Goal: Task Accomplishment & Management: Use online tool/utility

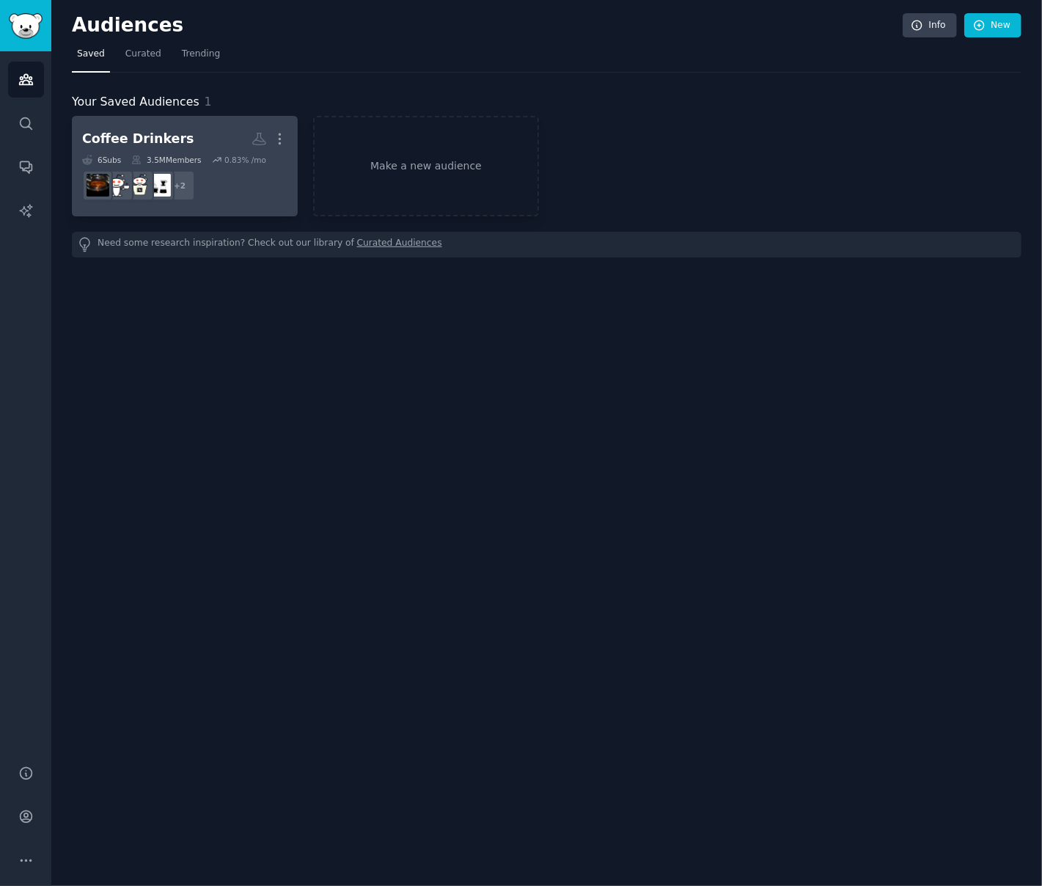
click at [131, 136] on div "Coffee Drinkers" at bounding box center [138, 139] width 112 height 18
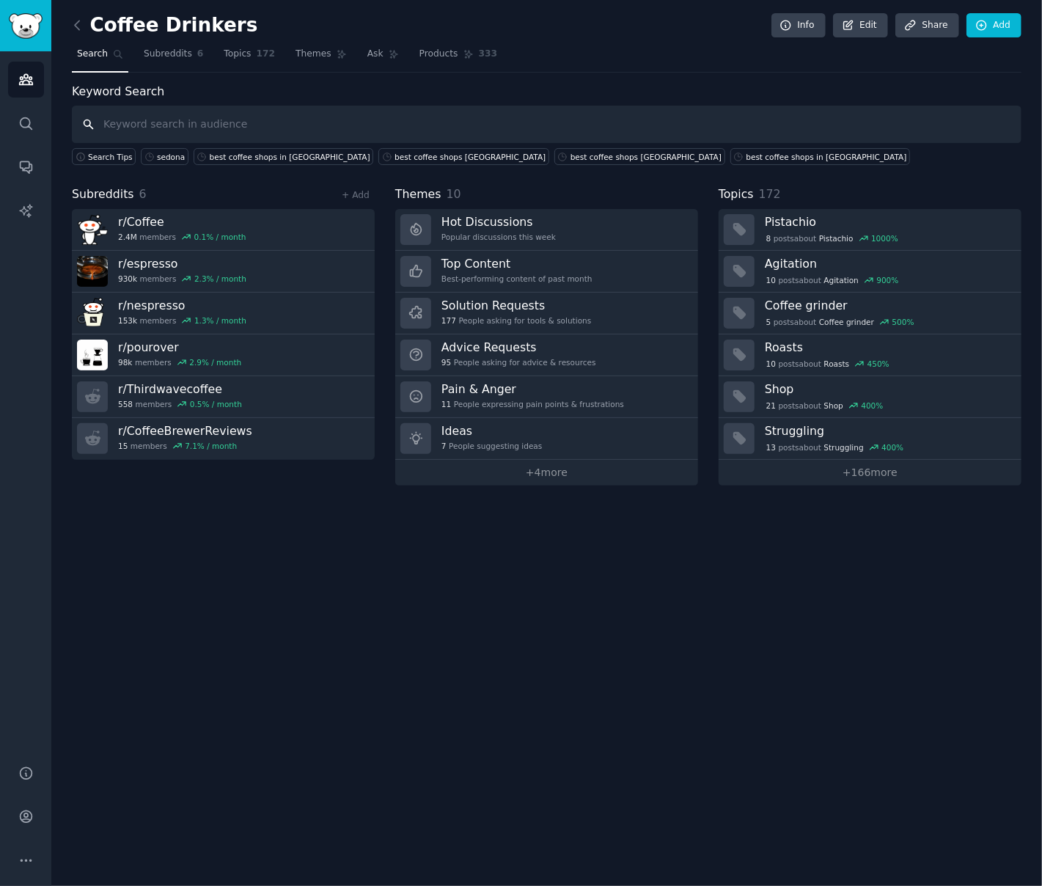
click at [153, 128] on input "text" at bounding box center [547, 124] width 950 height 37
click at [410, 120] on input "text" at bounding box center [547, 124] width 950 height 37
type input "pourover"
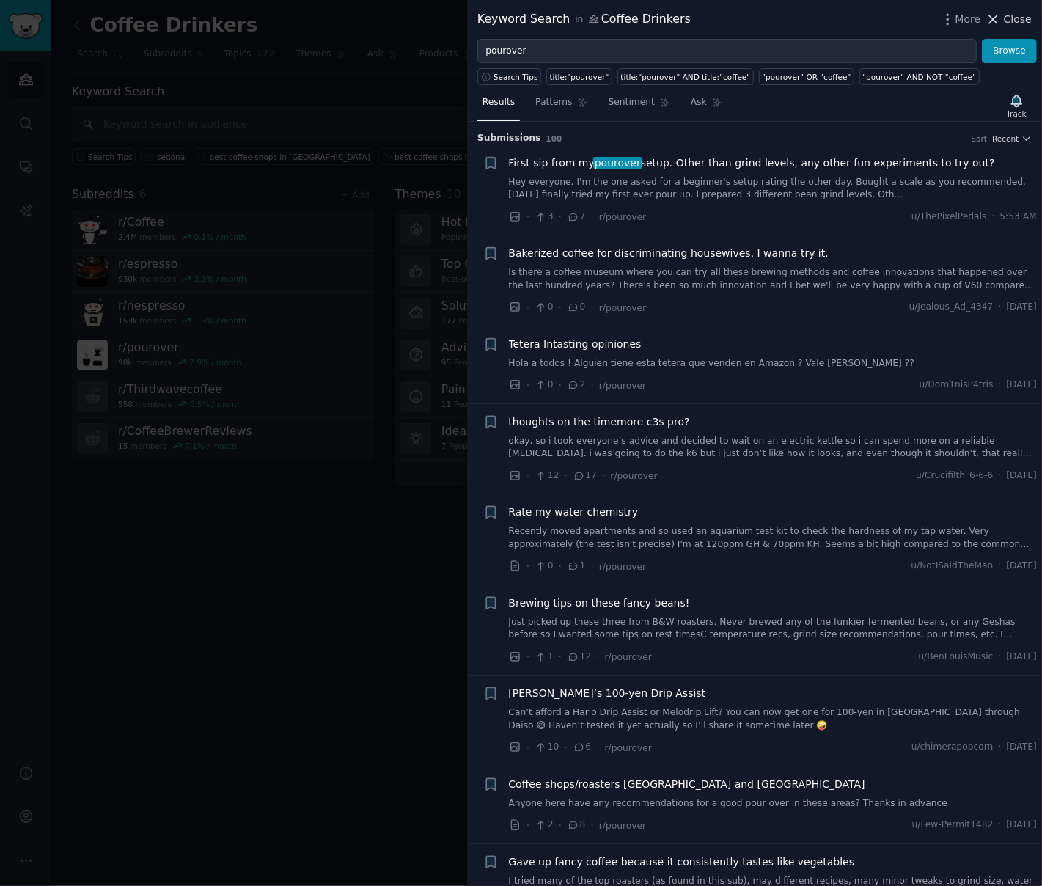
click at [1017, 14] on span "Close" at bounding box center [1018, 19] width 28 height 15
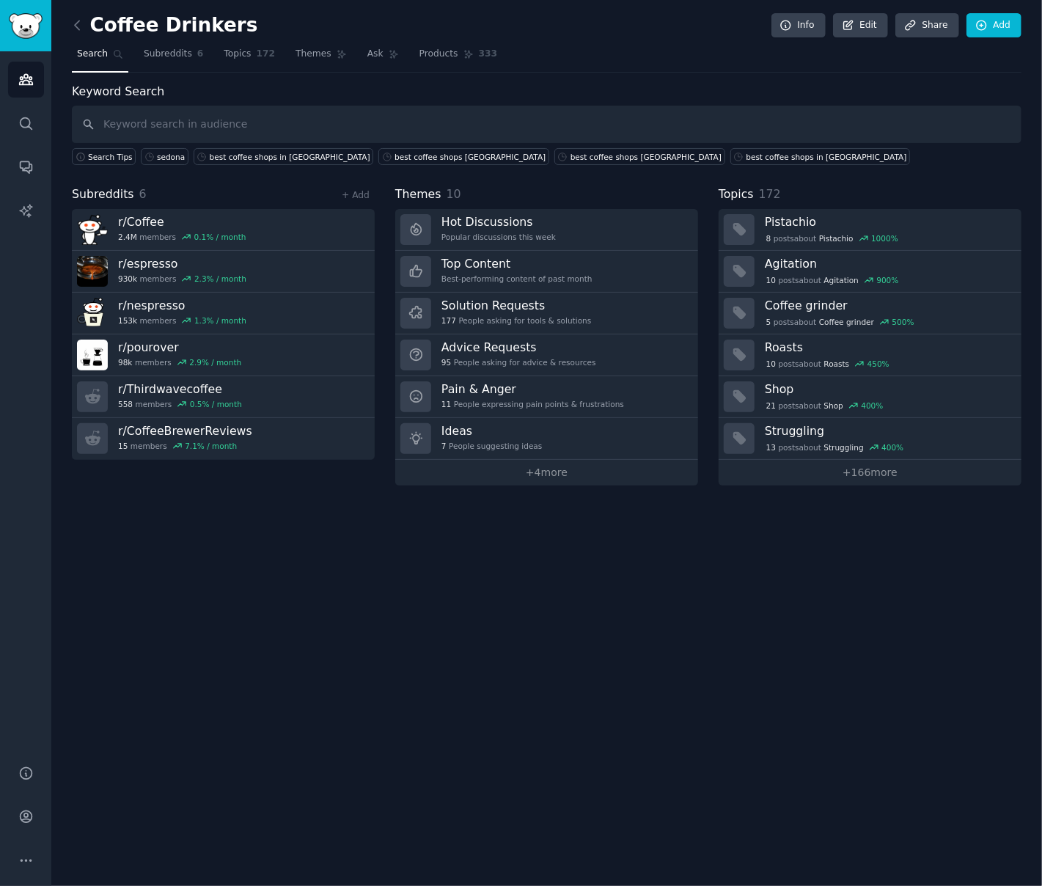
click at [371, 193] on div "+ Add" at bounding box center [356, 194] width 38 height 15
click at [362, 194] on link "+ Add" at bounding box center [356, 195] width 28 height 10
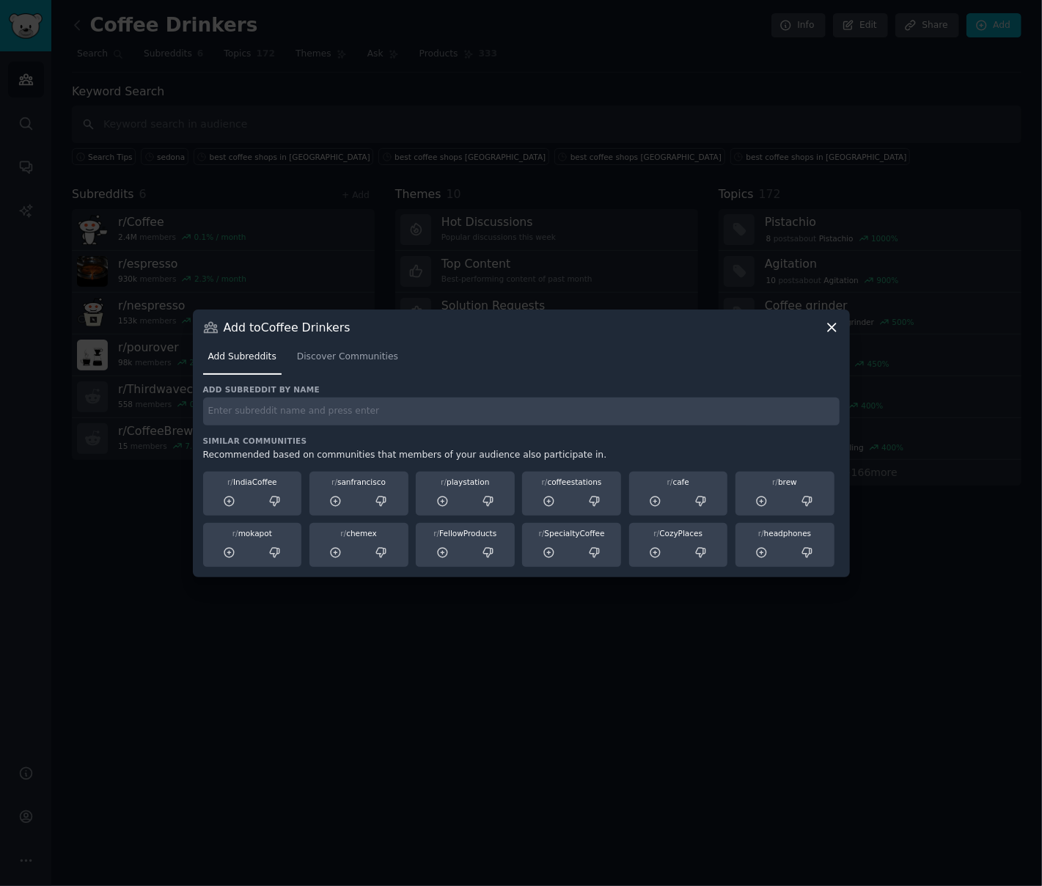
click at [307, 421] on input "text" at bounding box center [521, 412] width 637 height 29
click at [334, 422] on input "pourover" at bounding box center [521, 412] width 637 height 29
type input "pourover"
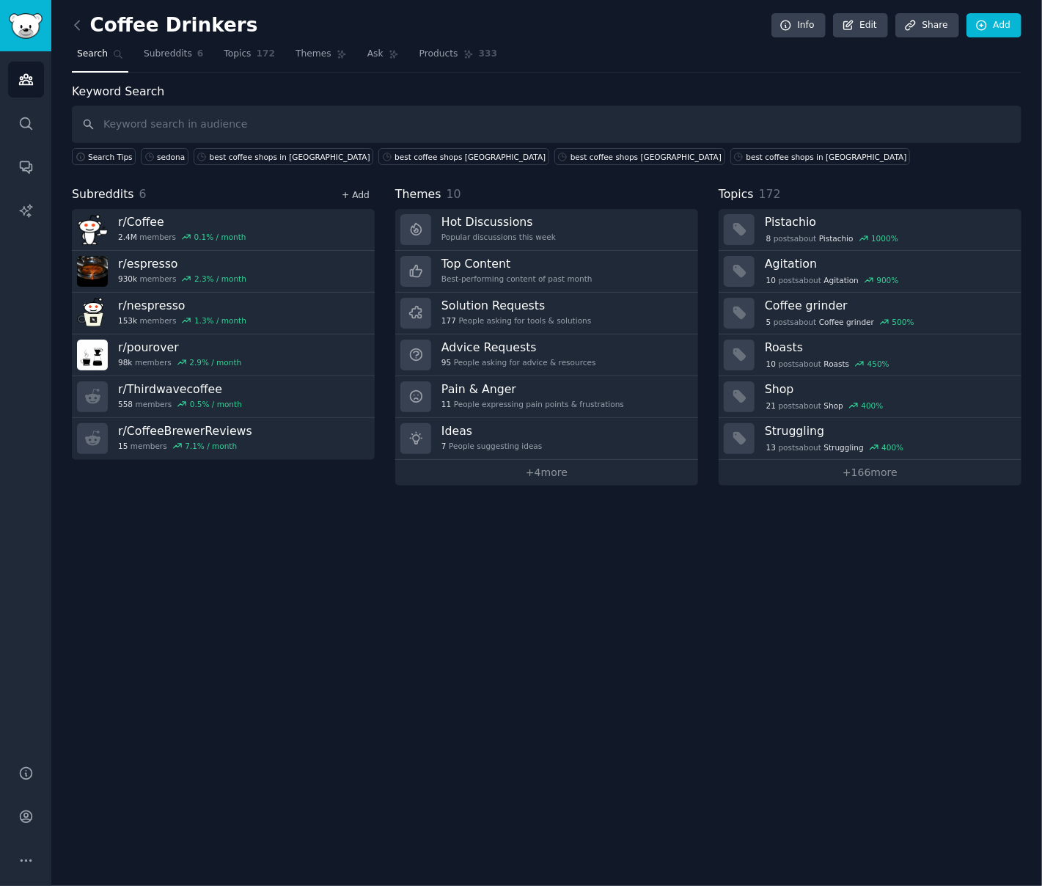
click at [349, 190] on link "+ Add" at bounding box center [356, 195] width 28 height 10
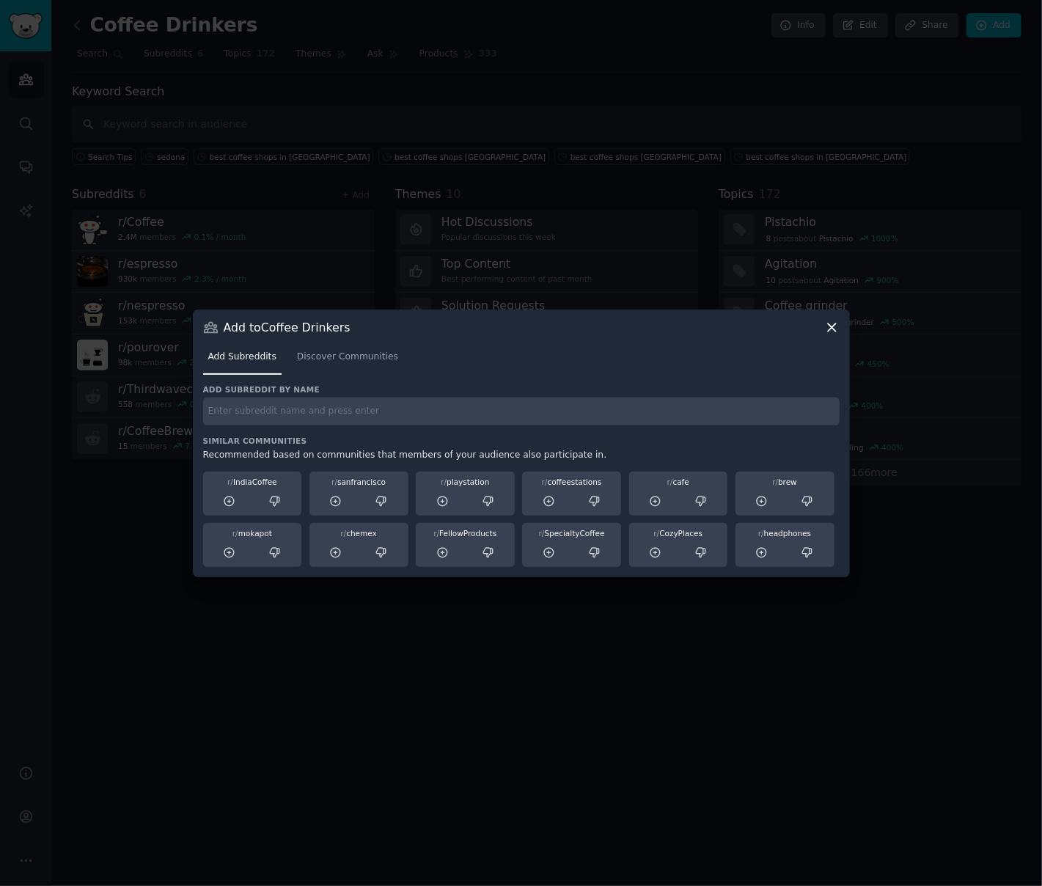
click at [357, 423] on input "text" at bounding box center [521, 412] width 637 height 29
click at [258, 422] on input "text" at bounding box center [521, 412] width 637 height 29
paste input "b"
type input "barista"
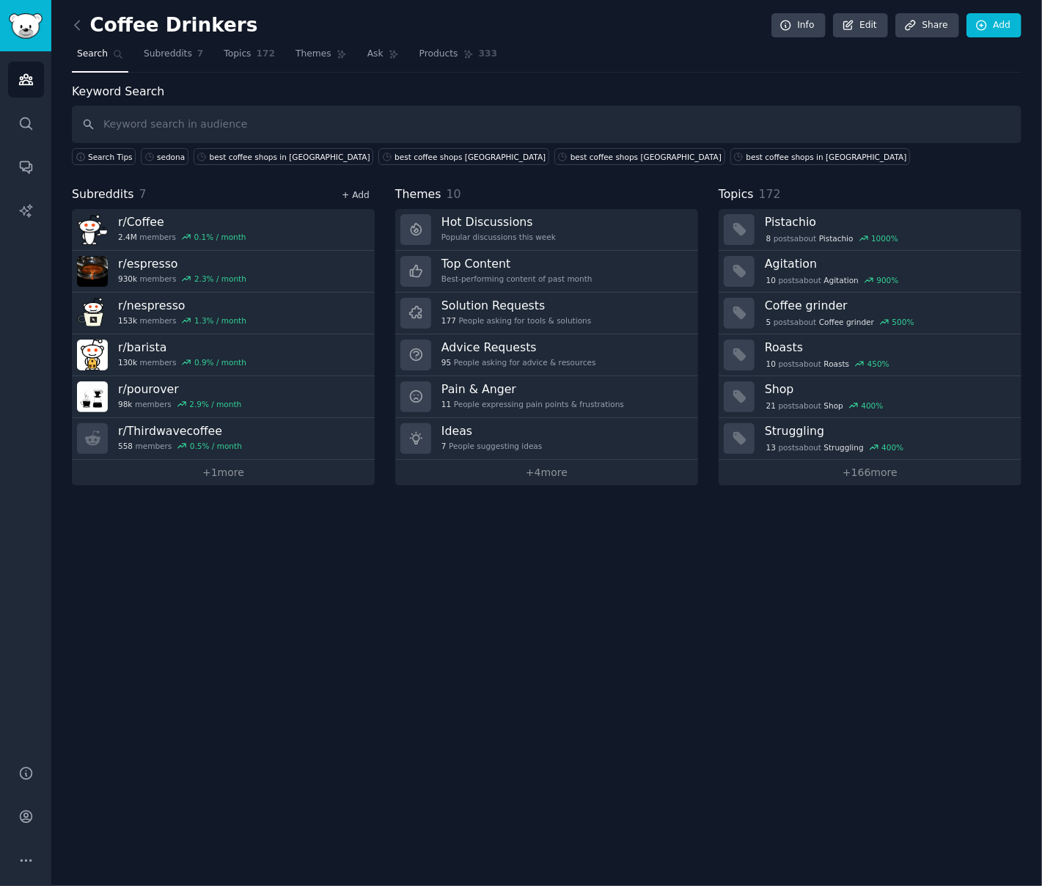
click at [355, 194] on link "+ Add" at bounding box center [356, 195] width 28 height 10
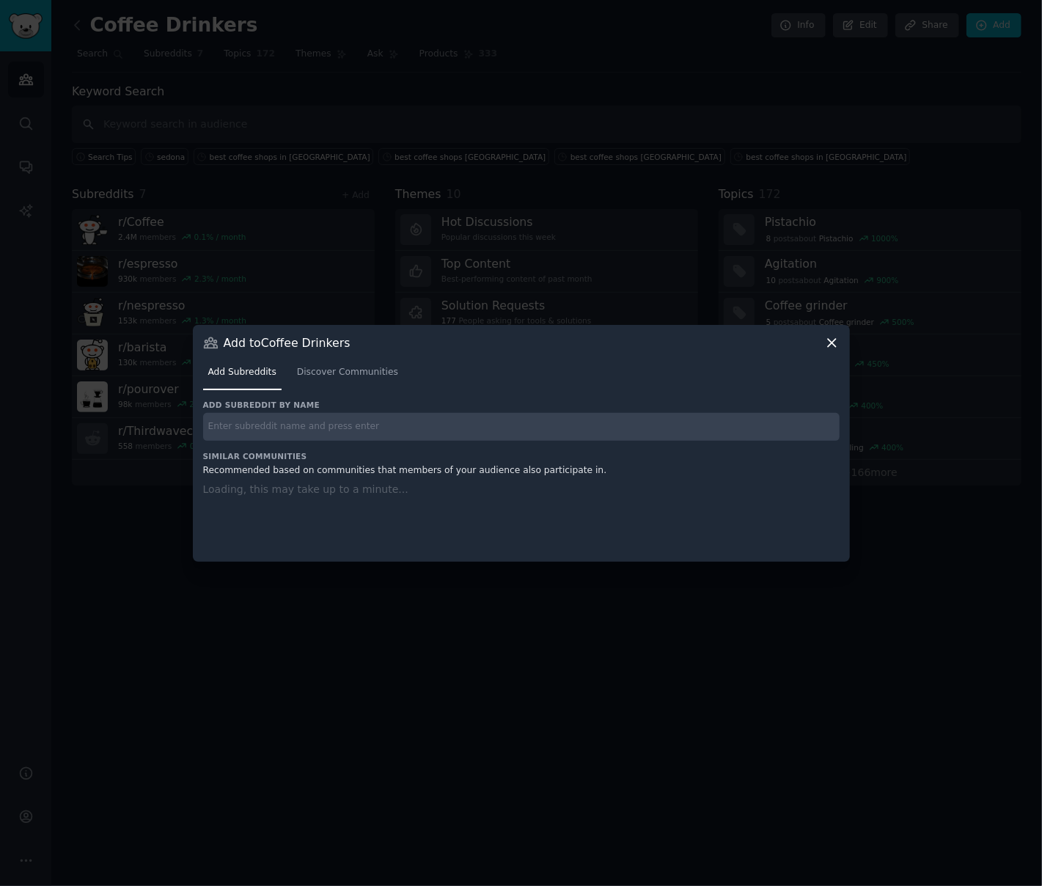
drag, startPoint x: 275, startPoint y: 409, endPoint x: 271, endPoint y: 426, distance: 18.0
click at [275, 409] on h3 "Add subreddit by name" at bounding box center [521, 405] width 637 height 10
click at [271, 429] on input "text" at bounding box center [521, 427] width 637 height 29
paste input "Coffee_Shop"
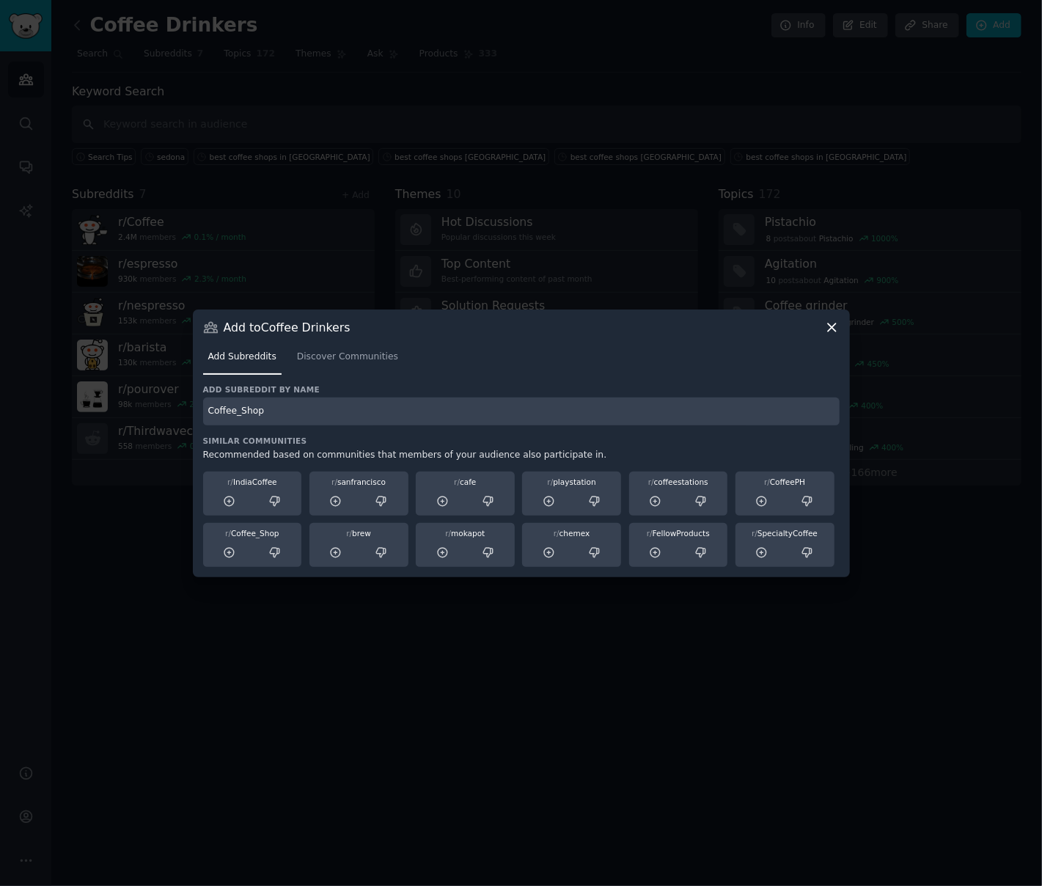
click at [483, 420] on input "Coffee_Shop" at bounding box center [521, 412] width 637 height 29
type input "Coffee_Shop"
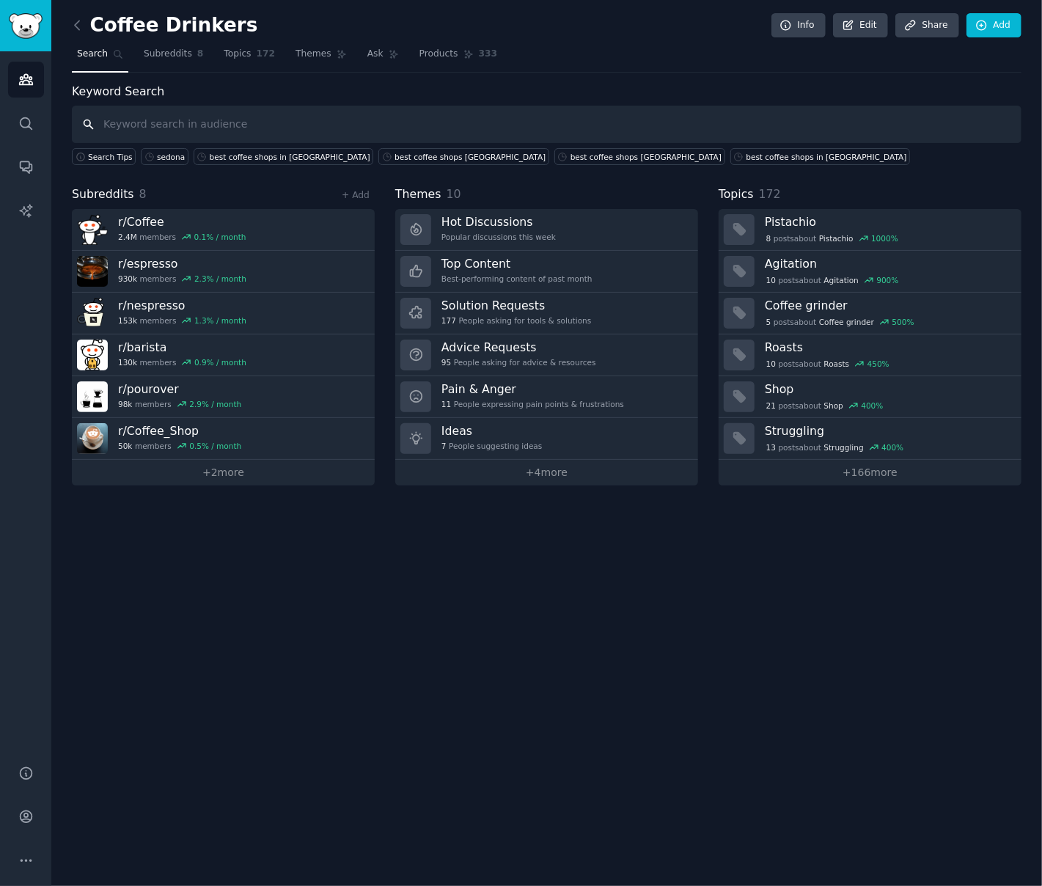
click at [227, 115] on input "text" at bounding box center [547, 124] width 950 height 37
click at [351, 193] on link "+ Add" at bounding box center [356, 195] width 28 height 10
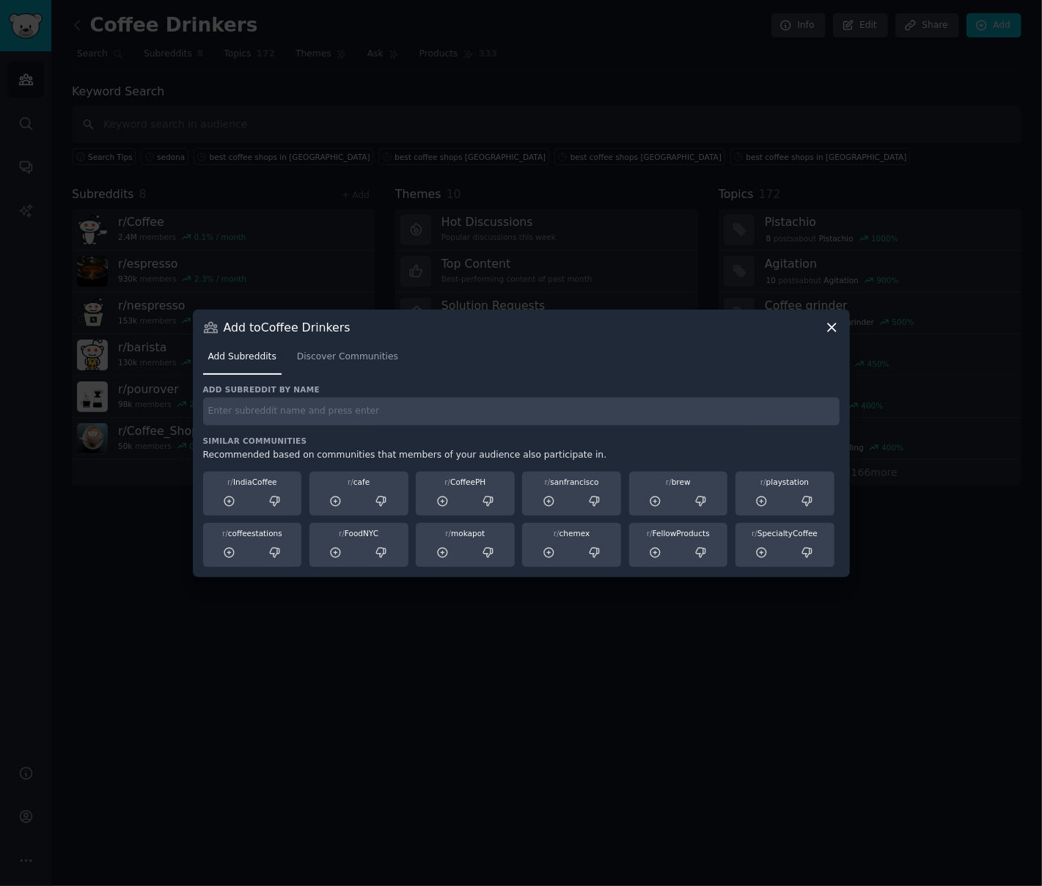
click at [268, 408] on input "text" at bounding box center [521, 412] width 637 height 29
type input "coldbrew"
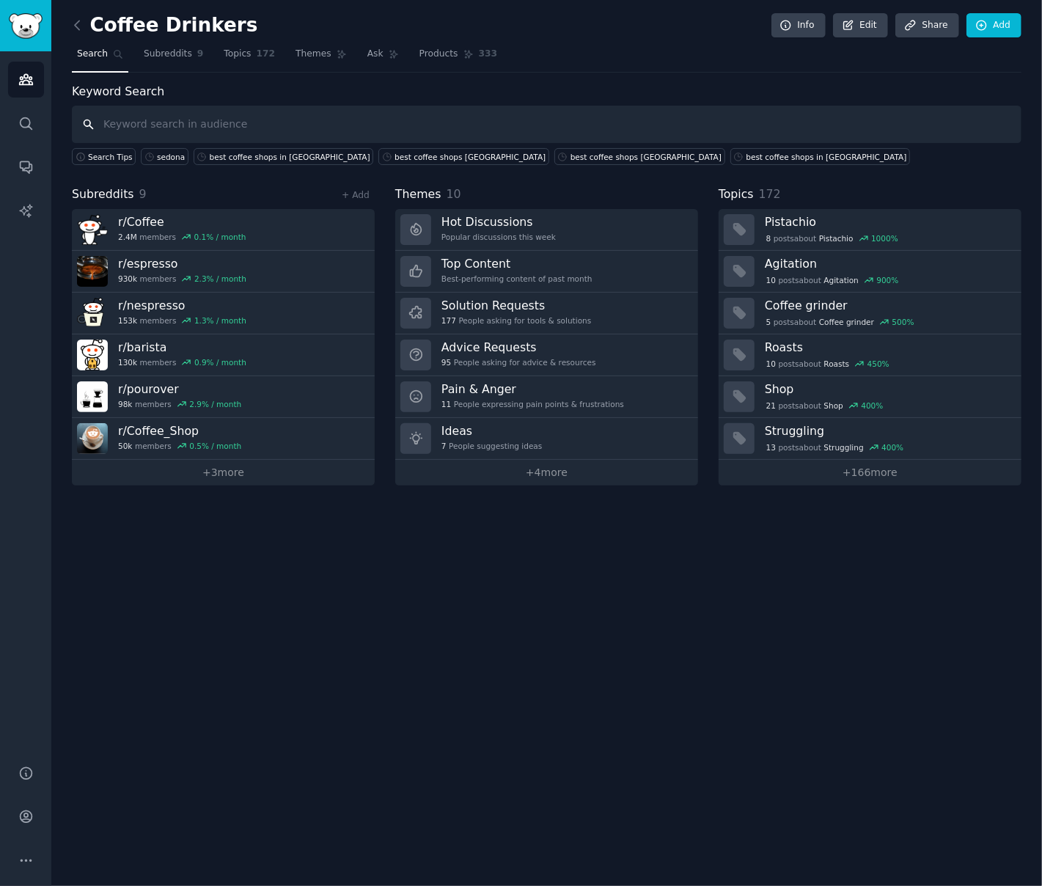
click at [180, 117] on input "text" at bounding box center [547, 124] width 950 height 37
click at [362, 196] on link "+ Add" at bounding box center [356, 195] width 28 height 10
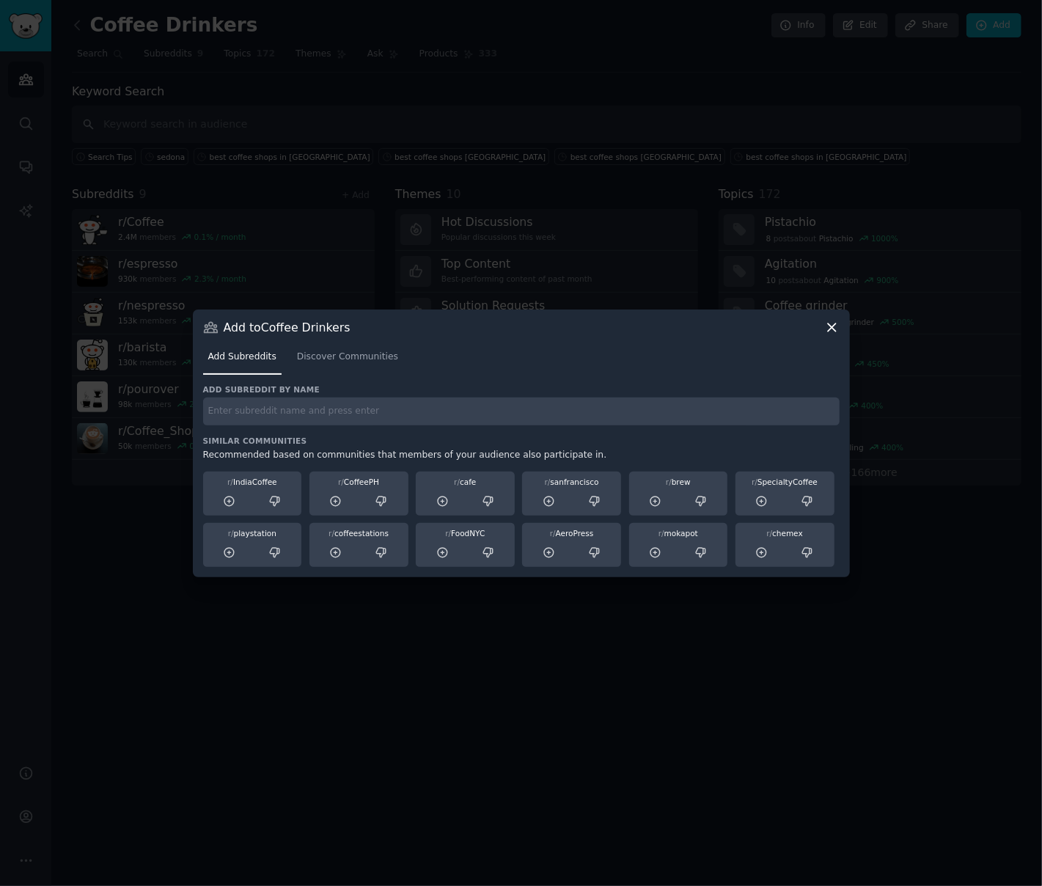
click at [355, 416] on input "text" at bounding box center [521, 412] width 637 height 29
type input "roasting"
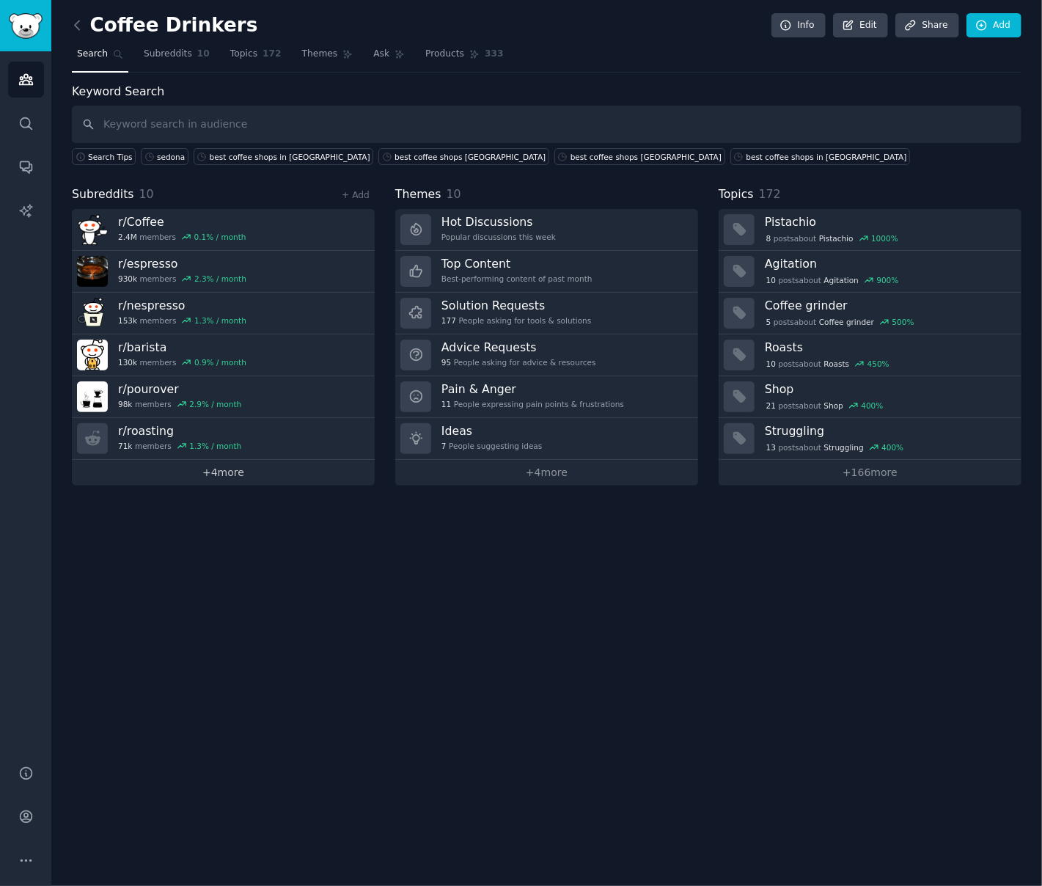
click at [225, 468] on link "+ 4 more" at bounding box center [223, 473] width 303 height 26
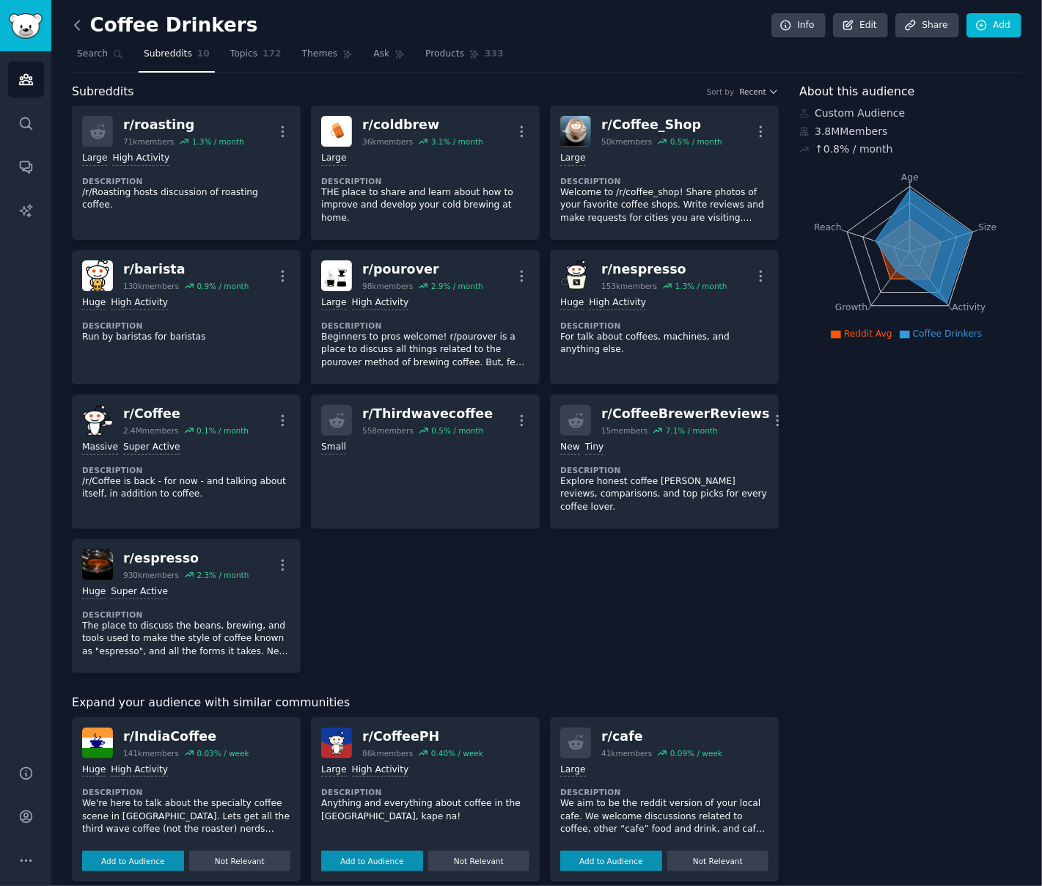
click at [77, 26] on icon at bounding box center [77, 25] width 15 height 15
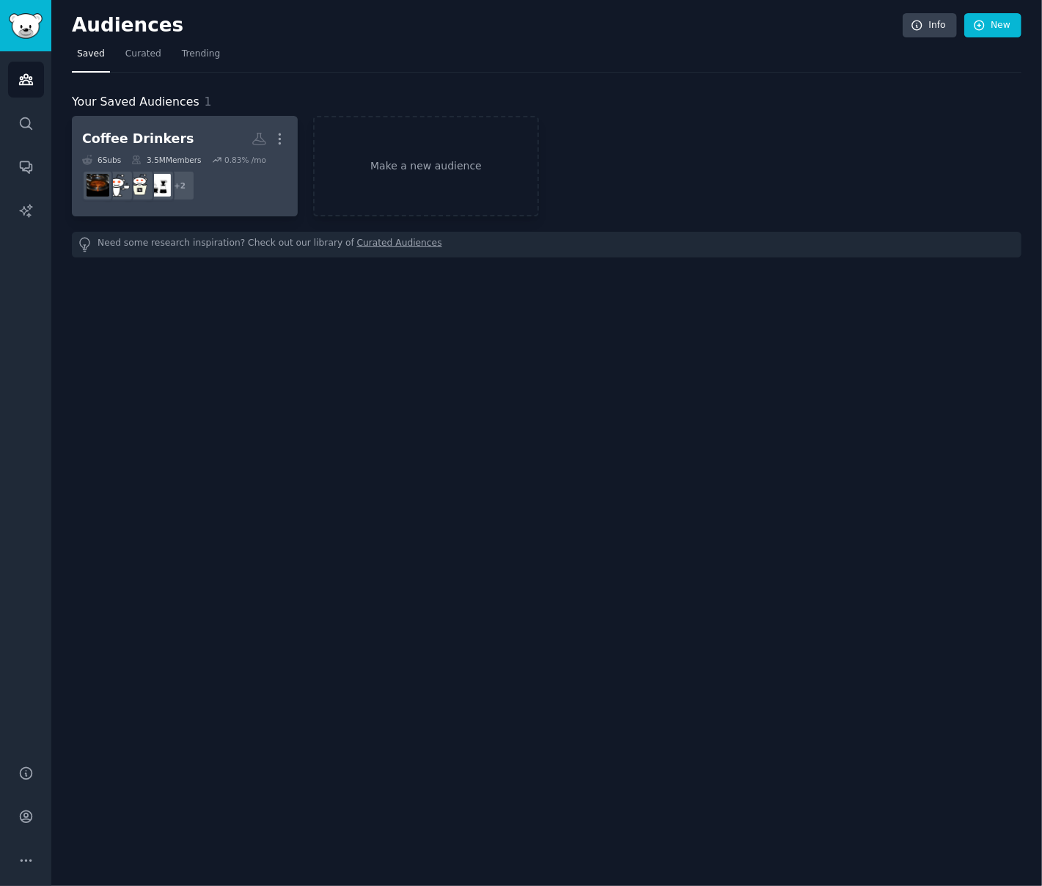
click at [205, 149] on h2 "Coffee Drinkers More" at bounding box center [184, 139] width 205 height 26
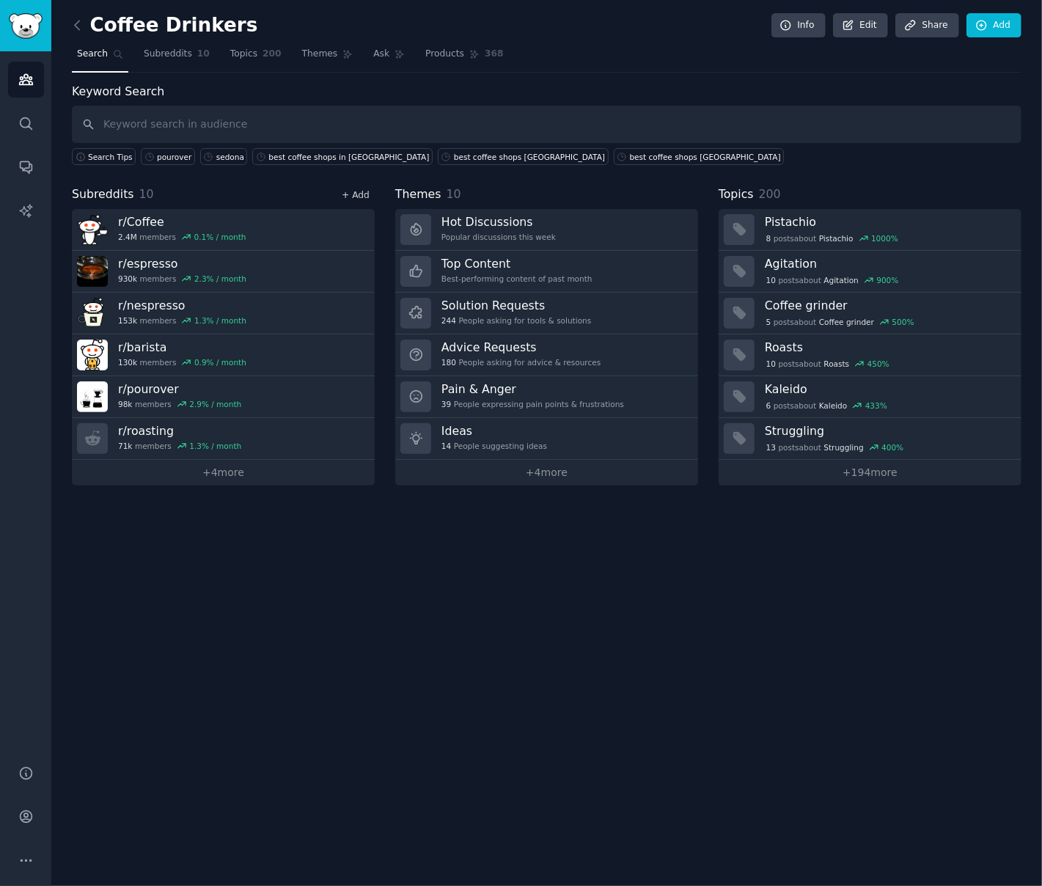
click at [359, 197] on link "+ Add" at bounding box center [356, 195] width 28 height 10
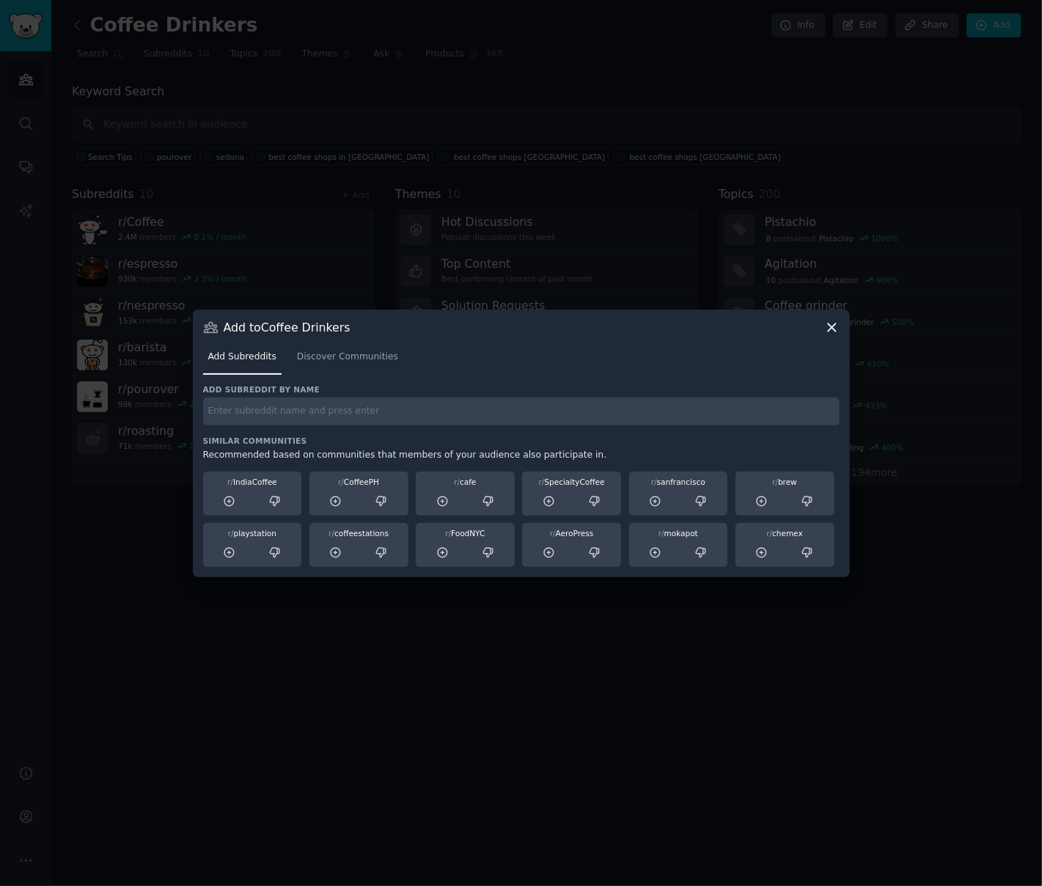
click at [334, 409] on input "text" at bounding box center [521, 412] width 637 height 29
type input "e"
type input "Lelit"
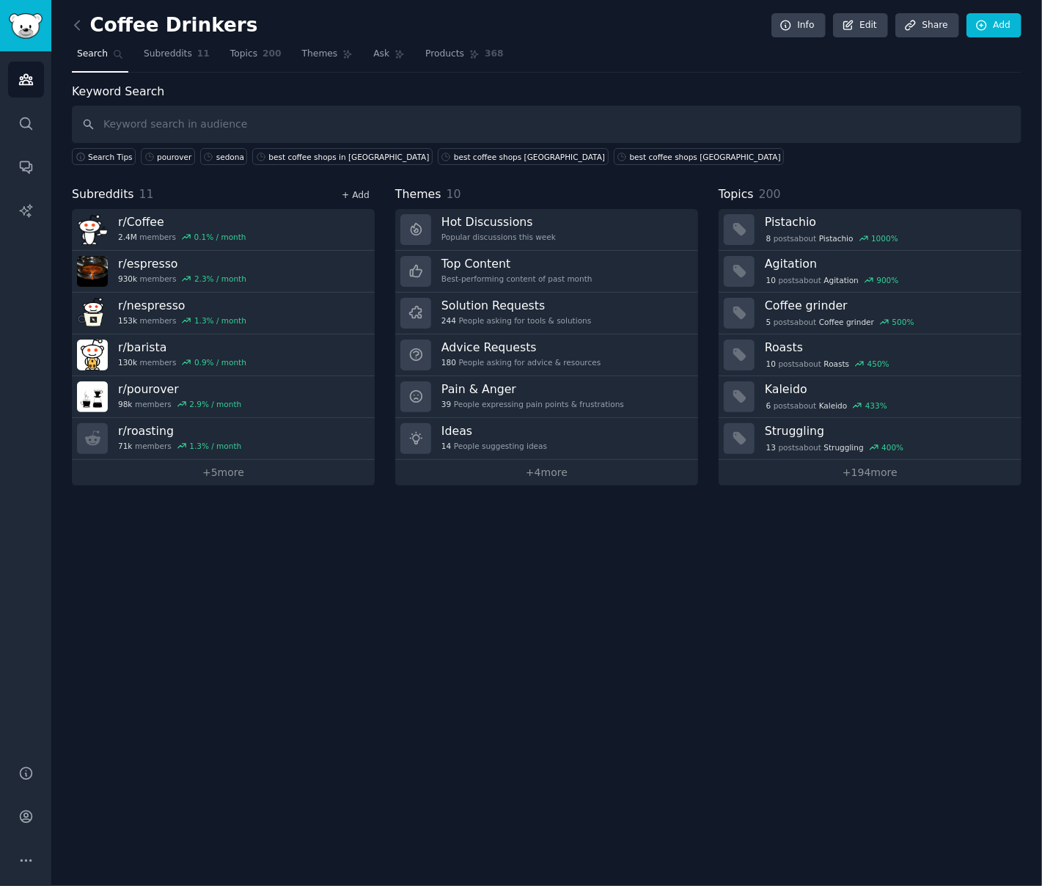
click at [357, 194] on link "+ Add" at bounding box center [356, 195] width 28 height 10
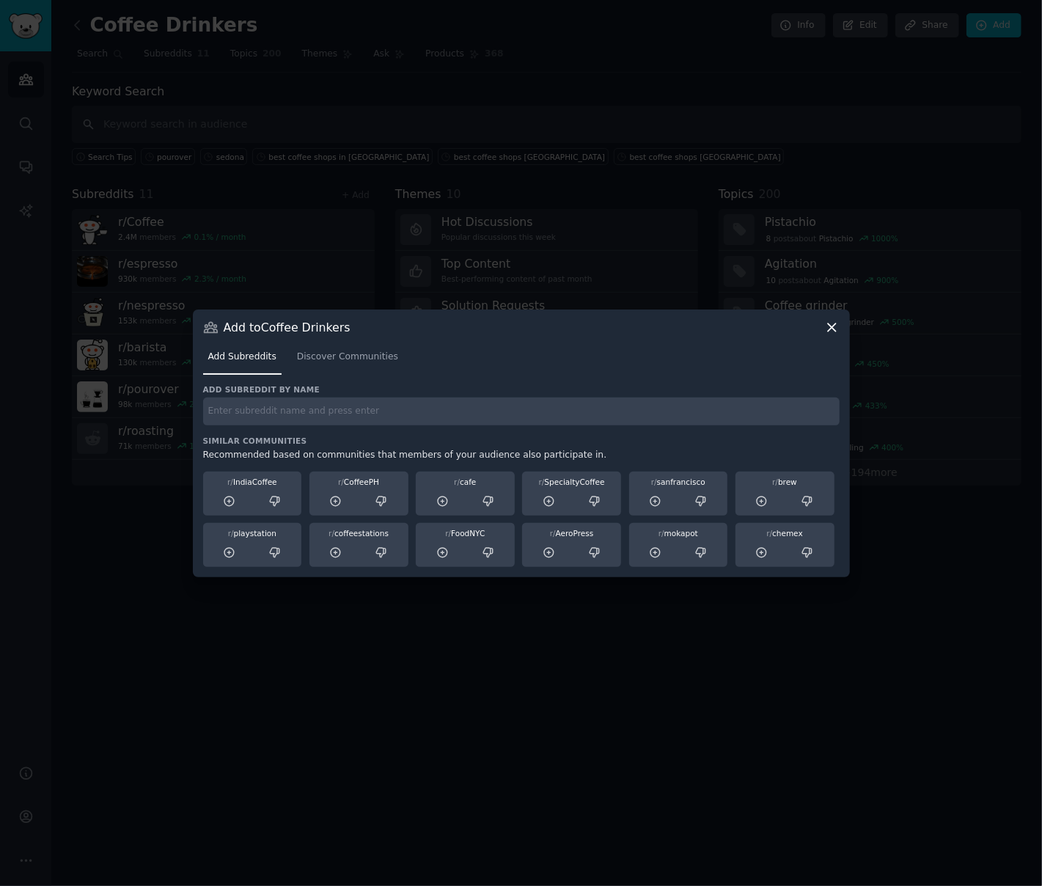
click at [362, 410] on input "text" at bounding box center [521, 412] width 637 height 29
type input "gaggiaclassic"
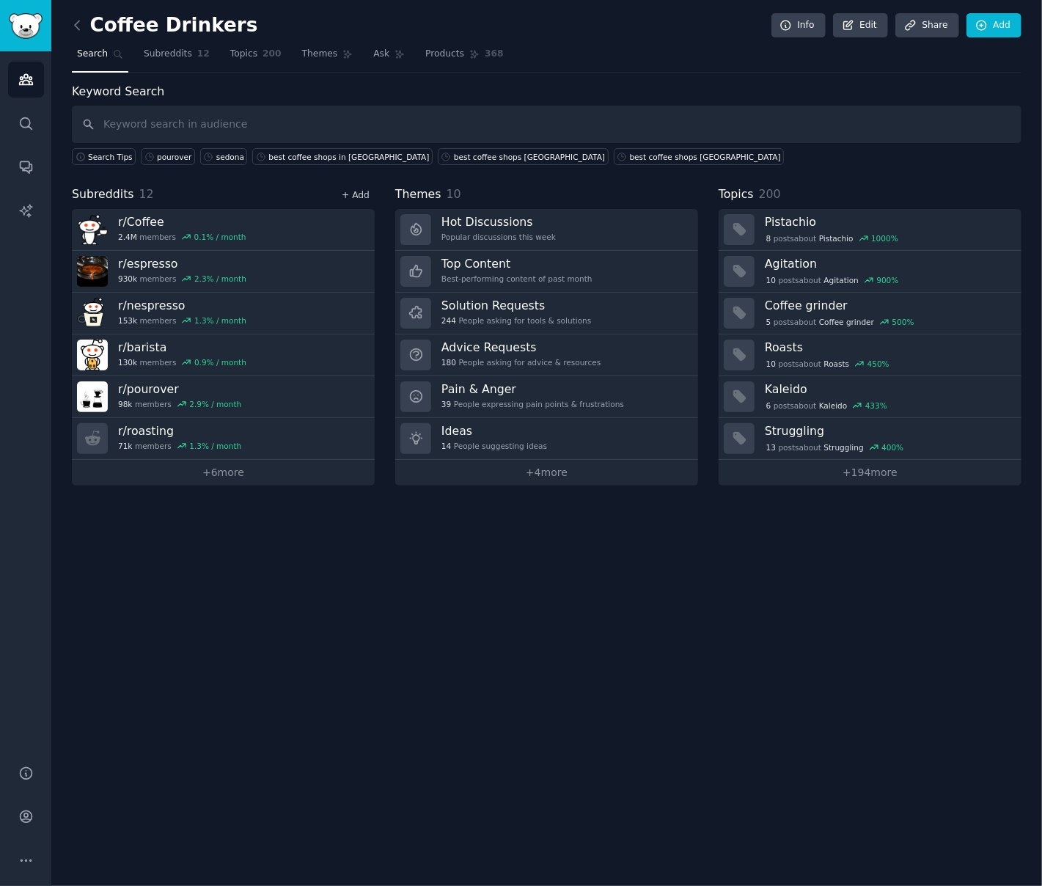
click at [362, 190] on link "+ Add" at bounding box center [356, 195] width 28 height 10
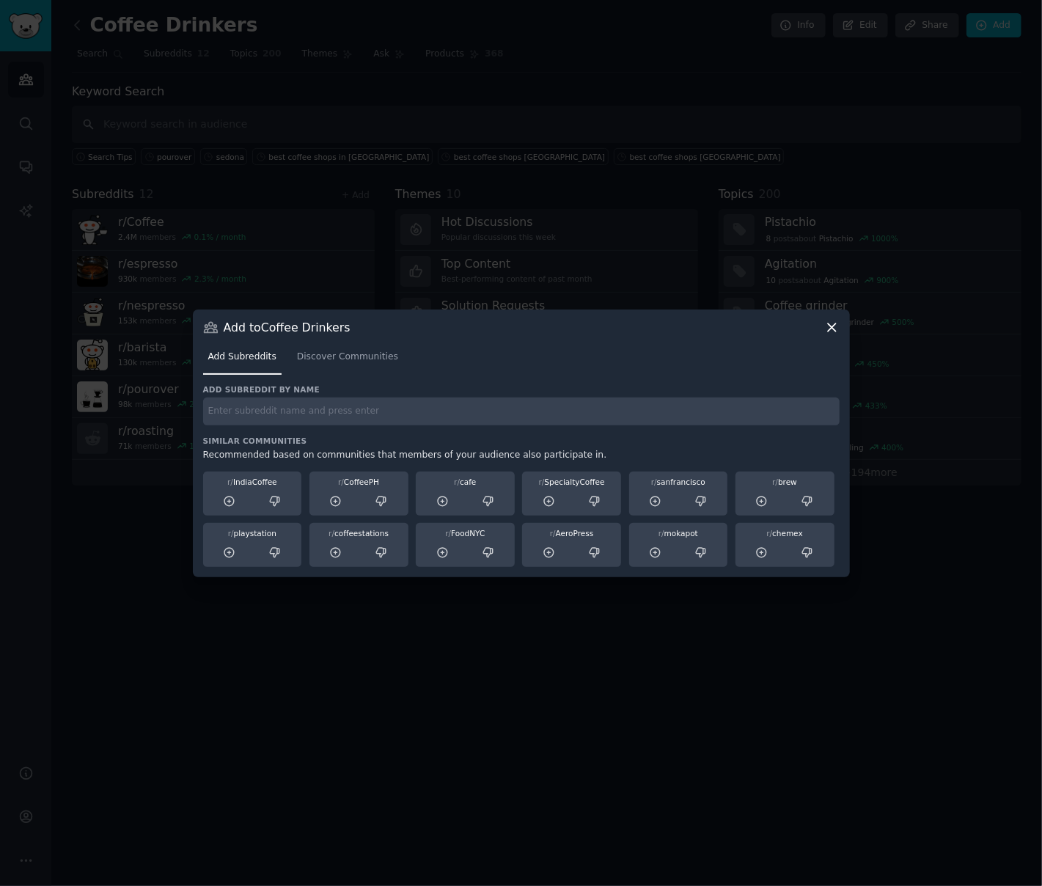
click at [427, 417] on input "text" at bounding box center [521, 412] width 637 height 29
type input "AeroPress"
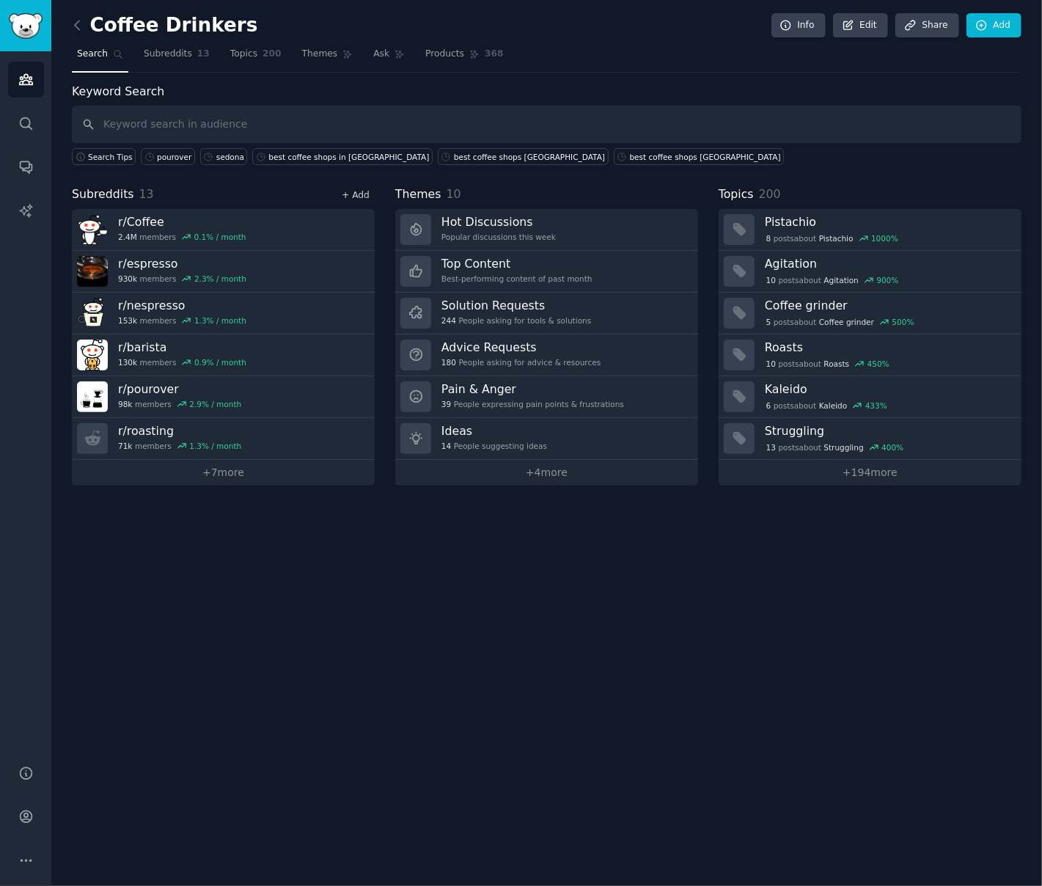
click at [365, 191] on link "+ Add" at bounding box center [356, 195] width 28 height 10
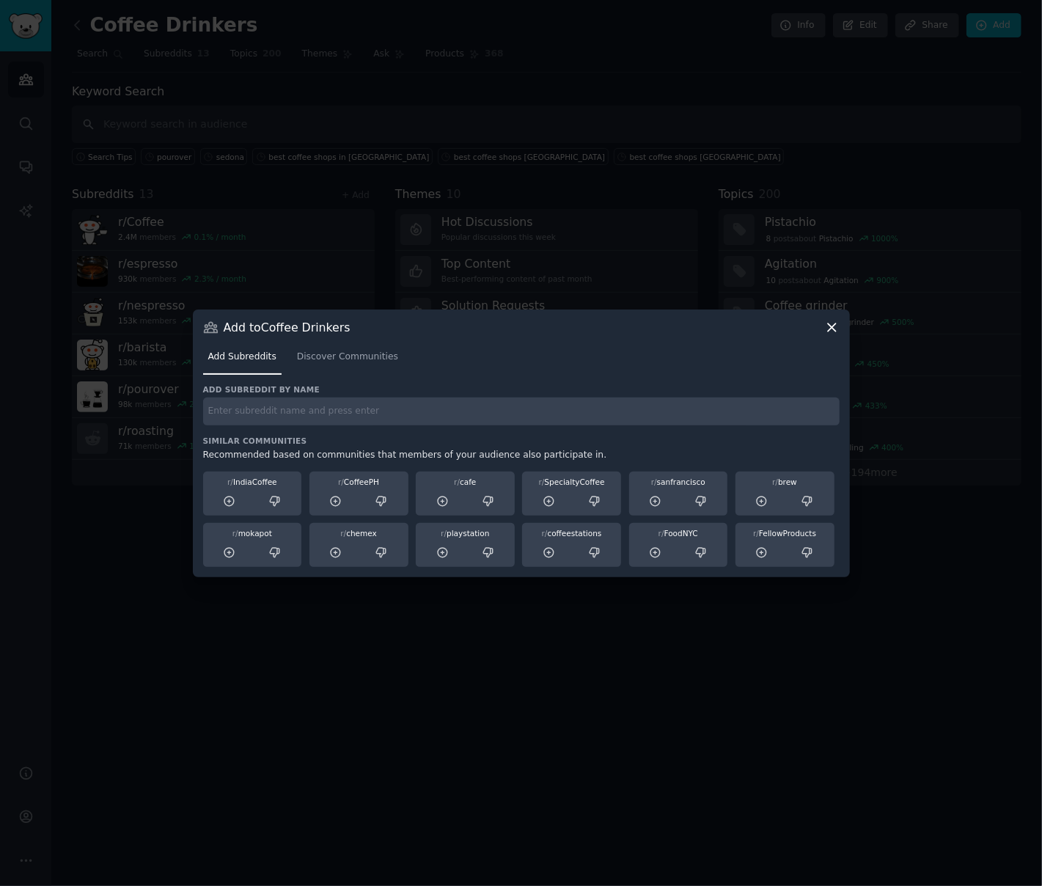
click at [367, 409] on input "text" at bounding box center [521, 412] width 637 height 29
type input "DF64"
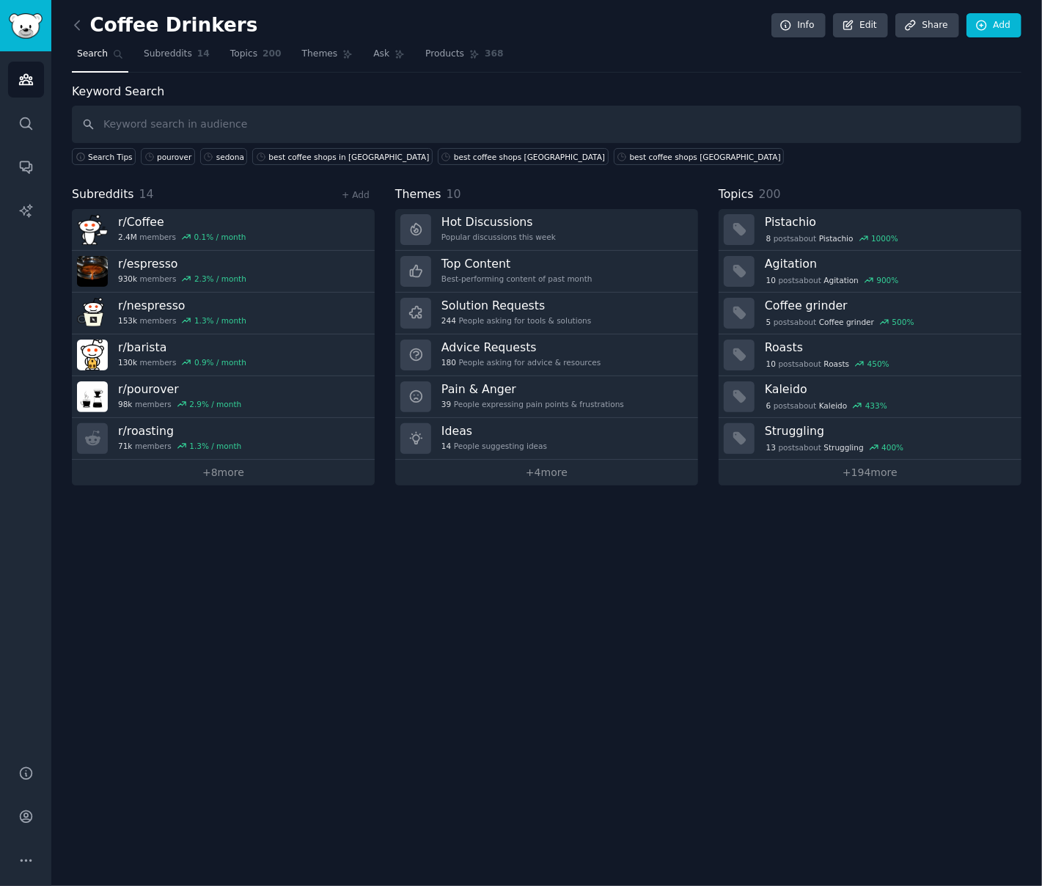
click at [359, 200] on div "+ Add" at bounding box center [356, 194] width 38 height 15
click at [359, 194] on link "+ Add" at bounding box center [356, 195] width 28 height 10
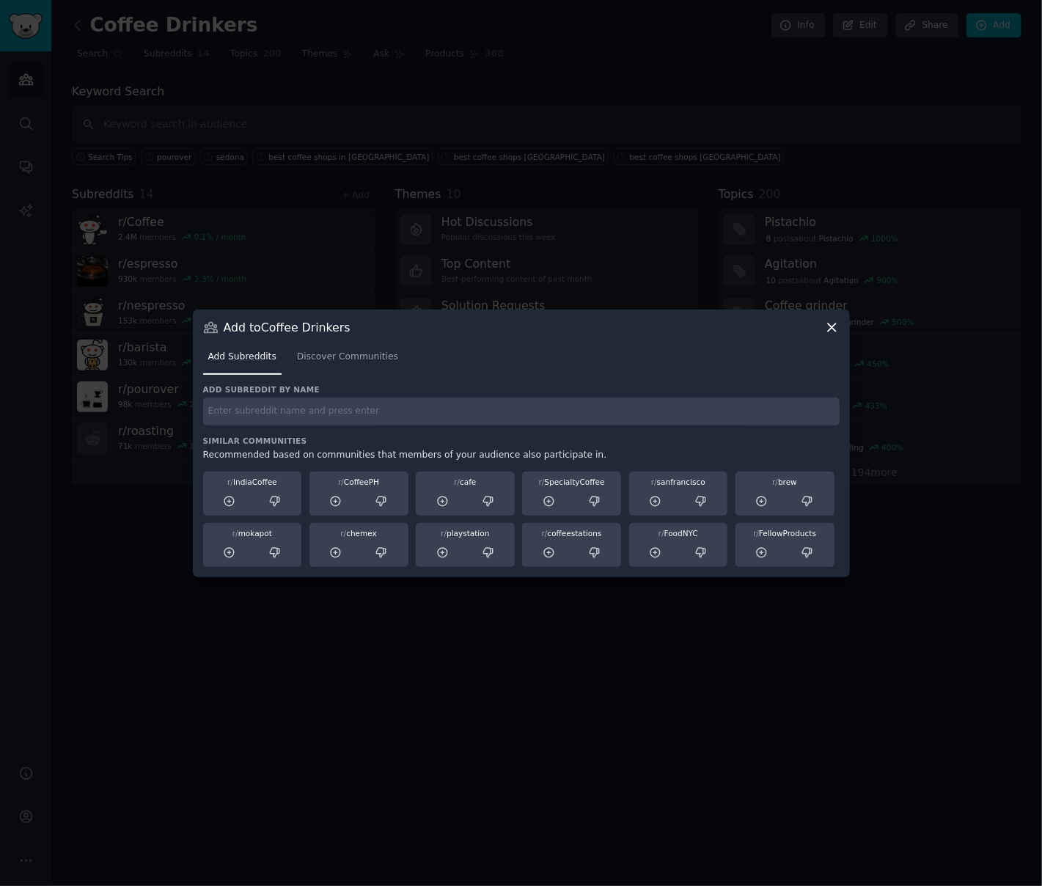
click at [398, 411] on input "text" at bounding box center [521, 412] width 637 height 29
type input "df64"
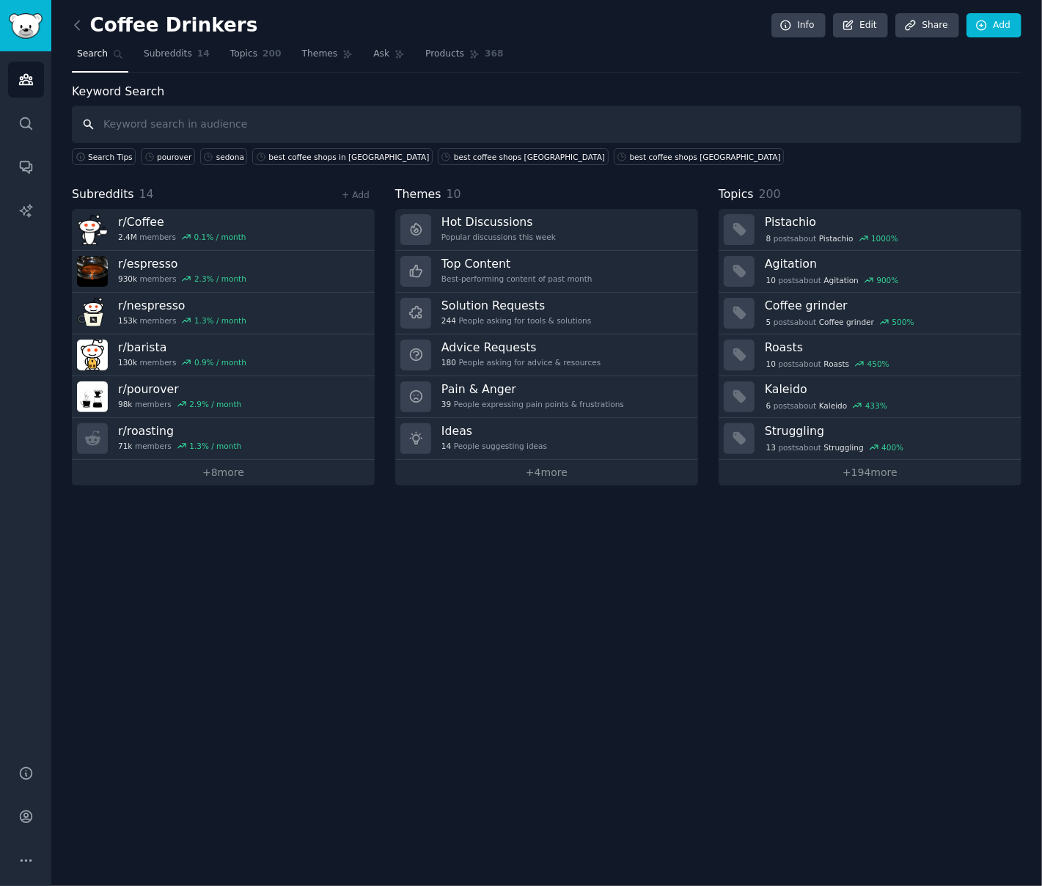
click at [310, 106] on input "text" at bounding box center [547, 124] width 950 height 37
click at [358, 194] on link "+ Add" at bounding box center [356, 195] width 28 height 10
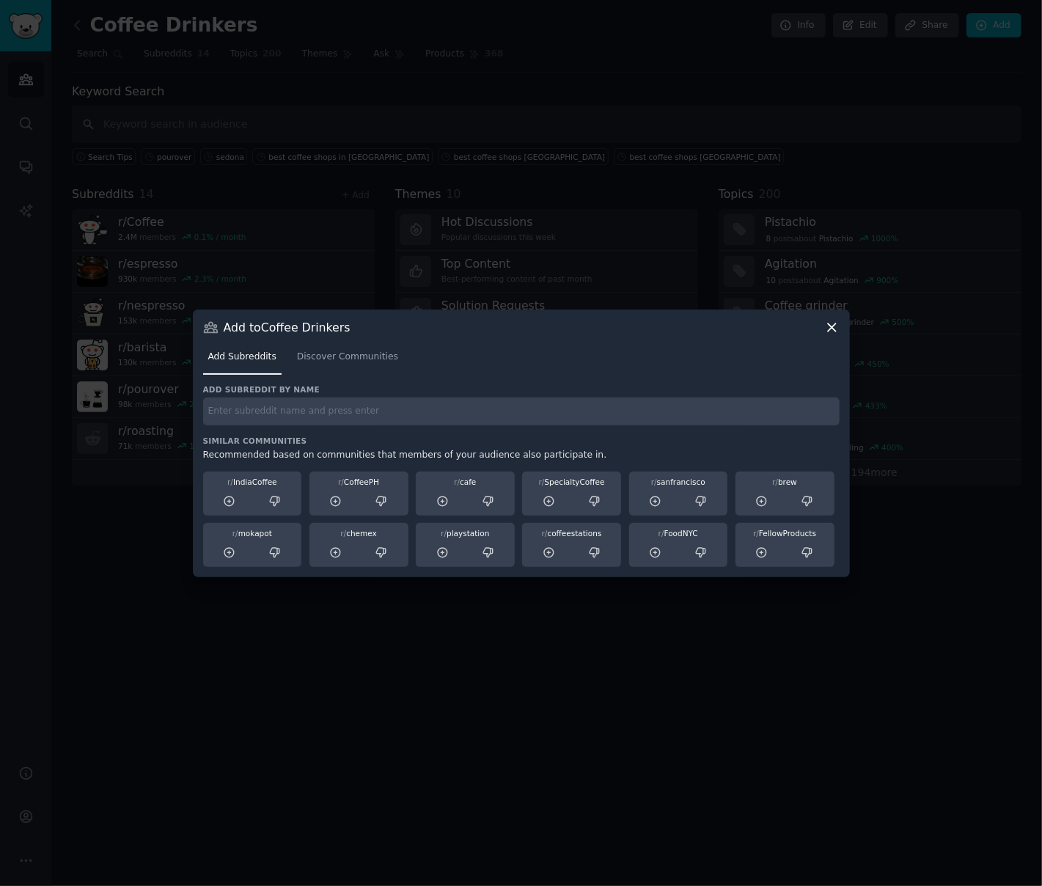
click at [365, 414] on input "text" at bounding box center [521, 412] width 637 height 29
type input "BrevilleCoffee"
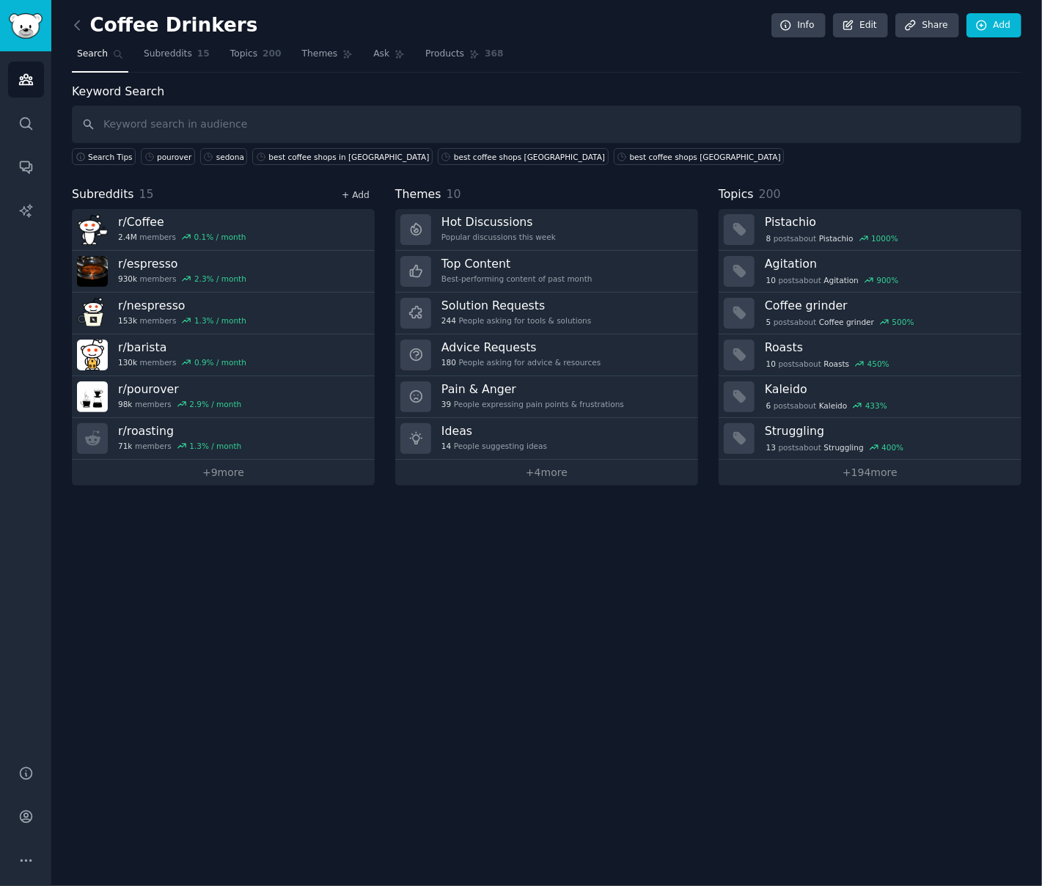
click at [362, 194] on link "+ Add" at bounding box center [356, 195] width 28 height 10
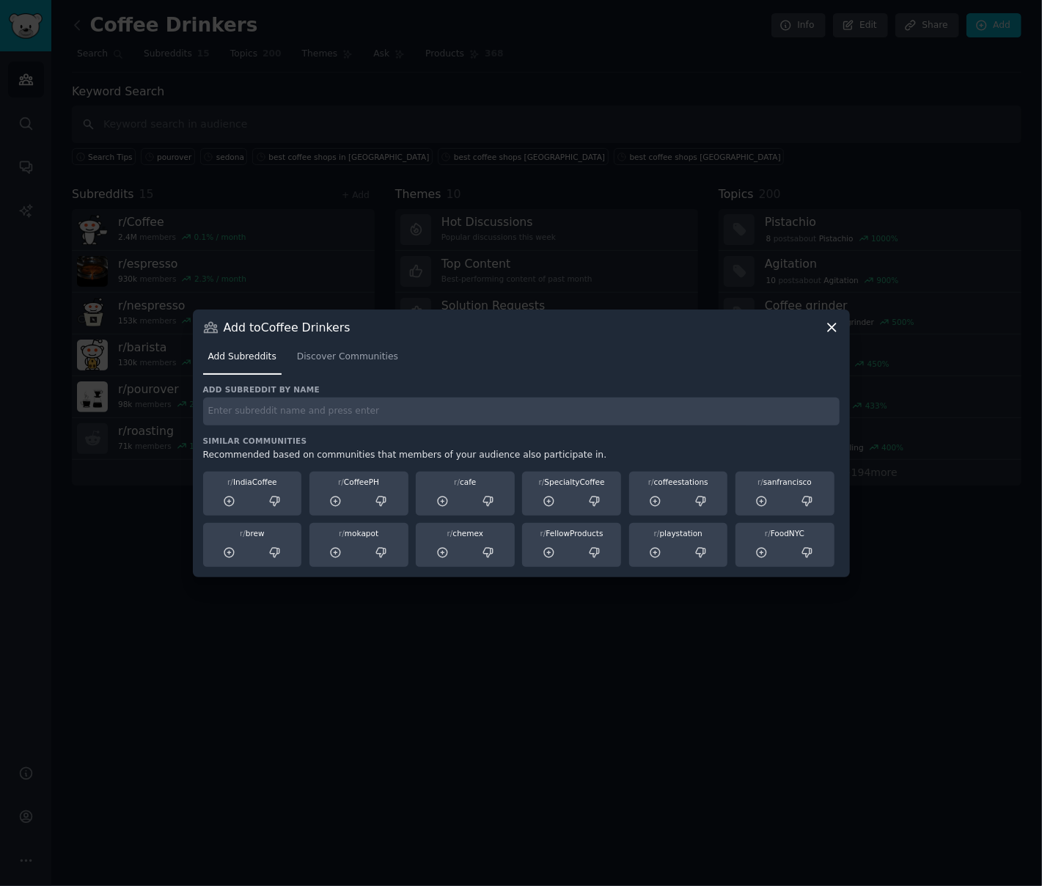
click at [302, 420] on input "text" at bounding box center [521, 412] width 637 height 29
type input "LaMarzocco"
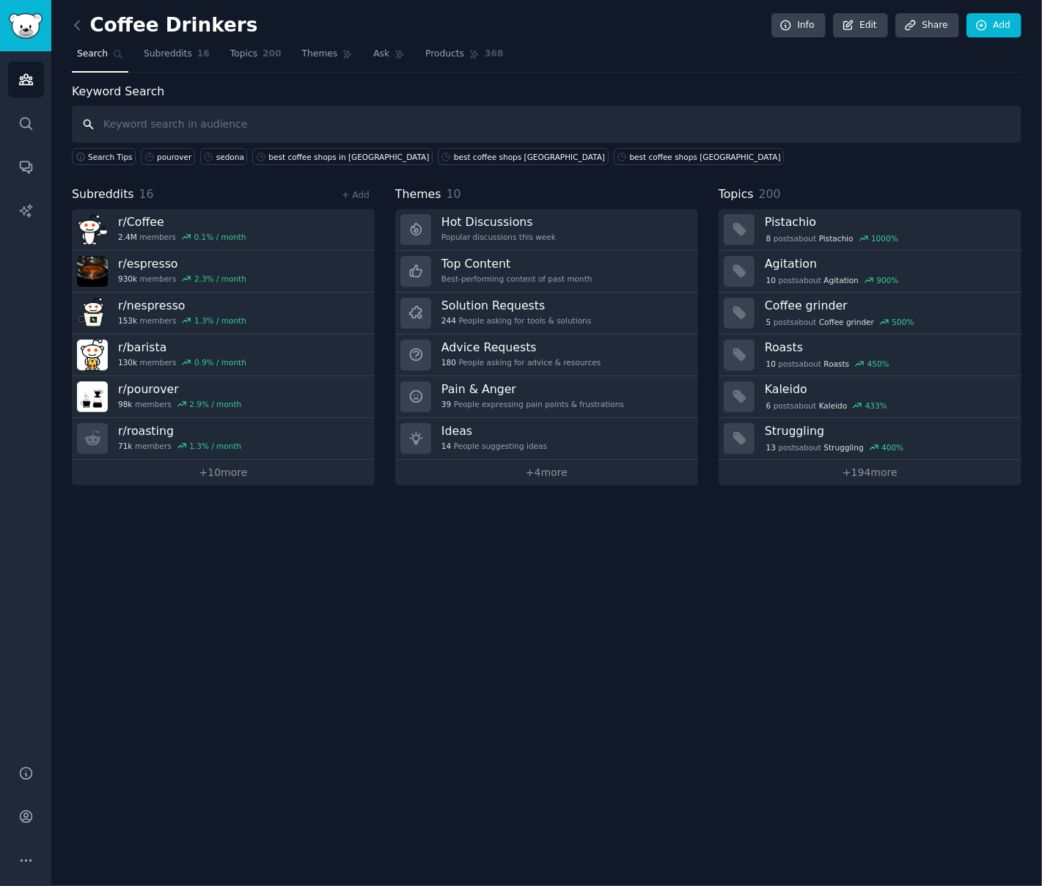
drag, startPoint x: 157, startPoint y: 123, endPoint x: 148, endPoint y: 119, distance: 9.5
click at [157, 123] on input "text" at bounding box center [547, 124] width 950 height 37
click at [367, 193] on link "+ Add" at bounding box center [356, 195] width 28 height 10
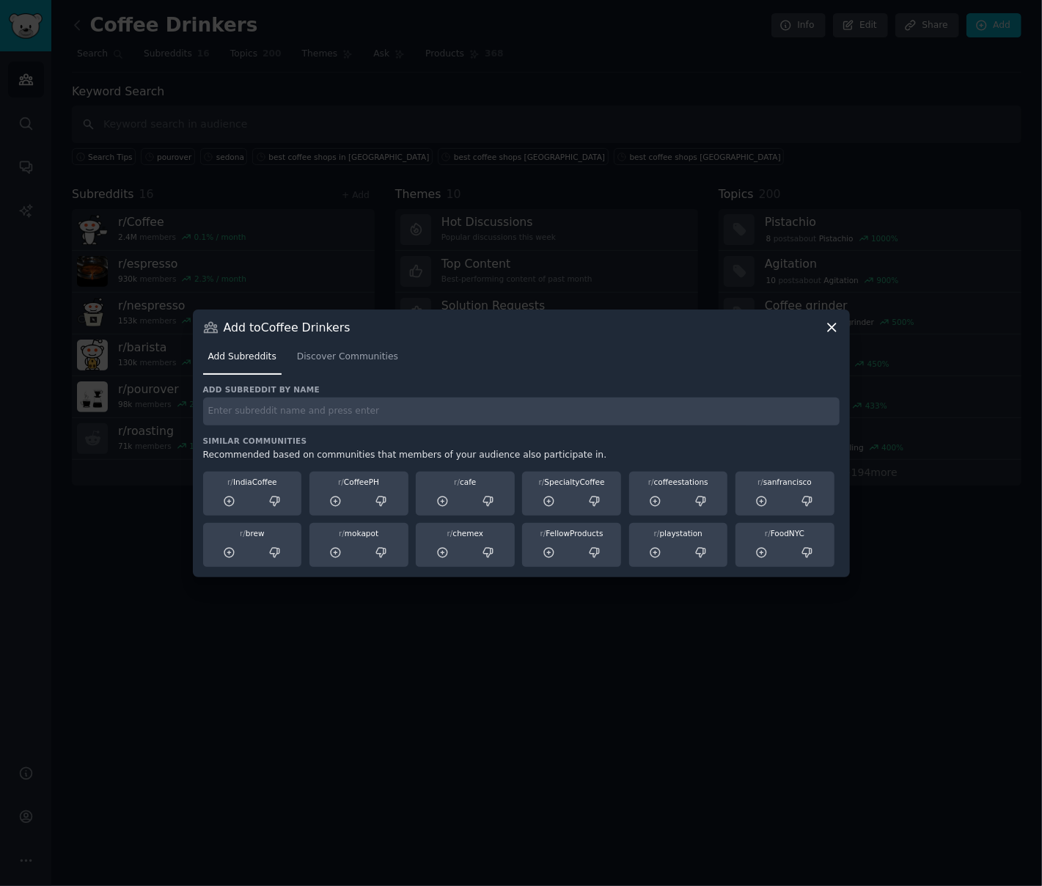
click at [291, 413] on input "text" at bounding box center [521, 412] width 637 height 29
type input "coffee_roasters"
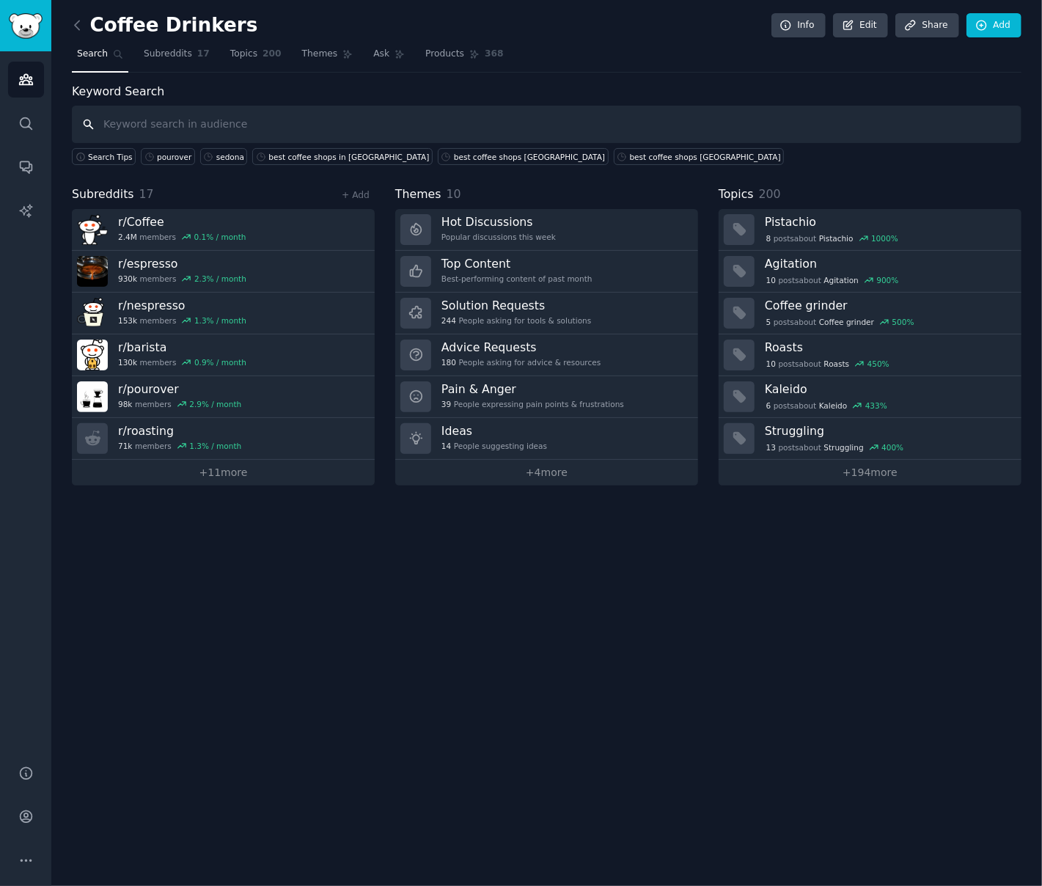
click at [207, 121] on input "text" at bounding box center [547, 124] width 950 height 37
click at [365, 194] on link "+ Add" at bounding box center [356, 195] width 28 height 10
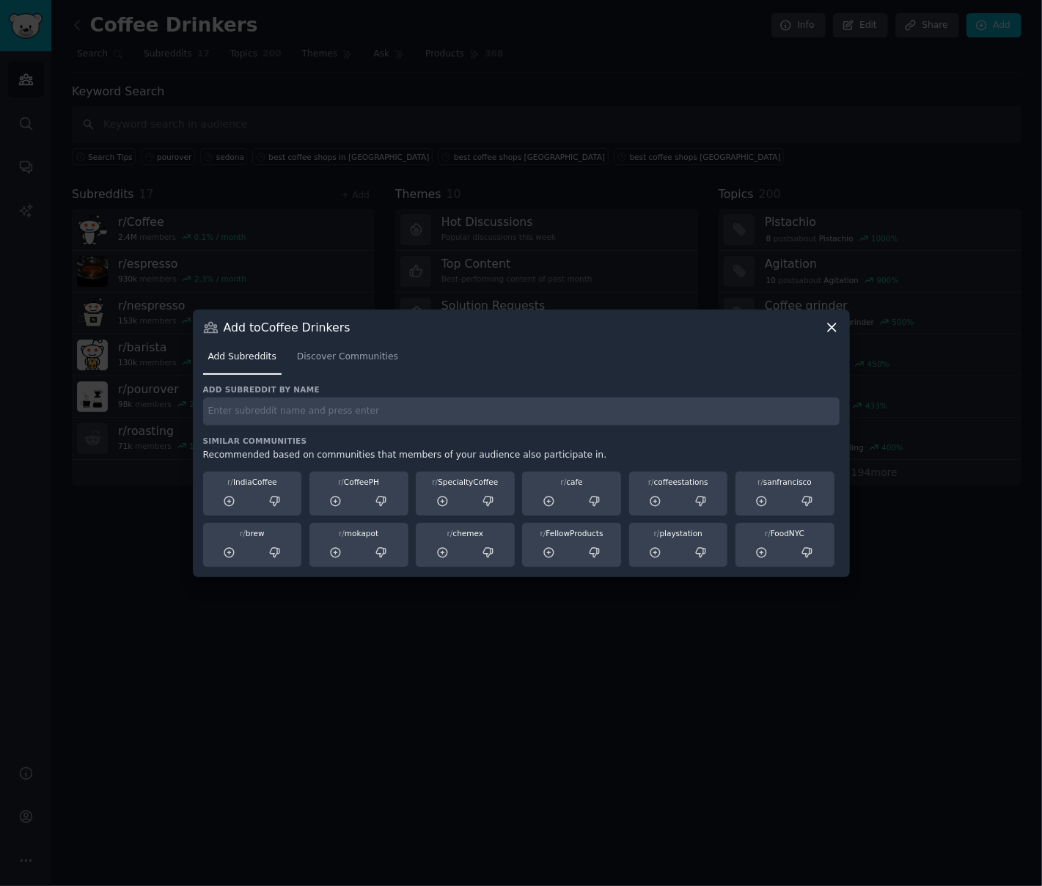
click at [364, 411] on input "text" at bounding box center [521, 412] width 637 height 29
type input "coffeeroasting"
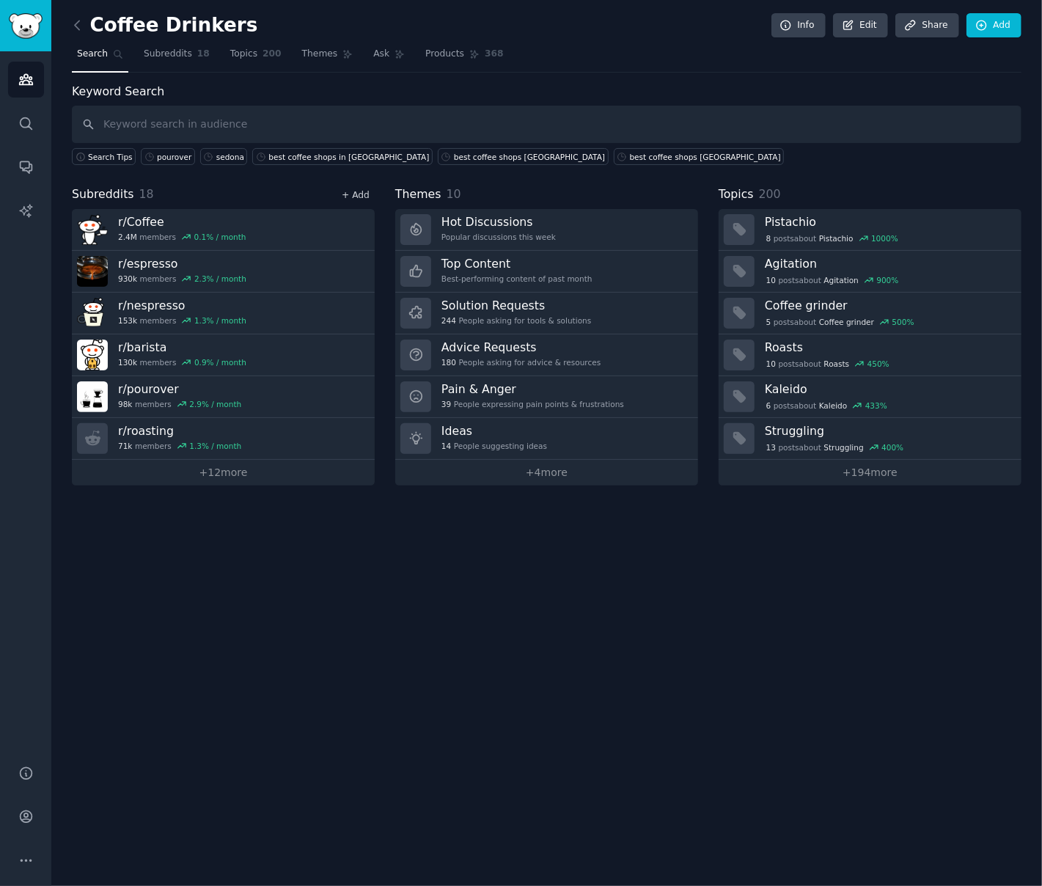
click at [358, 192] on link "+ Add" at bounding box center [356, 195] width 28 height 10
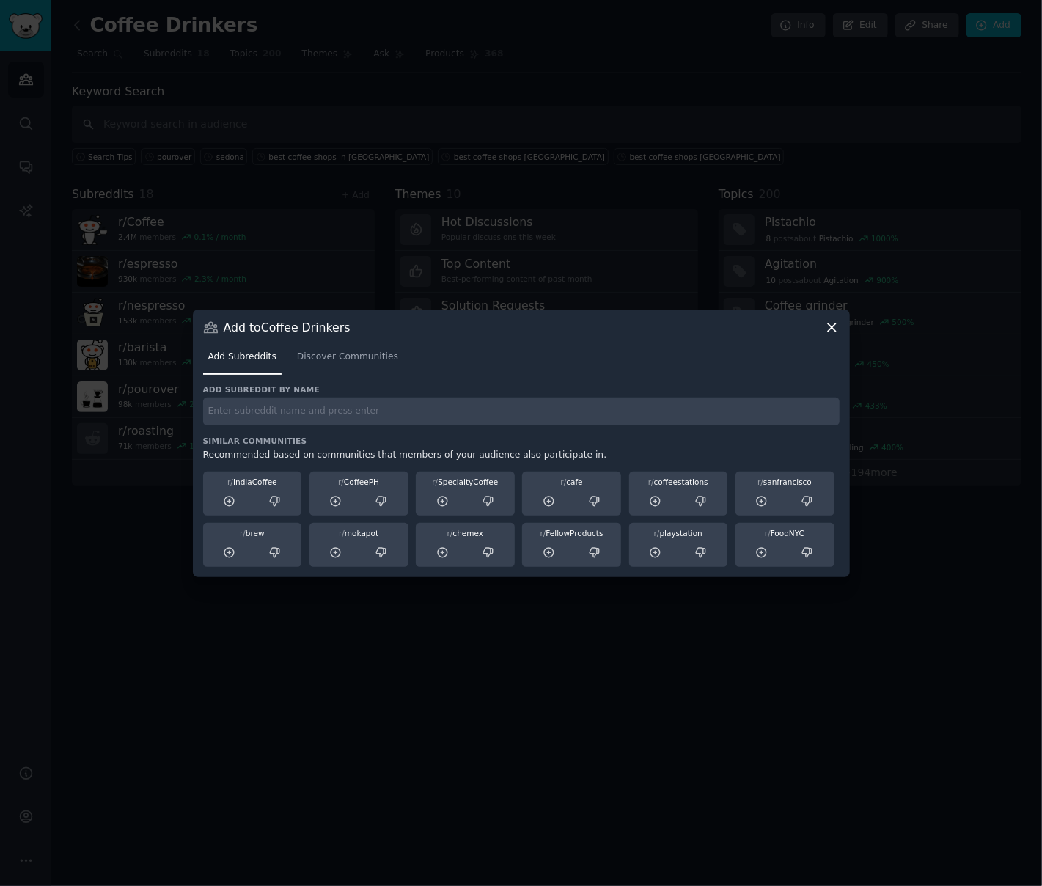
click at [293, 431] on div "Add subreddit by name Similar Communities Recommended based on communities that…" at bounding box center [521, 475] width 637 height 183
click at [296, 413] on input "text" at bounding box center [521, 412] width 637 height 29
type input "coffeeshopowners"
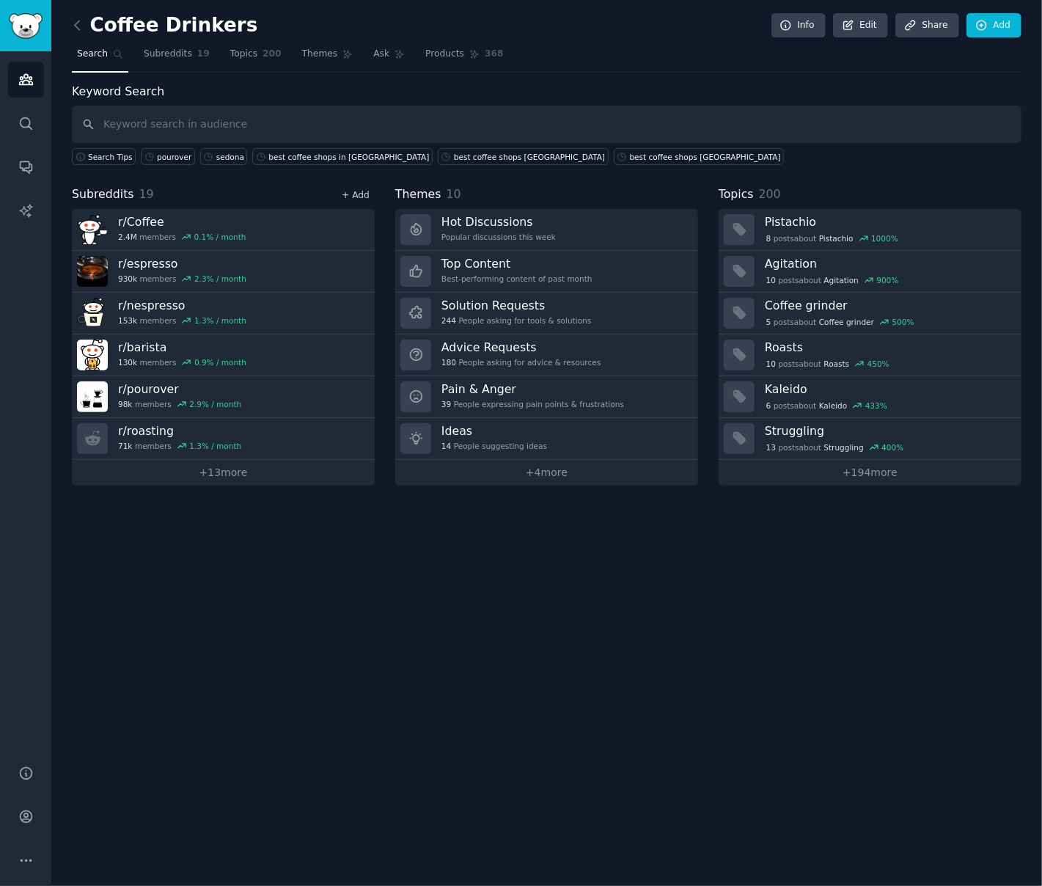
click at [363, 190] on link "+ Add" at bounding box center [356, 195] width 28 height 10
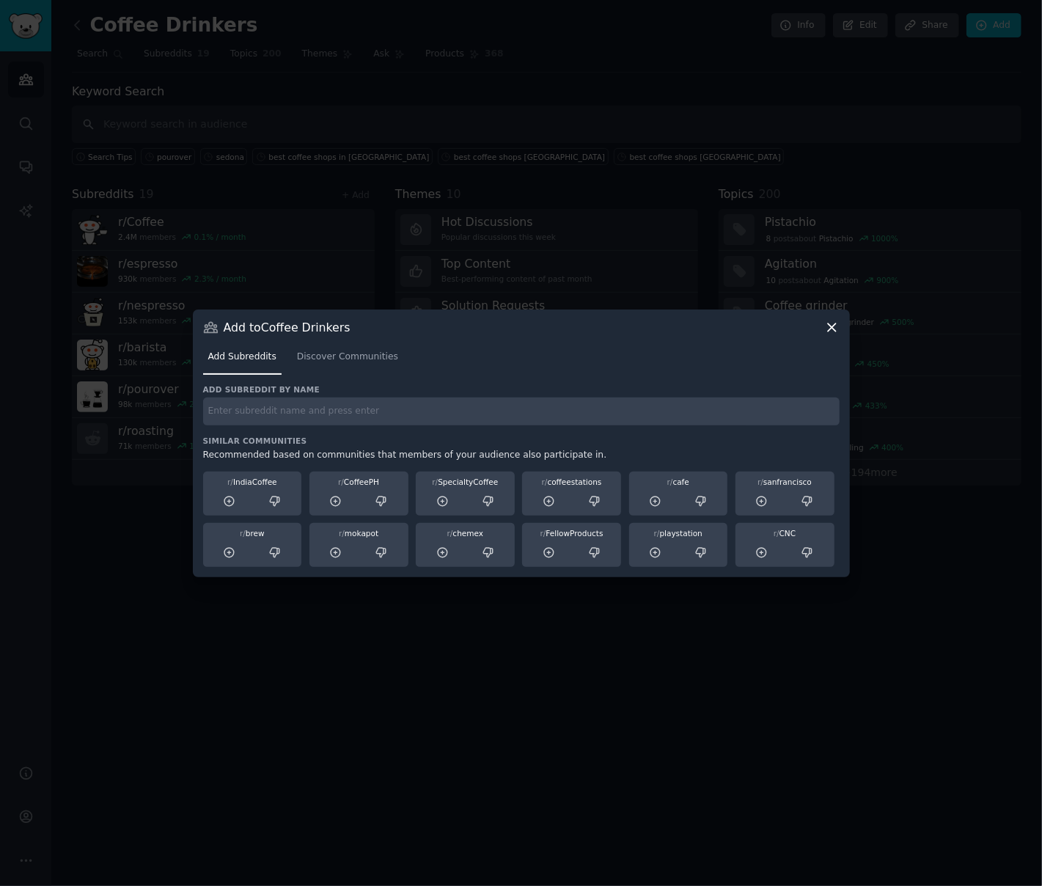
click at [292, 430] on div "Add subreddit by name Similar Communities Recommended based on communities that…" at bounding box center [521, 475] width 637 height 183
click at [288, 417] on input "text" at bounding box center [521, 412] width 637 height 29
type input "profitec"
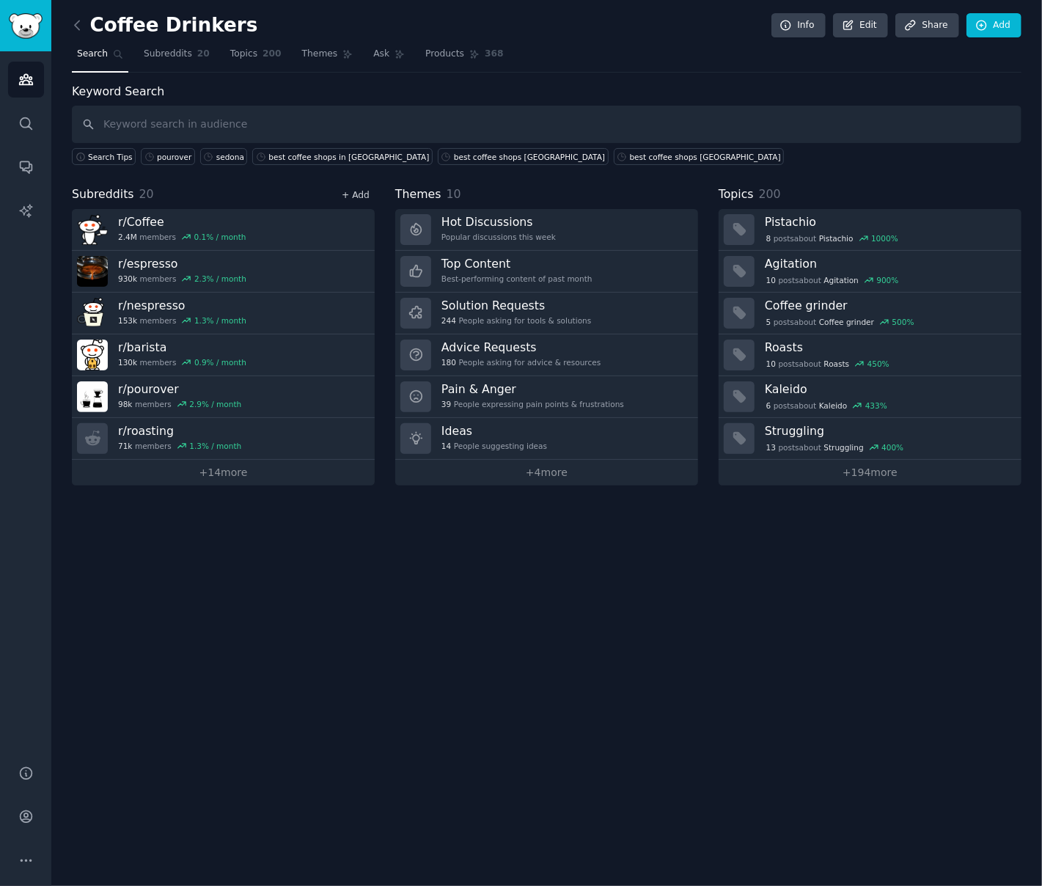
click at [357, 193] on link "+ Add" at bounding box center [356, 195] width 28 height 10
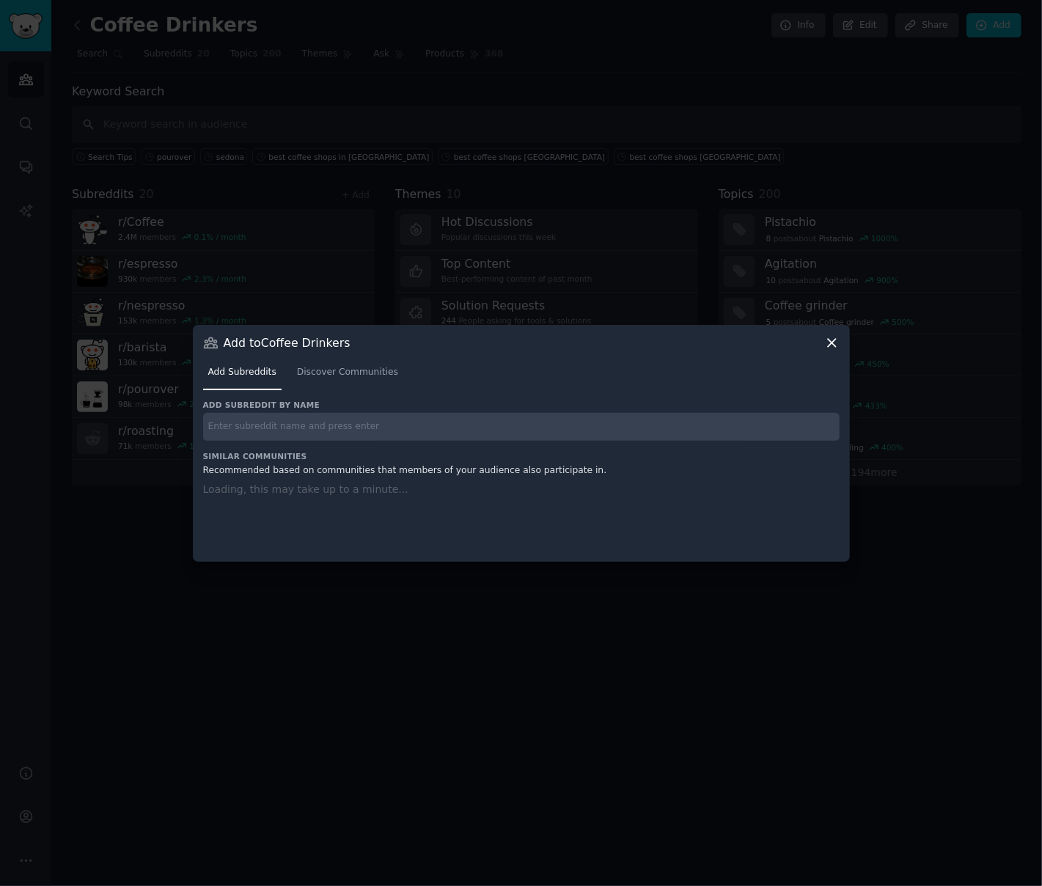
click at [299, 425] on input "text" at bounding box center [521, 427] width 637 height 29
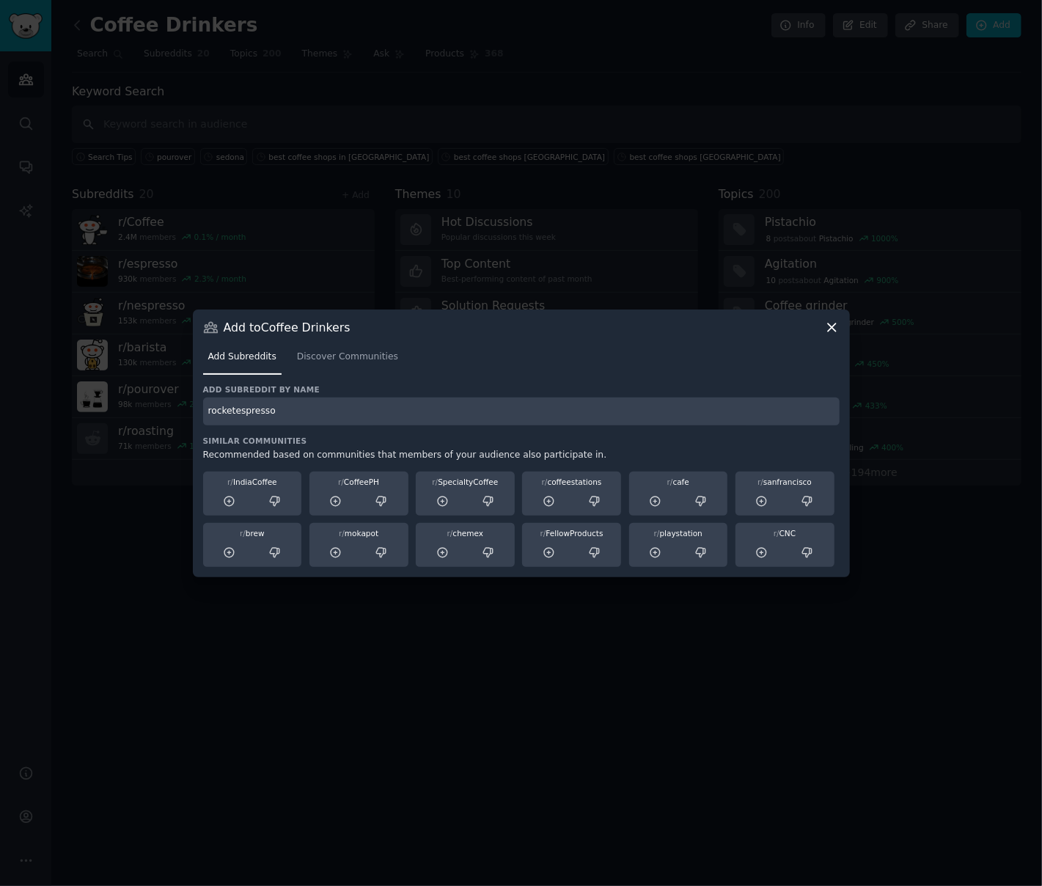
type input "rocketespresso"
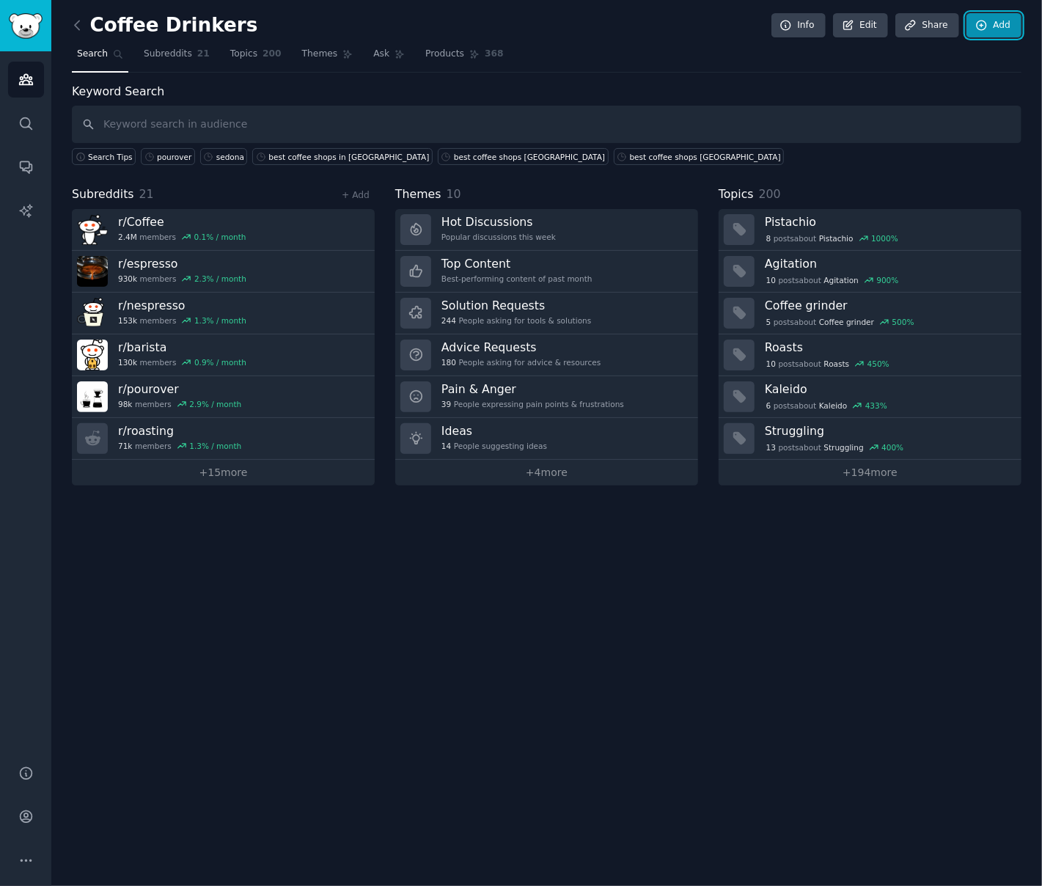
click at [999, 34] on link "Add" at bounding box center [994, 25] width 55 height 25
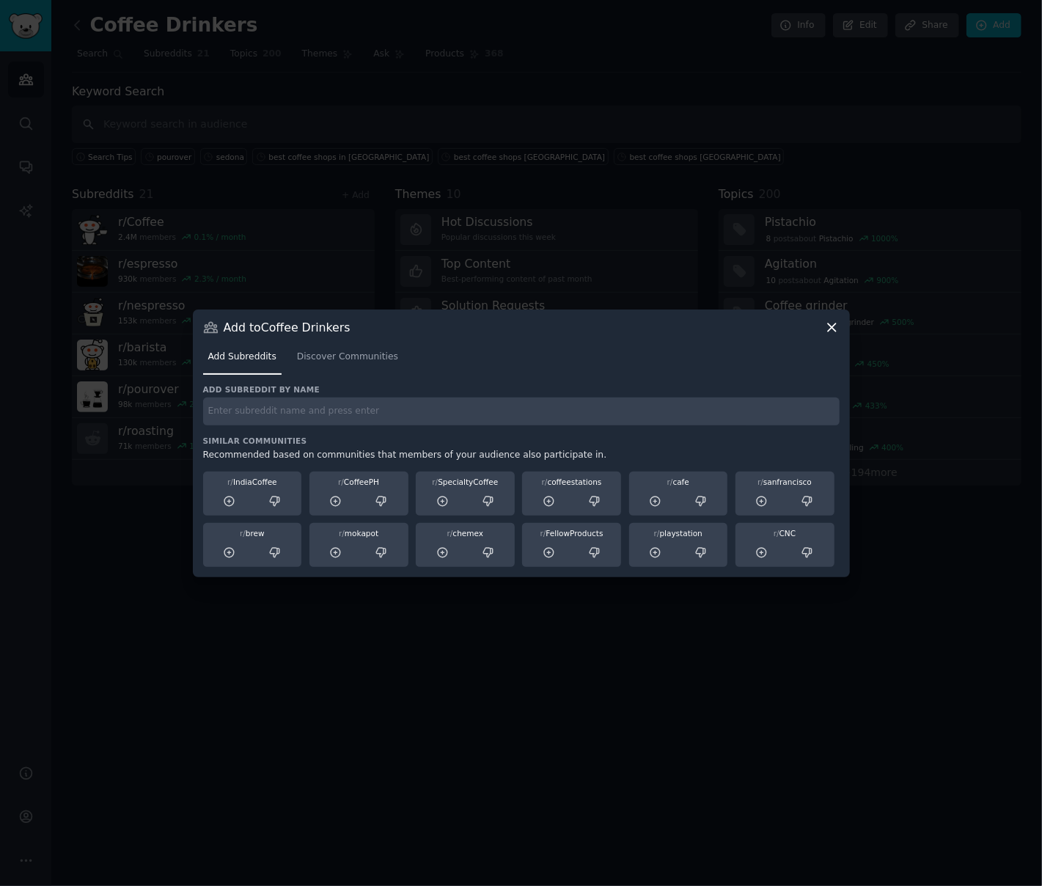
click at [826, 326] on icon at bounding box center [832, 327] width 15 height 15
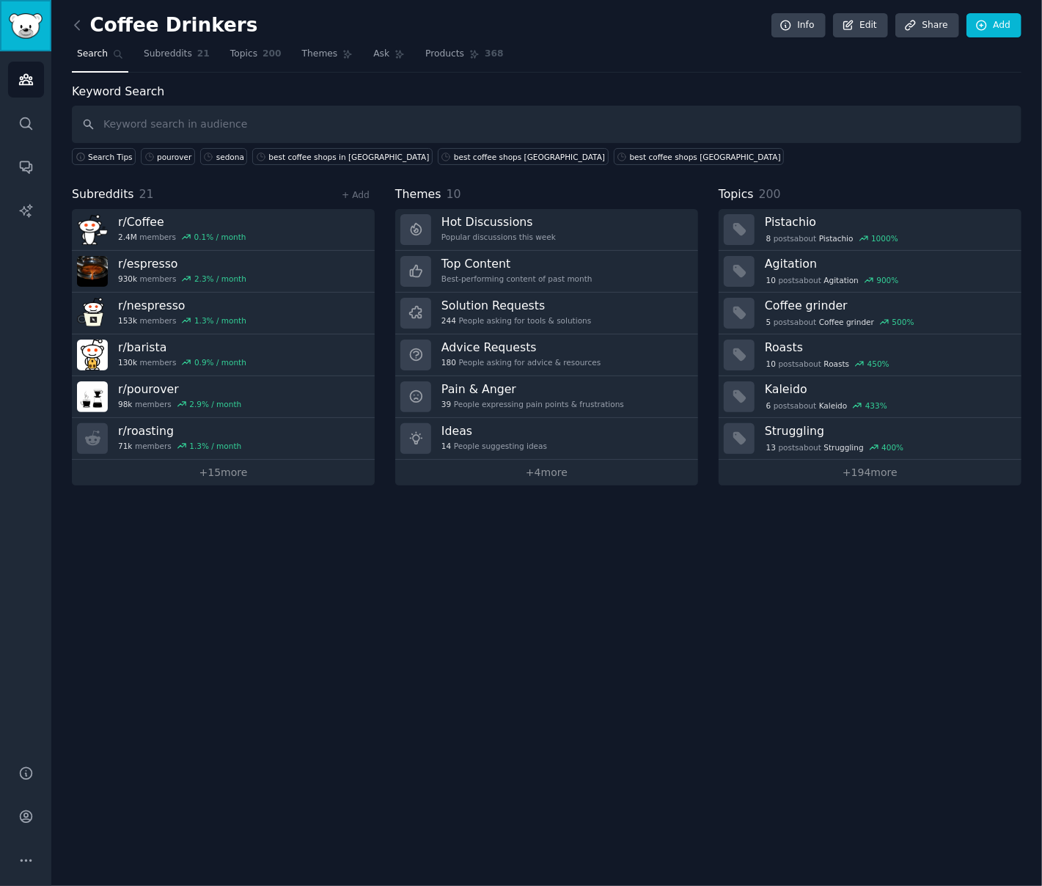
click at [26, 17] on img "Sidebar" at bounding box center [26, 26] width 34 height 26
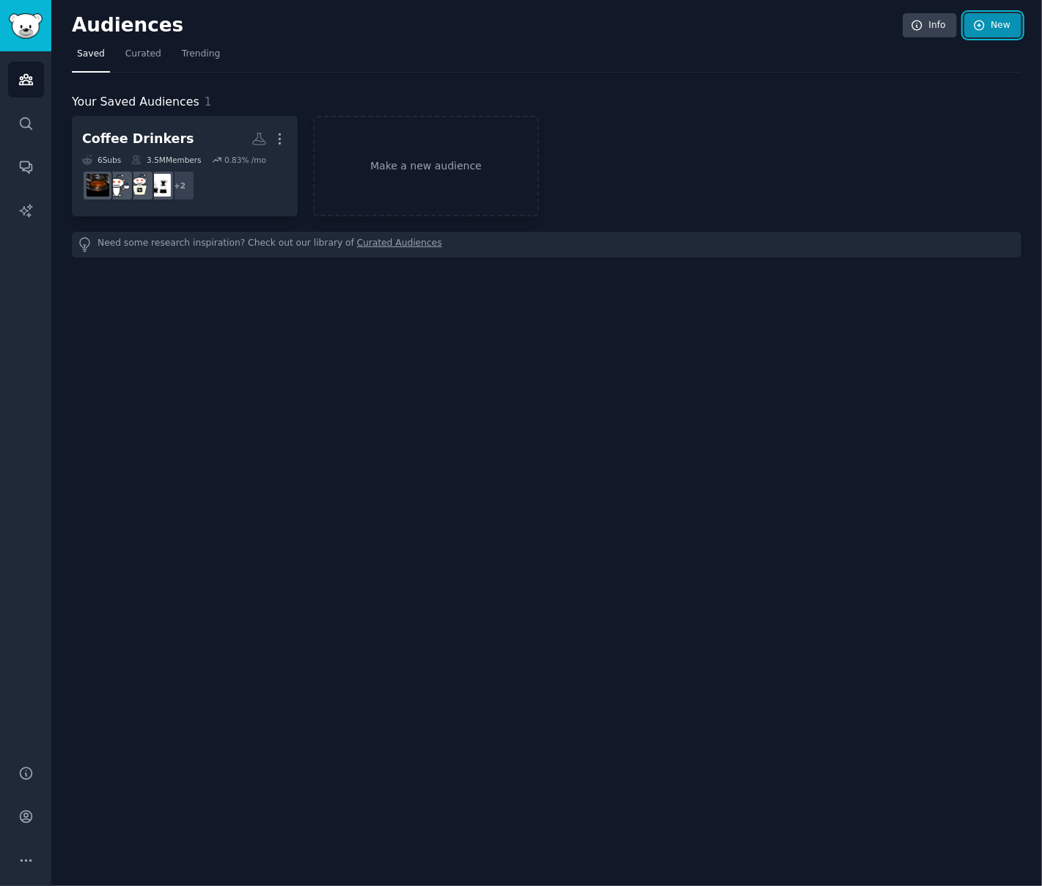
click at [1011, 31] on link "New" at bounding box center [993, 25] width 57 height 25
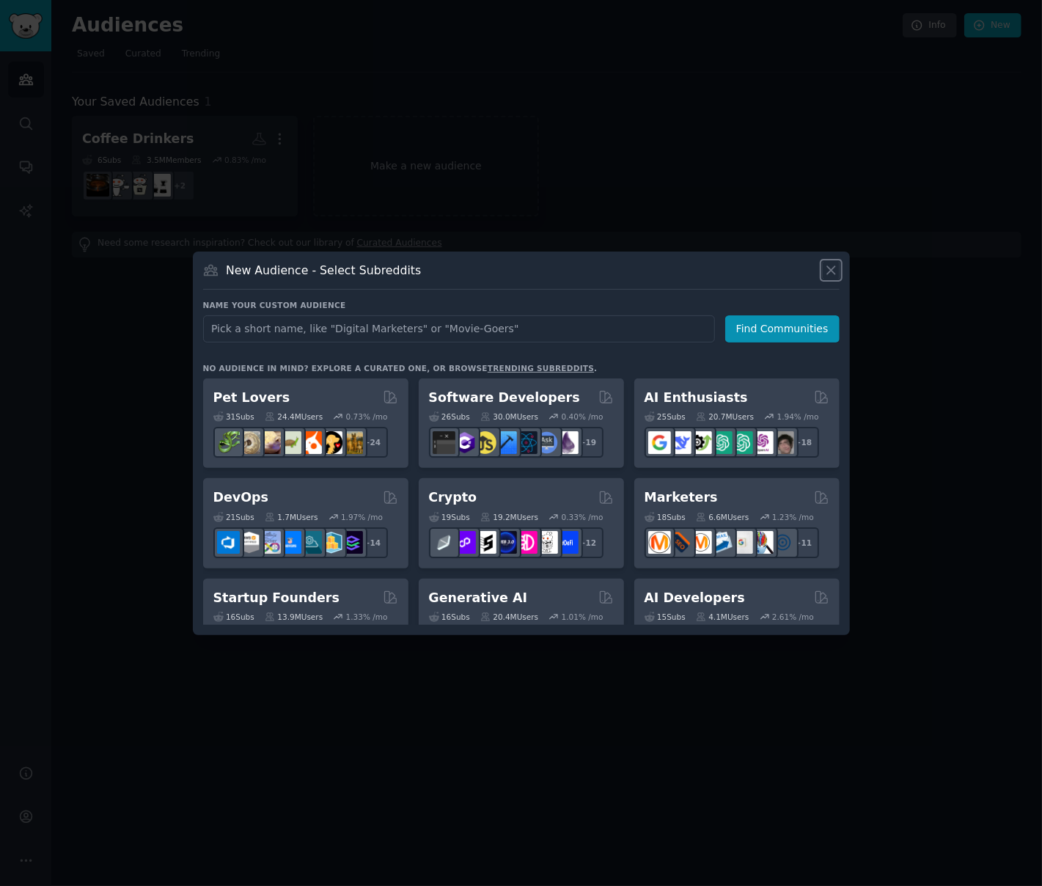
click at [836, 274] on icon at bounding box center [831, 270] width 8 height 8
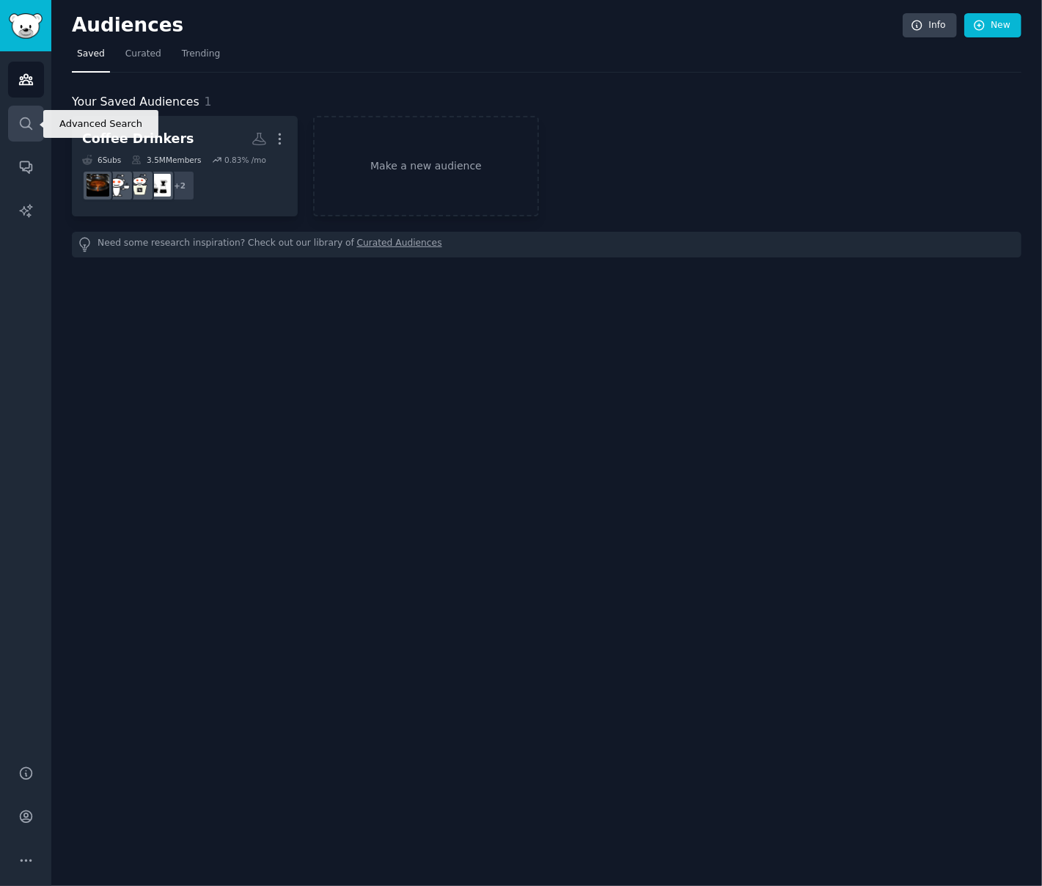
click at [23, 136] on link "Search" at bounding box center [26, 124] width 36 height 36
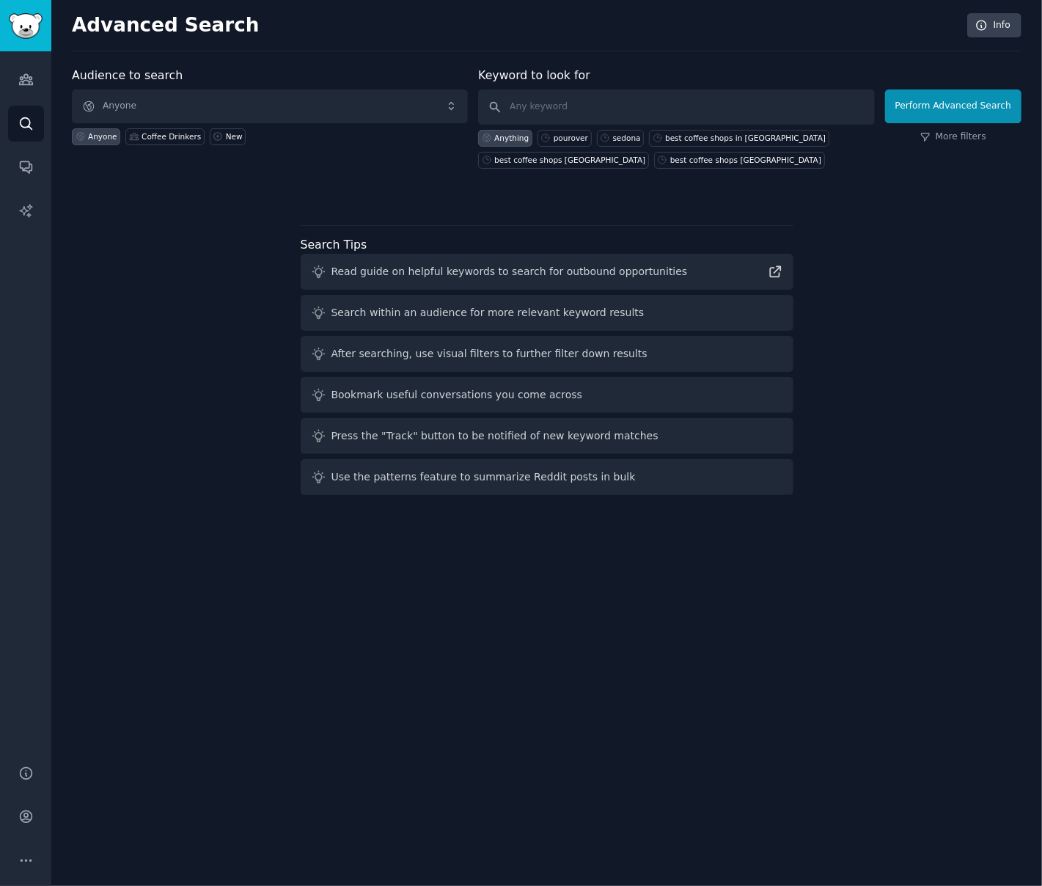
click at [135, 191] on div at bounding box center [547, 194] width 950 height 10
click at [29, 80] on icon "Sidebar" at bounding box center [25, 80] width 13 height 10
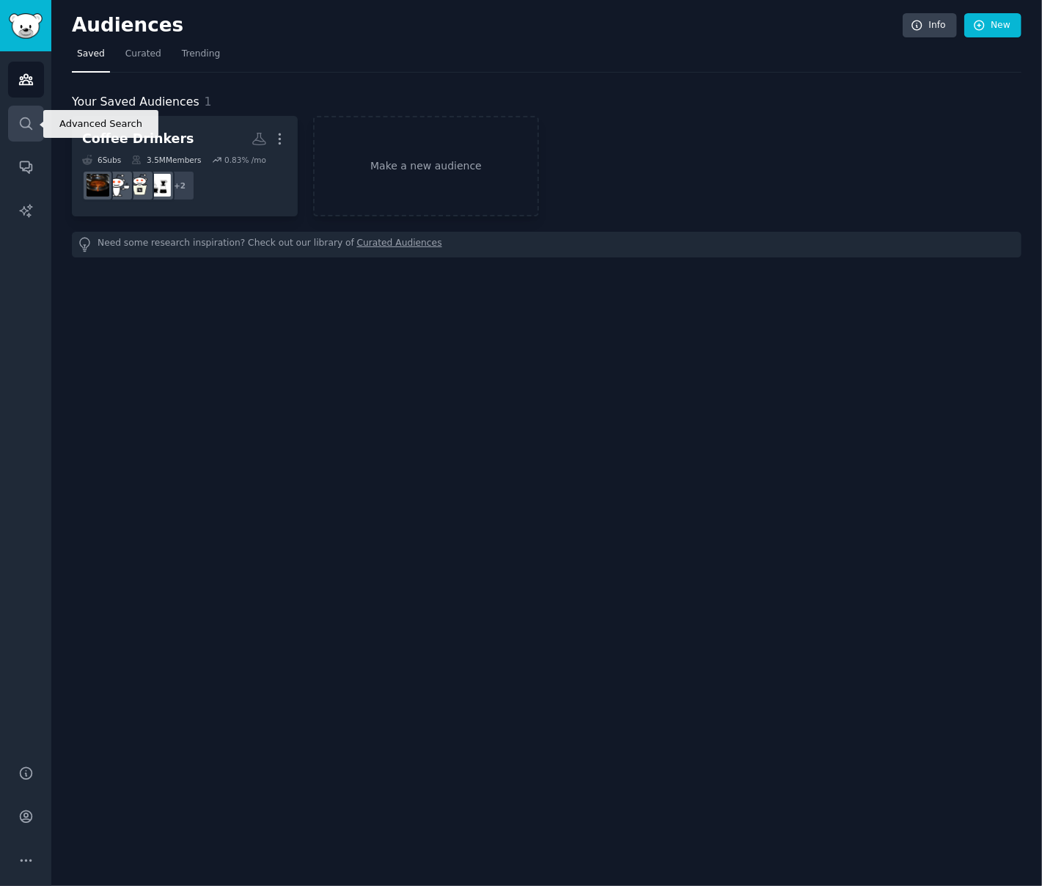
click at [29, 132] on link "Search" at bounding box center [26, 124] width 36 height 36
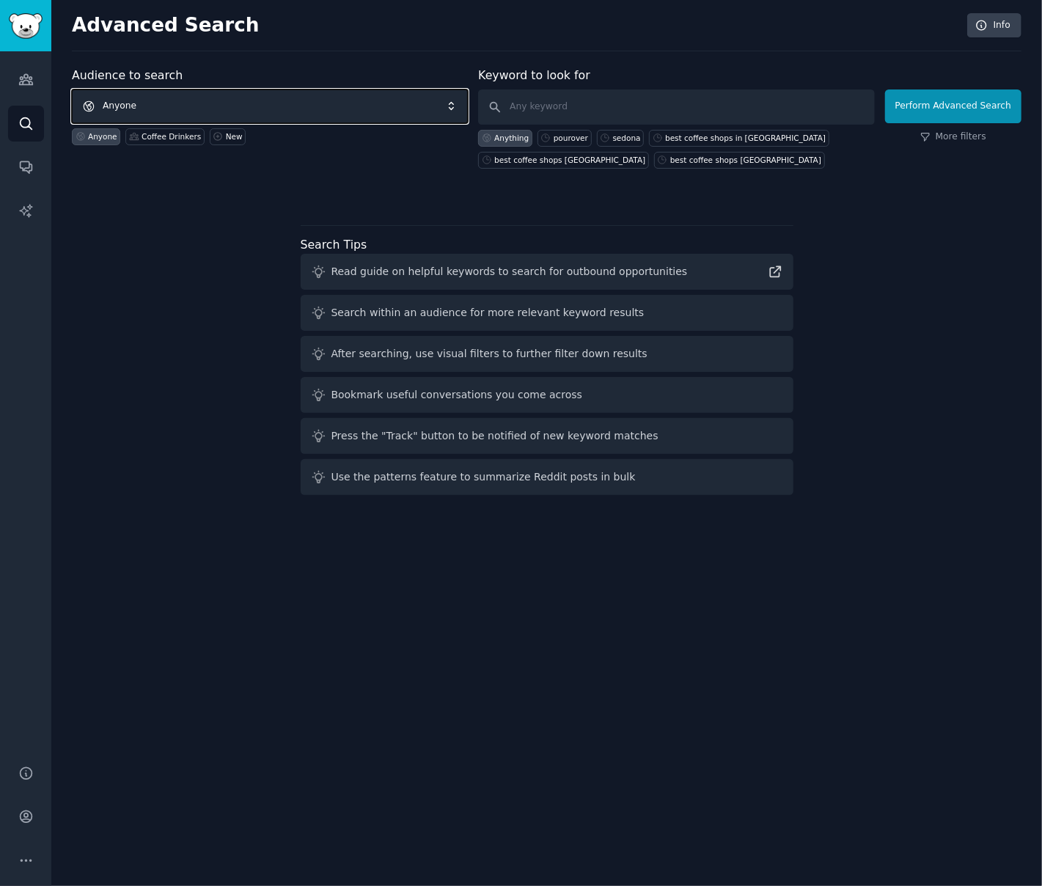
click at [178, 99] on span "Anyone" at bounding box center [270, 106] width 396 height 34
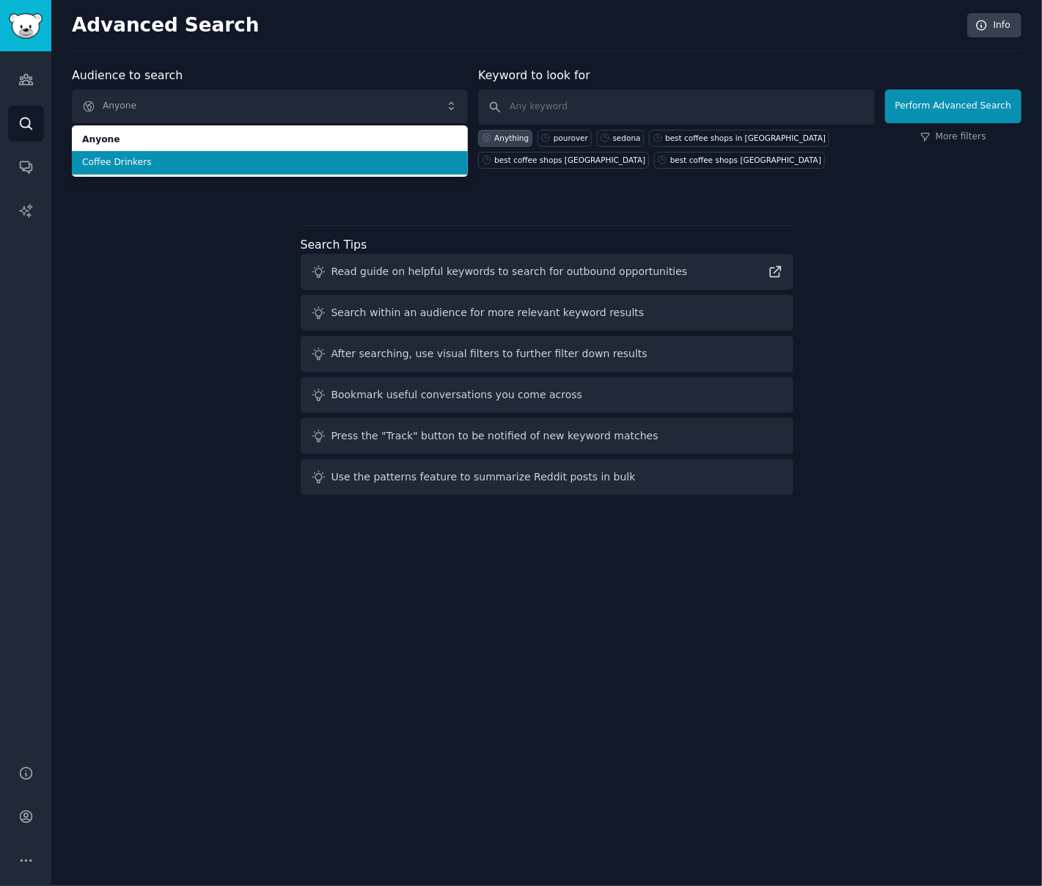
click at [113, 164] on span "Coffee Drinkers" at bounding box center [270, 162] width 376 height 13
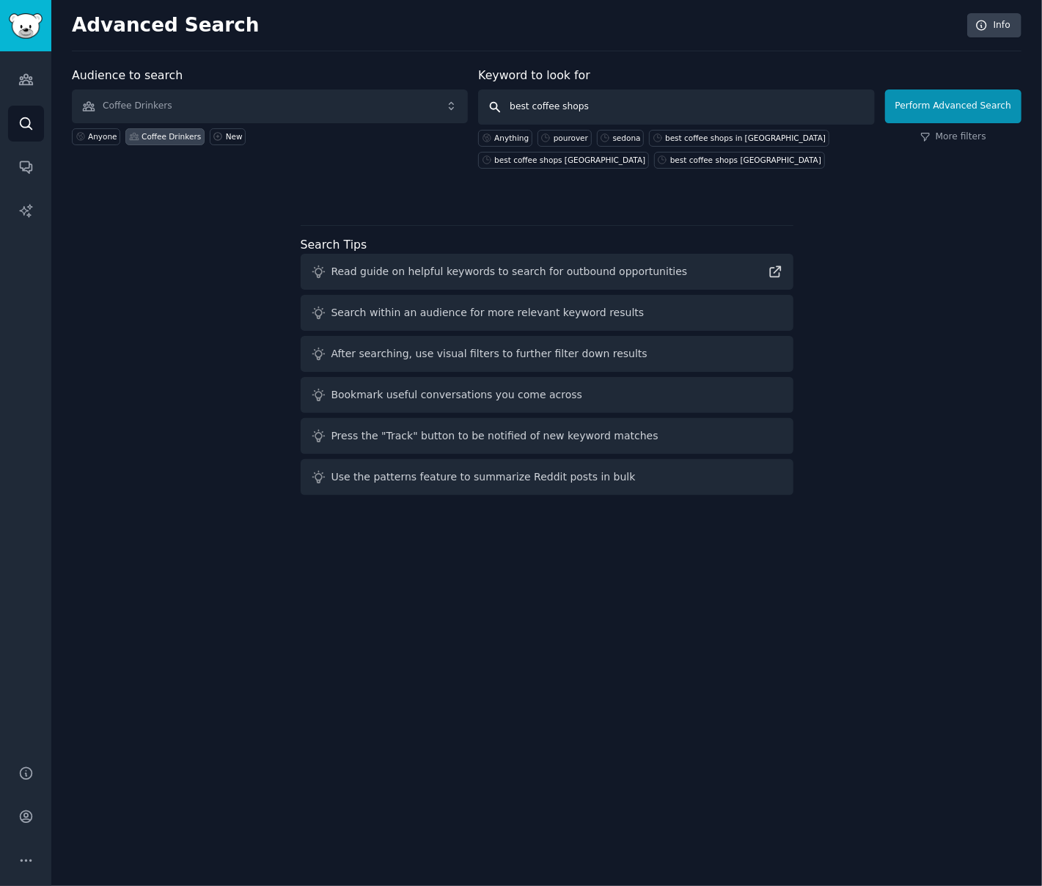
click at [620, 106] on input "best coffee shops" at bounding box center [676, 106] width 396 height 35
type input "best coffee shop [US_STATE]"
click at [958, 136] on link "More filters" at bounding box center [954, 137] width 66 height 13
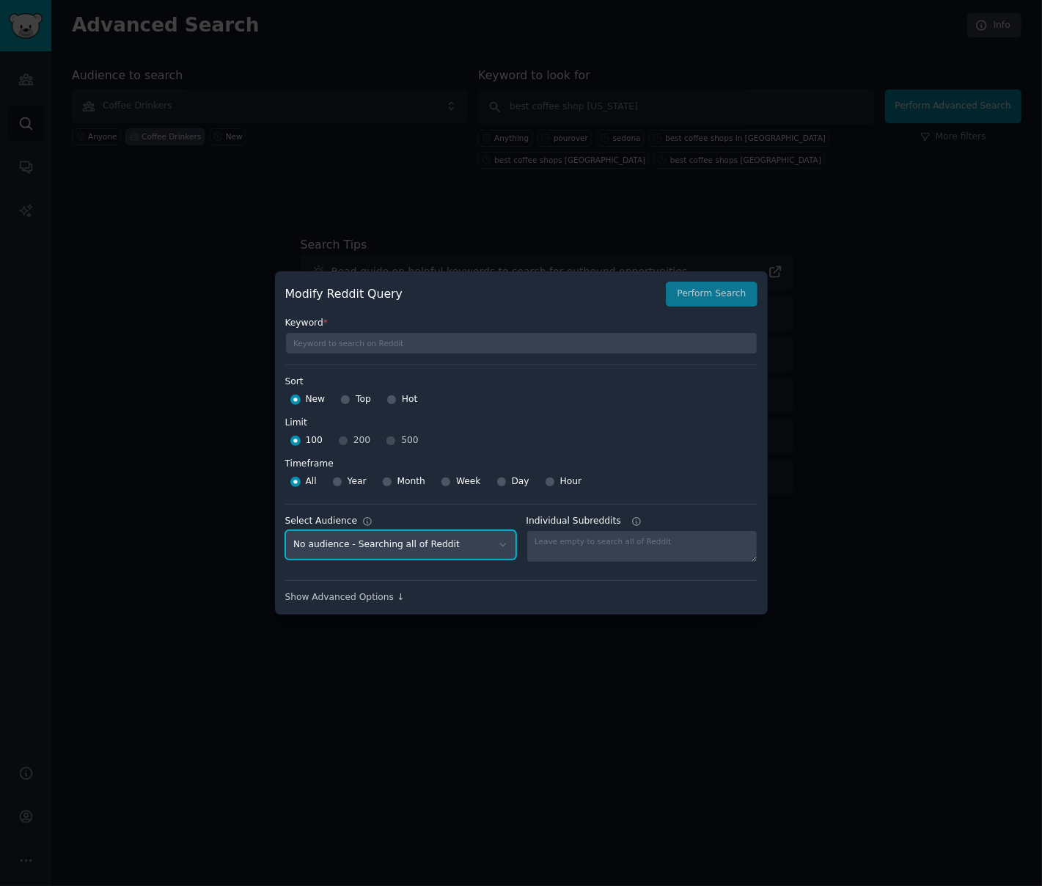
click at [471, 545] on select "No audience - Searching all of Reddit Coffee Drinkers - 21 Subreddits" at bounding box center [400, 545] width 231 height 30
select select "8c14eaf627"
click at [285, 530] on select "No audience - Searching all of Reddit Coffee Drinkers - 21 Subreddits" at bounding box center [400, 545] width 231 height 30
click at [362, 607] on div "Modify Reddit Query Perform Search Keyword * Sort Sort New Top Hot Limit Limit …" at bounding box center [521, 442] width 493 height 343
click at [365, 598] on div "Show Advanced Options ↓" at bounding box center [521, 597] width 472 height 13
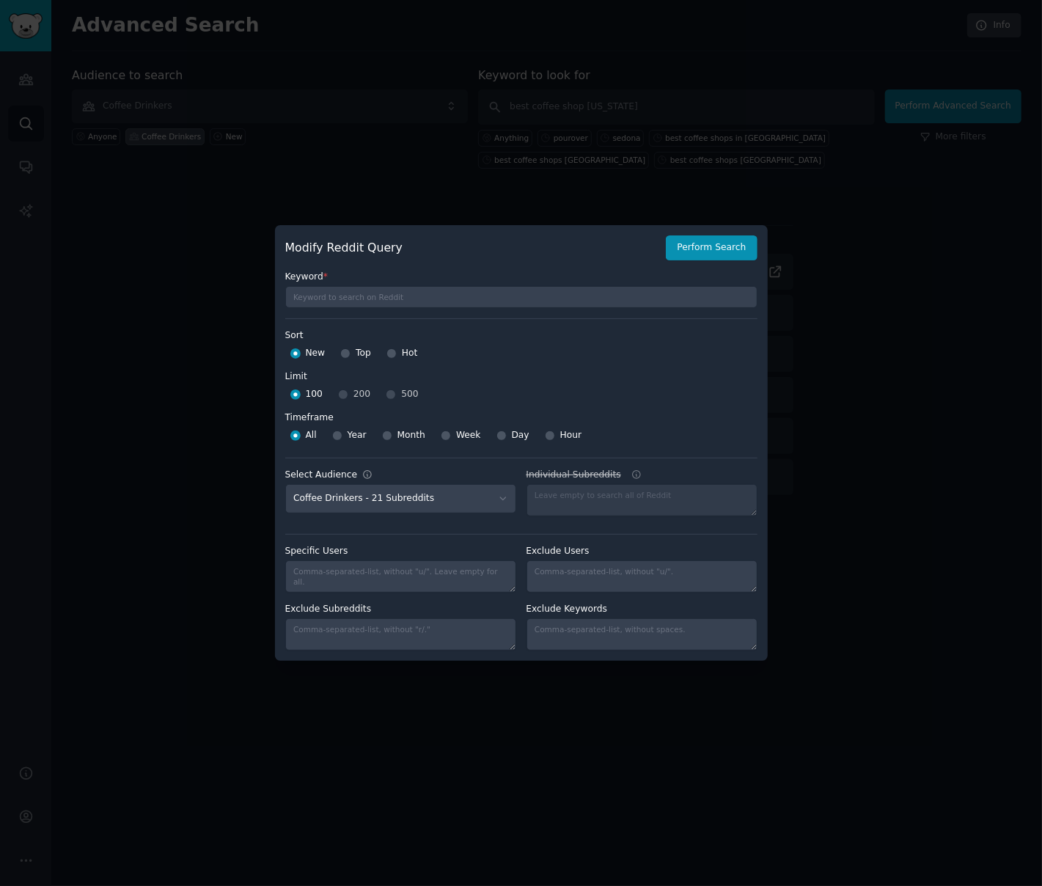
click at [773, 180] on div at bounding box center [521, 443] width 1042 height 886
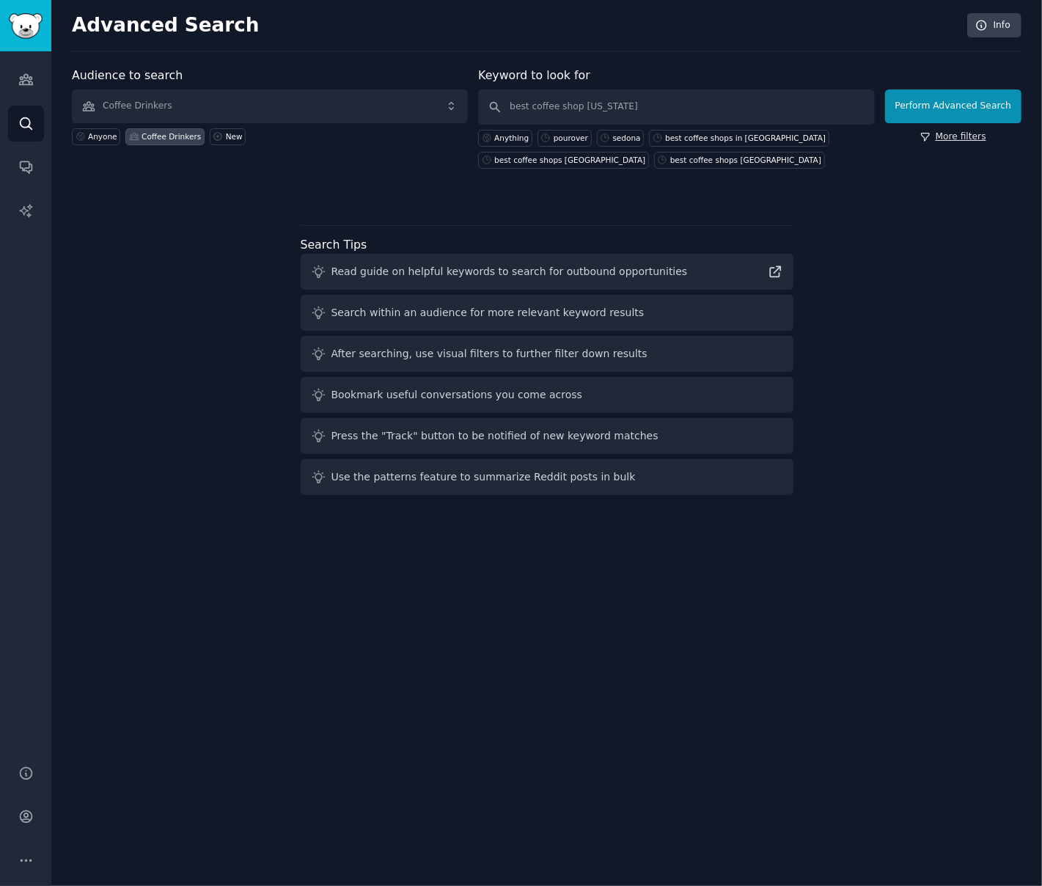
click at [955, 136] on link "More filters" at bounding box center [954, 137] width 66 height 13
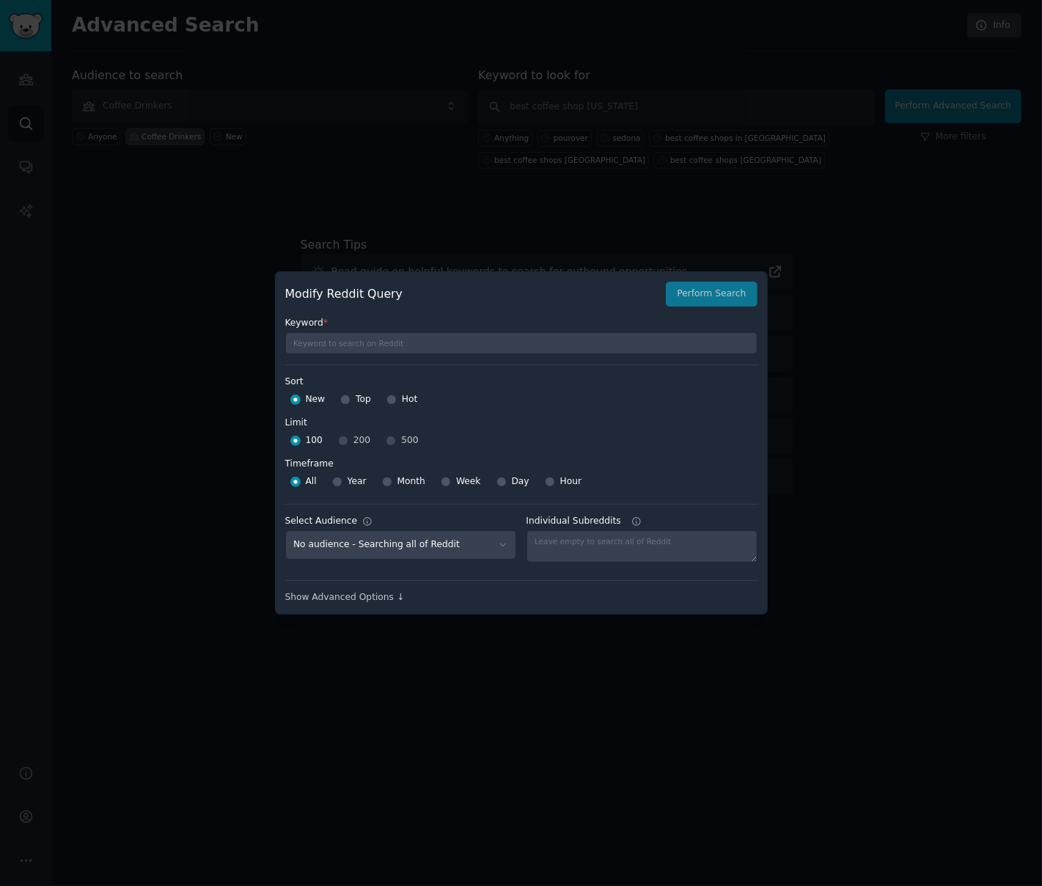
click at [851, 472] on div at bounding box center [521, 443] width 1042 height 886
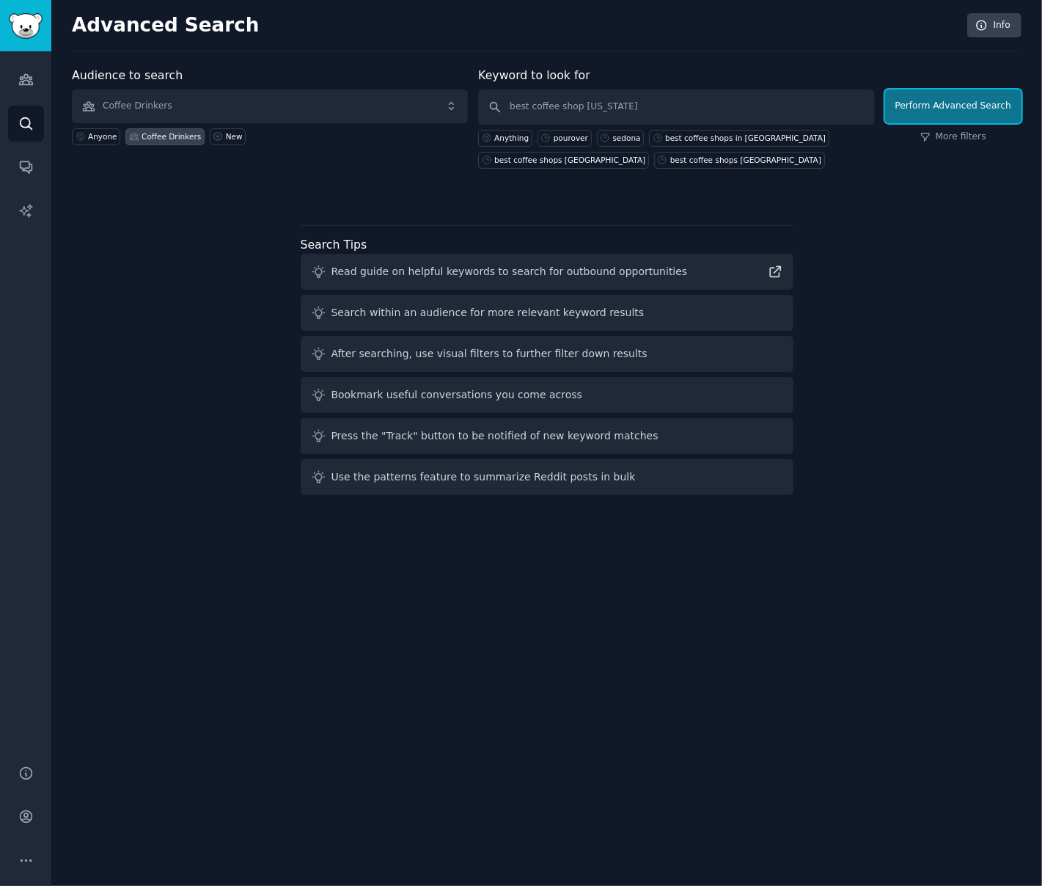
click at [949, 108] on button "Perform Advanced Search" at bounding box center [953, 106] width 136 height 34
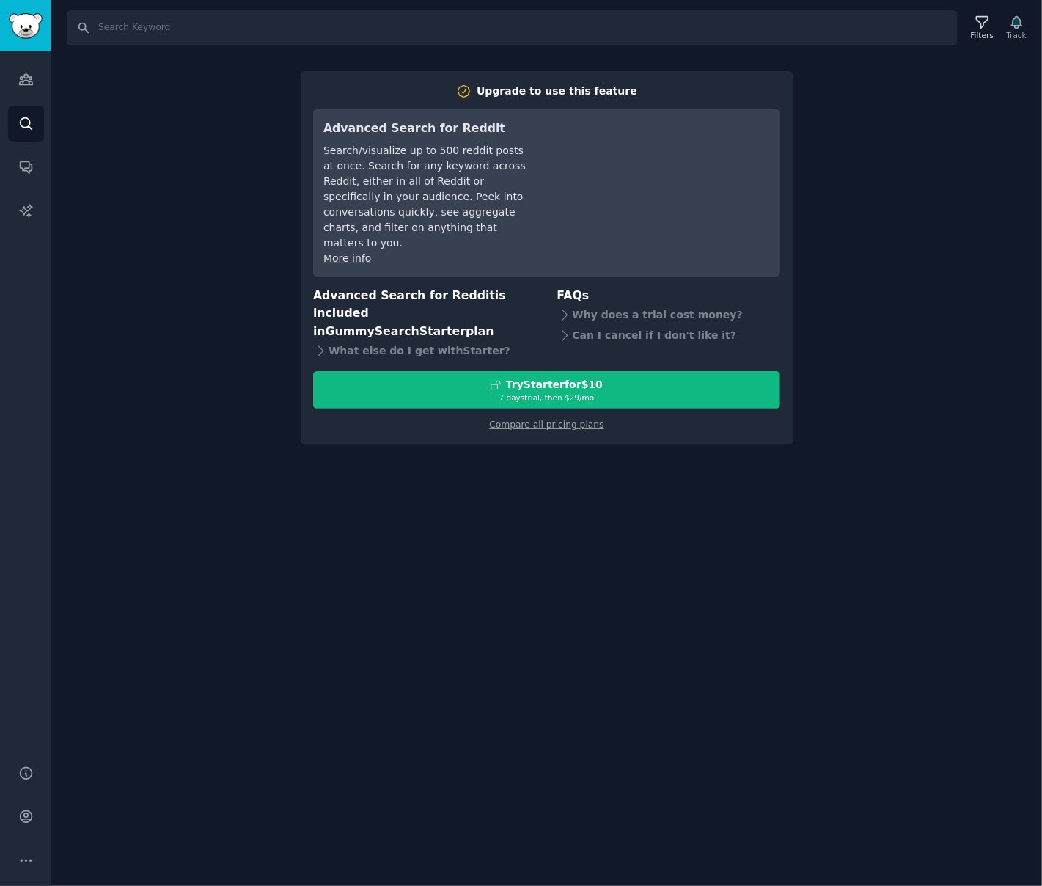
click at [178, 284] on div "Search Filters Track Upgrade to use this feature Advanced Search for Reddit Sea…" at bounding box center [546, 443] width 991 height 886
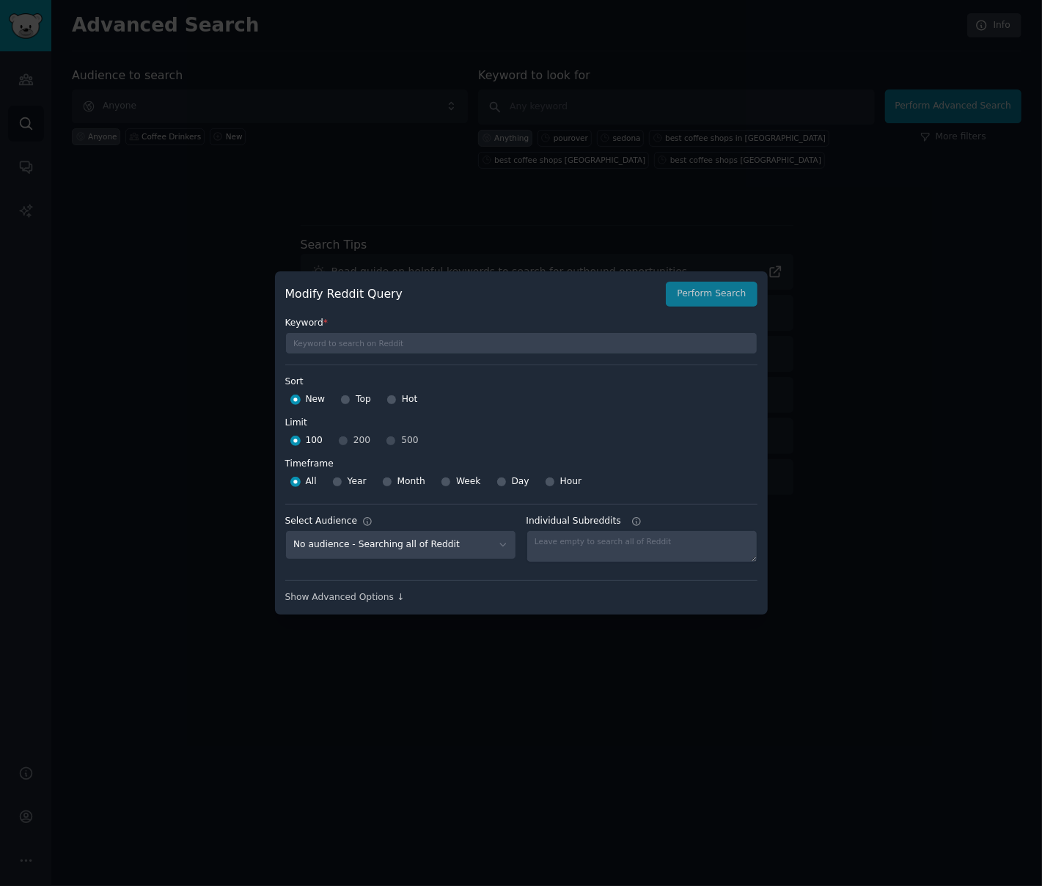
click at [629, 146] on div at bounding box center [521, 443] width 1042 height 886
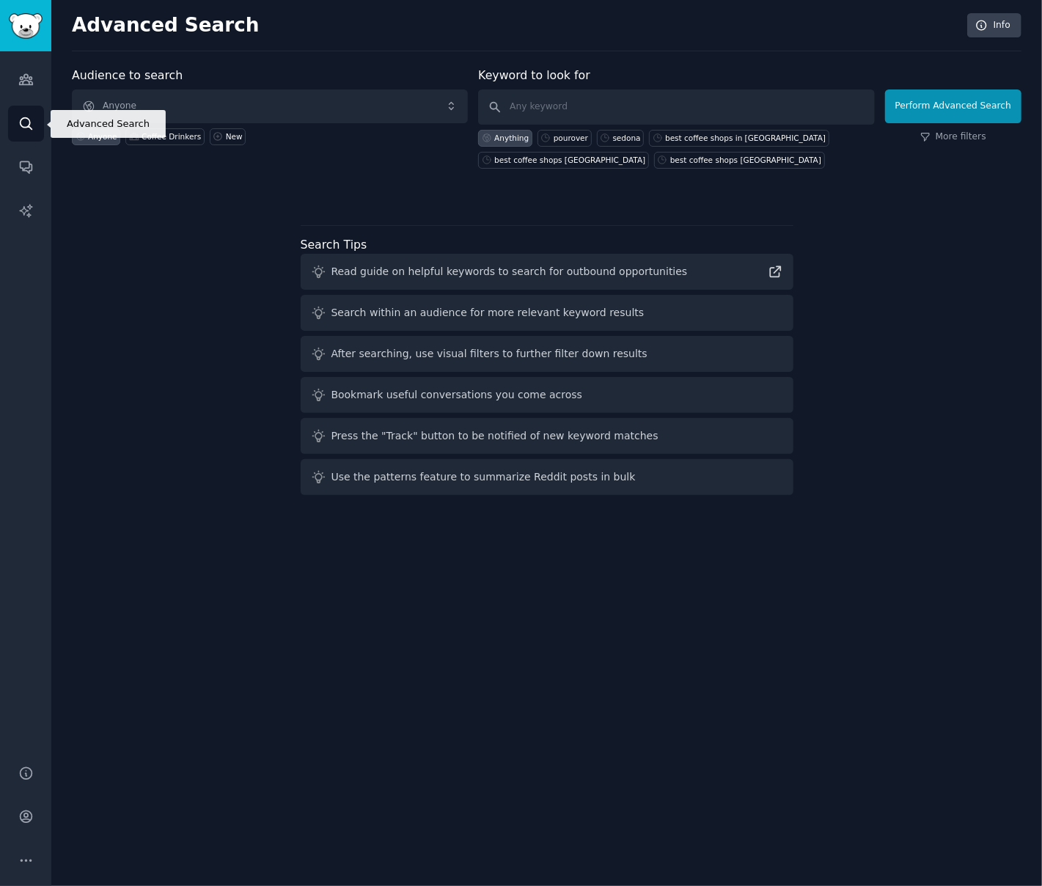
click at [16, 118] on link "Search" at bounding box center [26, 124] width 36 height 36
click at [29, 138] on link "Search" at bounding box center [26, 124] width 36 height 36
click at [34, 180] on link "Conversations" at bounding box center [26, 167] width 36 height 36
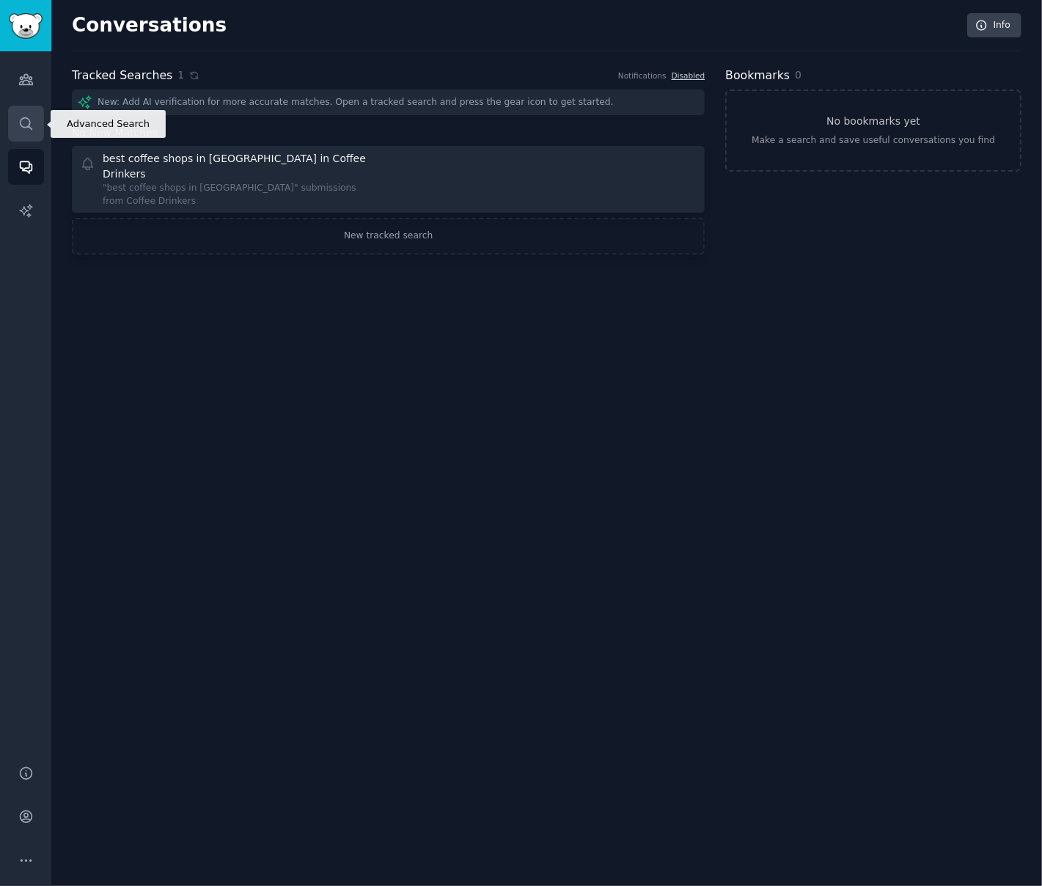
click at [35, 127] on link "Search" at bounding box center [26, 124] width 36 height 36
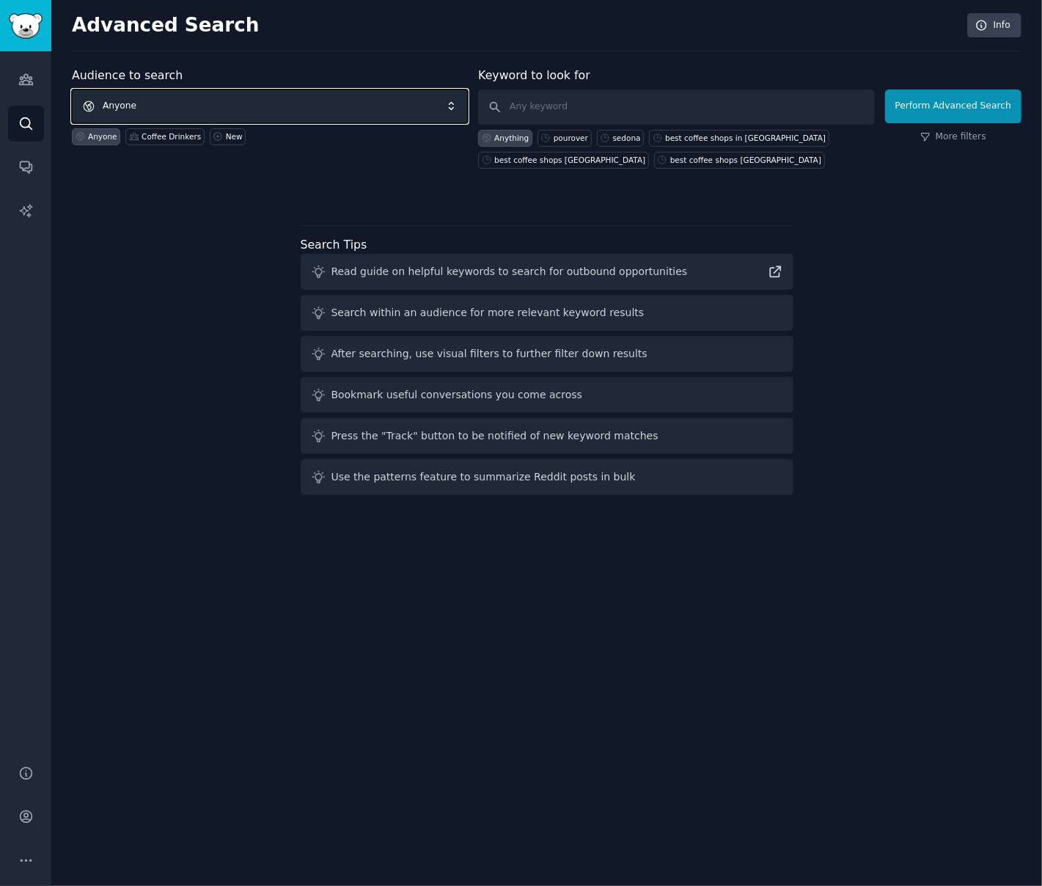
click at [251, 103] on span "Anyone" at bounding box center [270, 106] width 396 height 34
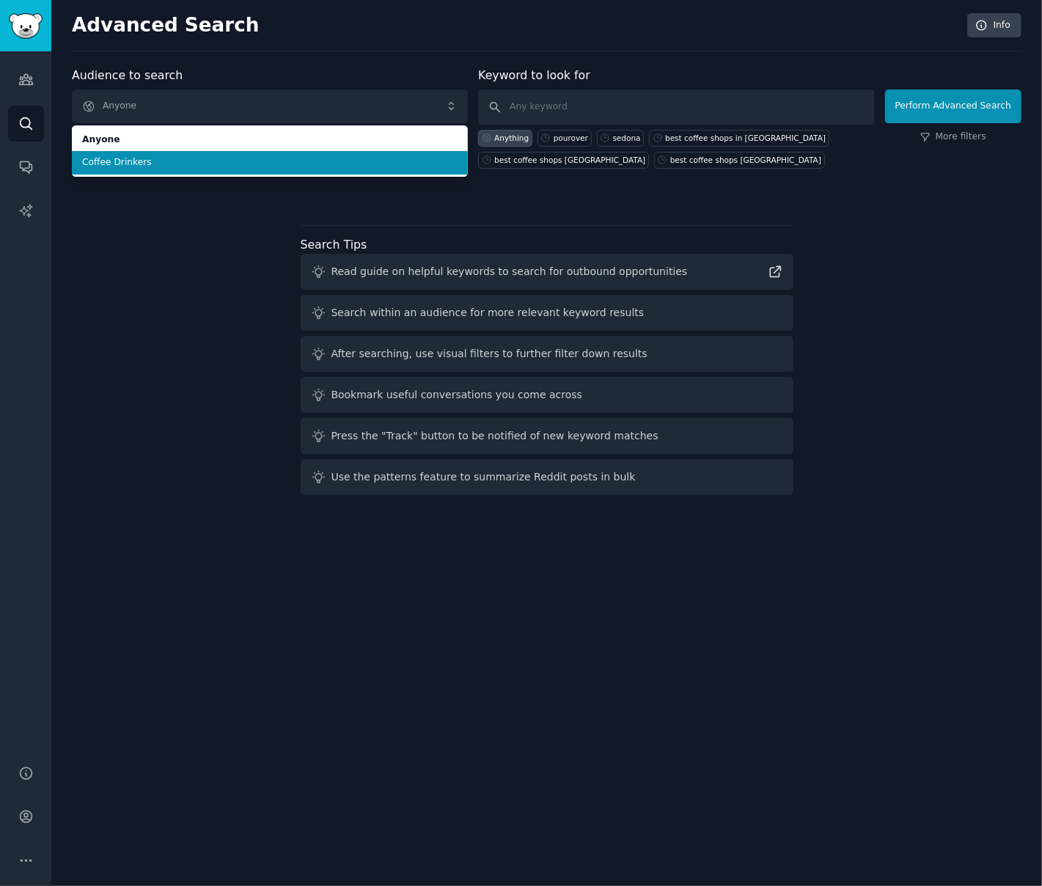
click at [123, 165] on span "Coffee Drinkers" at bounding box center [270, 162] width 376 height 13
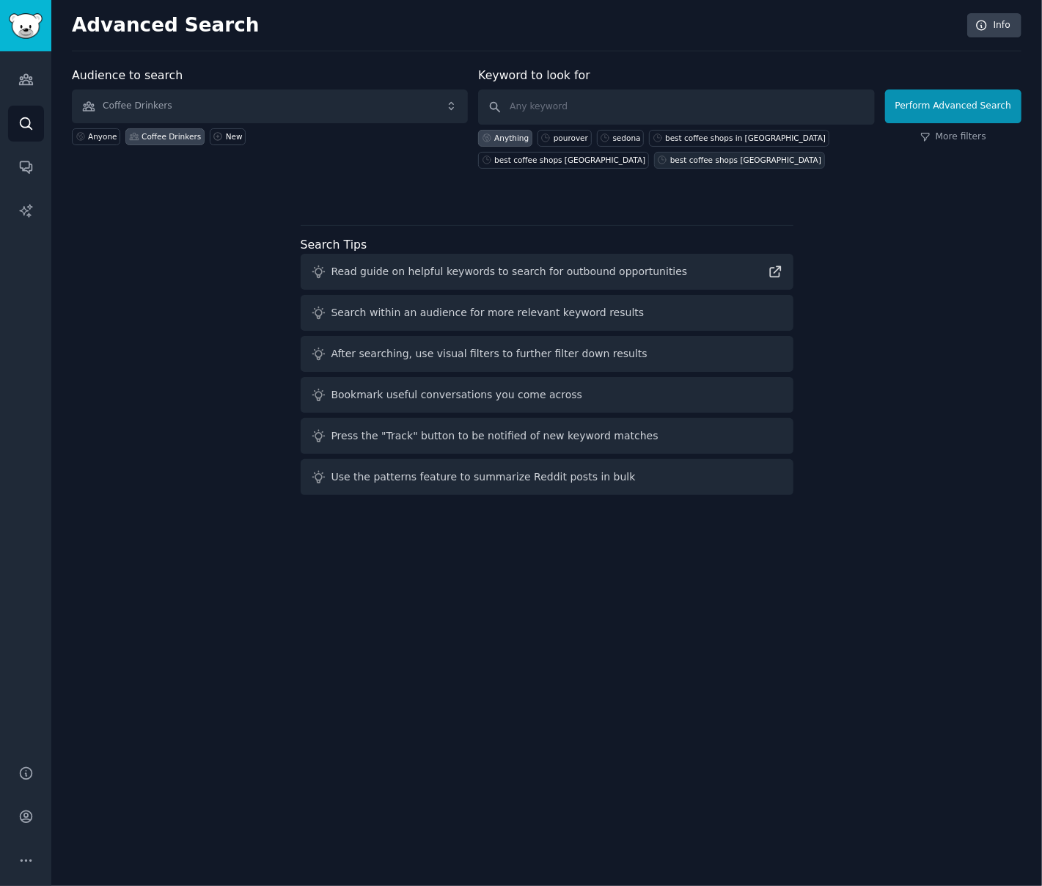
click at [670, 159] on div "best coffee shops [GEOGRAPHIC_DATA]" at bounding box center [745, 160] width 151 height 10
type input "best coffee shops [GEOGRAPHIC_DATA]"
click at [989, 108] on button "Perform Advanced Search" at bounding box center [953, 106] width 136 height 34
click at [971, 144] on div "Perform Advanced Search More filters" at bounding box center [953, 121] width 136 height 95
click at [971, 134] on link "More filters" at bounding box center [954, 137] width 66 height 13
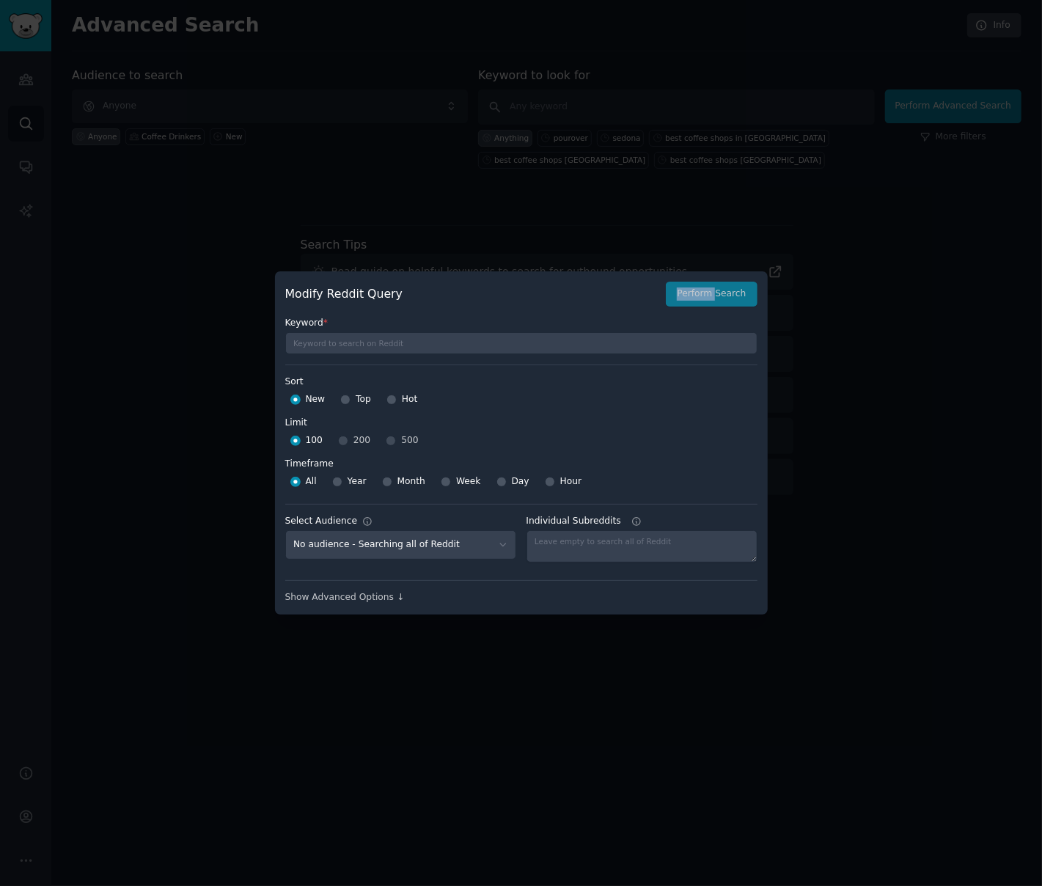
drag, startPoint x: 721, startPoint y: 290, endPoint x: 417, endPoint y: 297, distance: 304.5
click at [417, 297] on div "Modify Reddit Query Perform Search" at bounding box center [521, 294] width 472 height 25
click at [348, 348] on input "text" at bounding box center [521, 343] width 472 height 22
paste input "I have a Coffee shop directory website serving the state of [US_STATE]. I want …"
type input "I have a Coffee shop directory website serving the state of [US_STATE]. I want …"
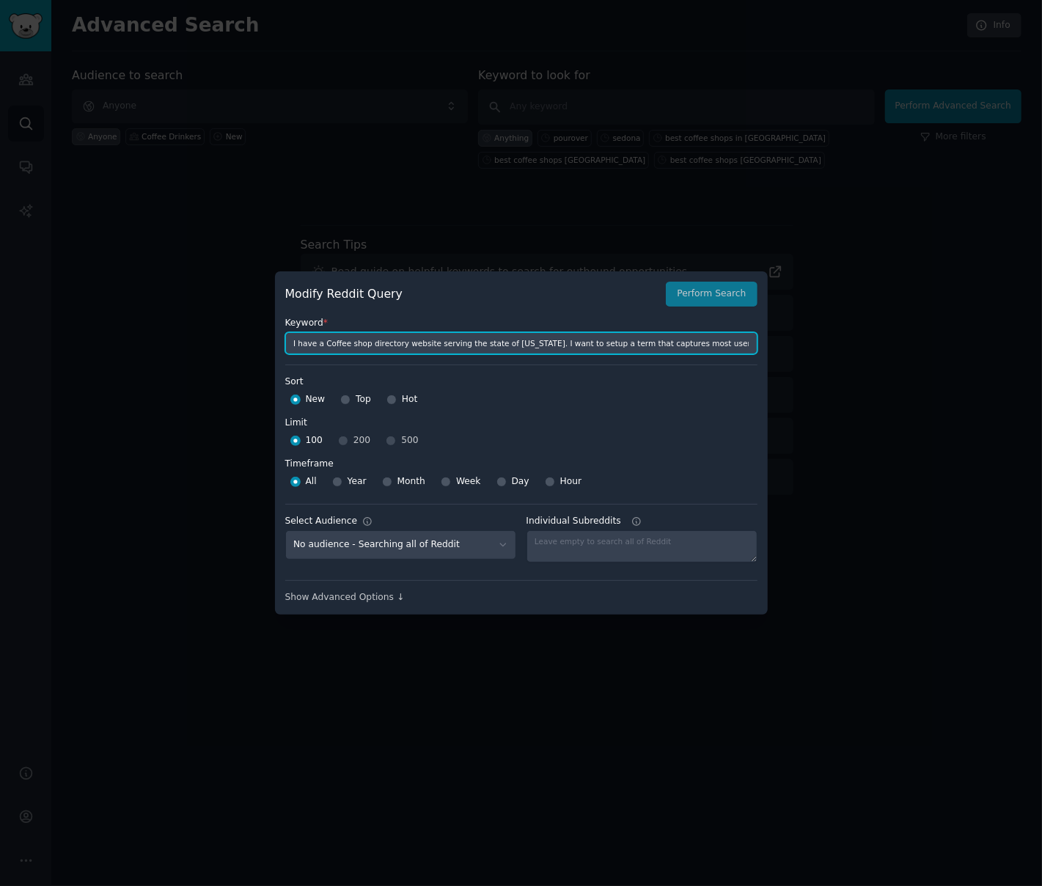
scroll to position [0, 278]
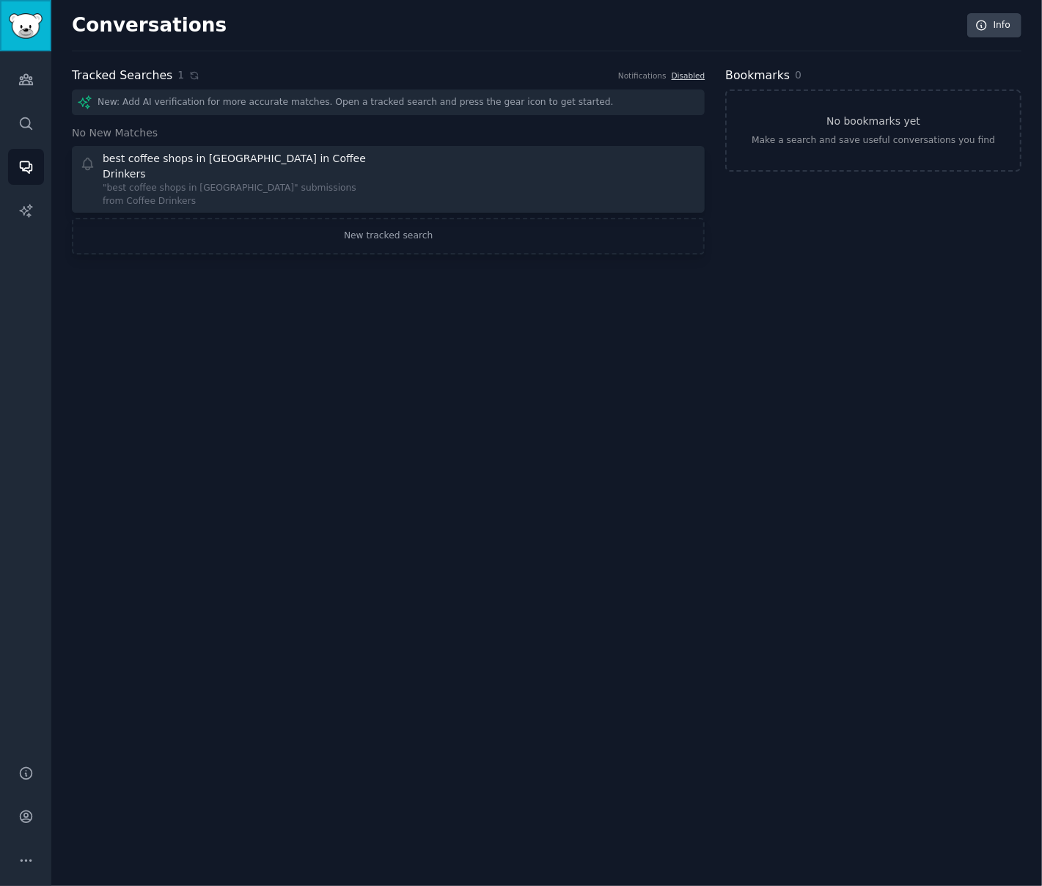
click at [26, 26] on img "Sidebar" at bounding box center [26, 26] width 34 height 26
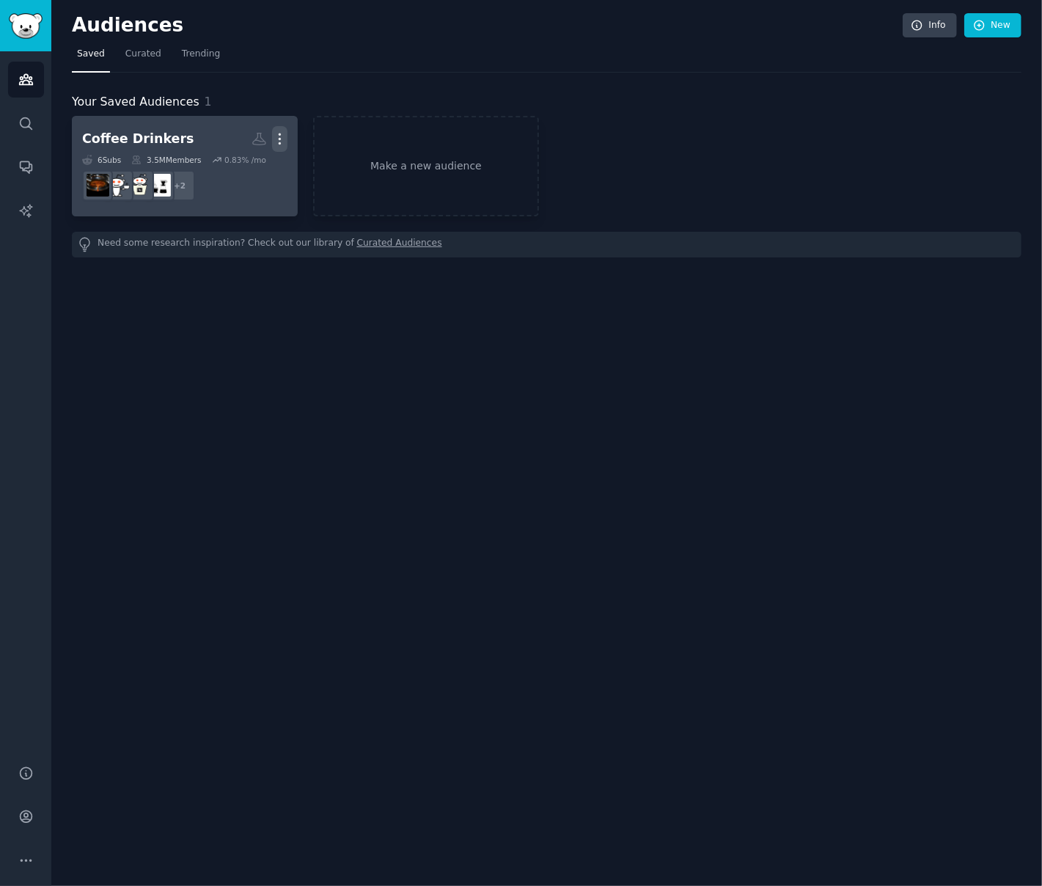
click at [280, 134] on icon "button" at bounding box center [279, 139] width 1 height 10
click at [228, 147] on p "View" at bounding box center [235, 143] width 24 height 15
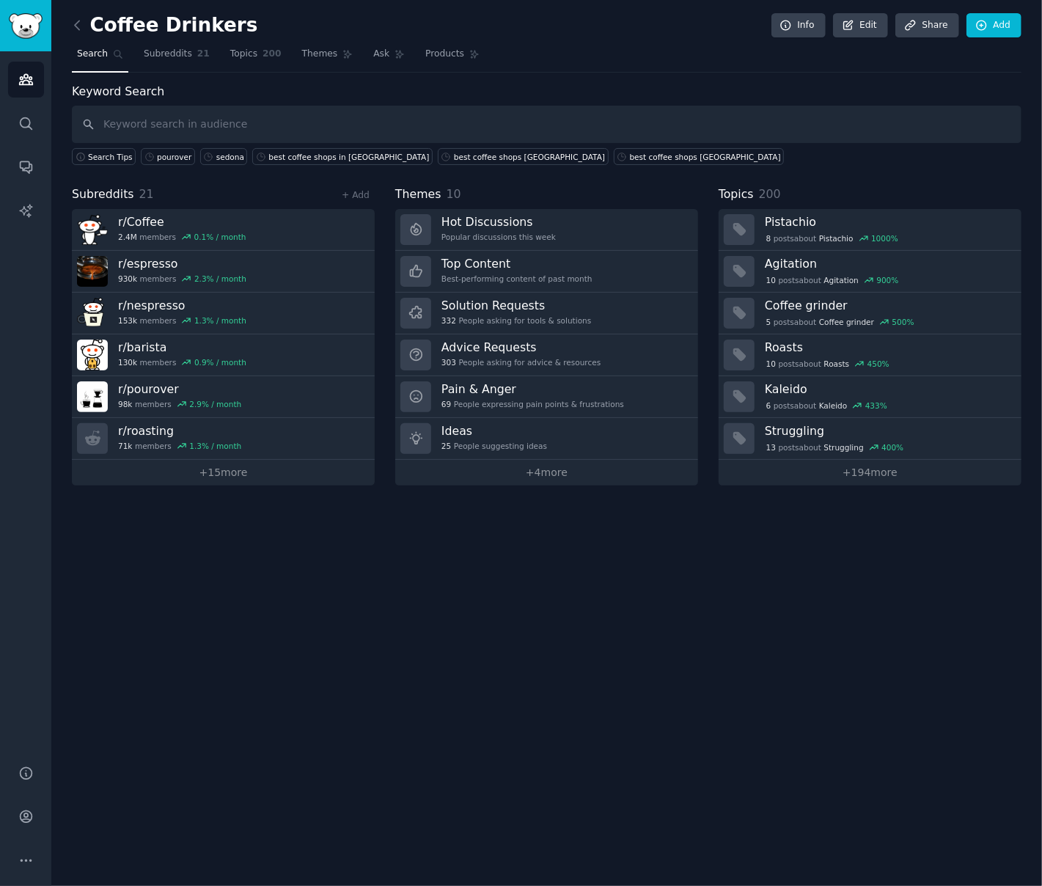
click at [169, 118] on input "text" at bounding box center [547, 124] width 950 height 37
click at [134, 120] on input "text" at bounding box center [547, 124] width 950 height 37
paste input "coffee shop in [US_STATE]"
click at [340, 123] on input ""coffee shop in [US_STATE]"" at bounding box center [547, 124] width 950 height 37
type input ""coffee shop in [US_STATE]""
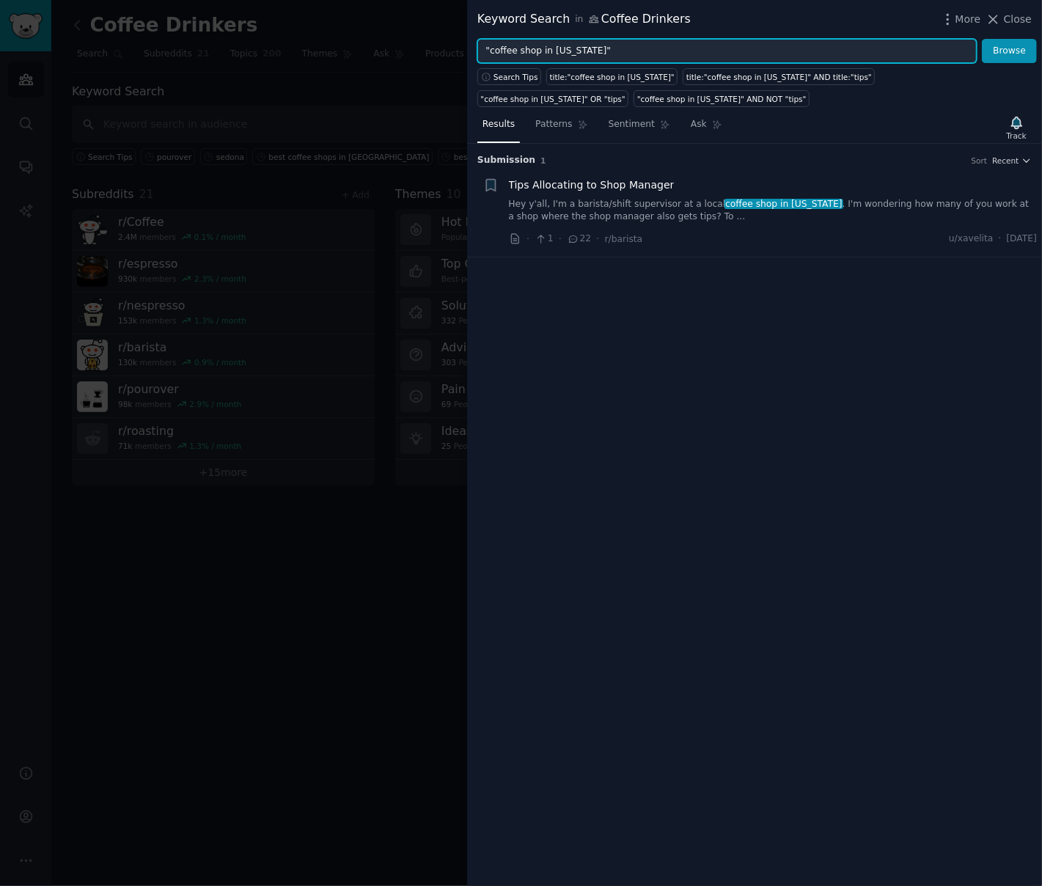
click at [639, 57] on input ""coffee shop in [US_STATE]"" at bounding box center [728, 51] width 500 height 25
drag, startPoint x: 659, startPoint y: 39, endPoint x: 659, endPoint y: 50, distance: 11.0
click at [659, 42] on input ""coffee shop in [US_STATE]"," at bounding box center [728, 51] width 500 height 25
paste input ""best coffee shop [US_STATE]""
click at [982, 39] on button "Browse" at bounding box center [1009, 51] width 55 height 25
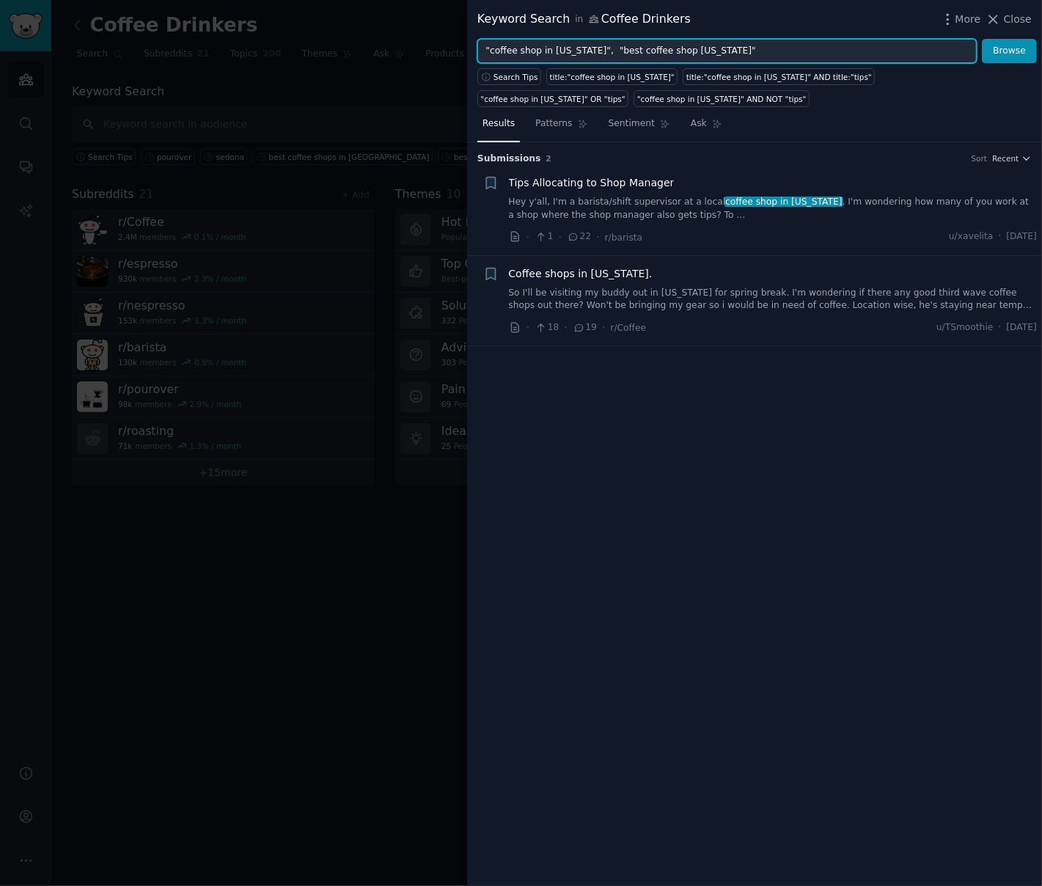
click at [772, 42] on input ""coffee shop in [US_STATE]", "best coffee shop [US_STATE]"" at bounding box center [728, 51] width 500 height 25
paste input ""coffee shop [City in [GEOGRAPHIC_DATA]]""
click at [759, 55] on input ""coffee shop in [US_STATE]", "best coffee shop [US_STATE]", "coffee shop [City …" at bounding box center [728, 51] width 500 height 25
click at [982, 39] on button "Browse" at bounding box center [1009, 51] width 55 height 25
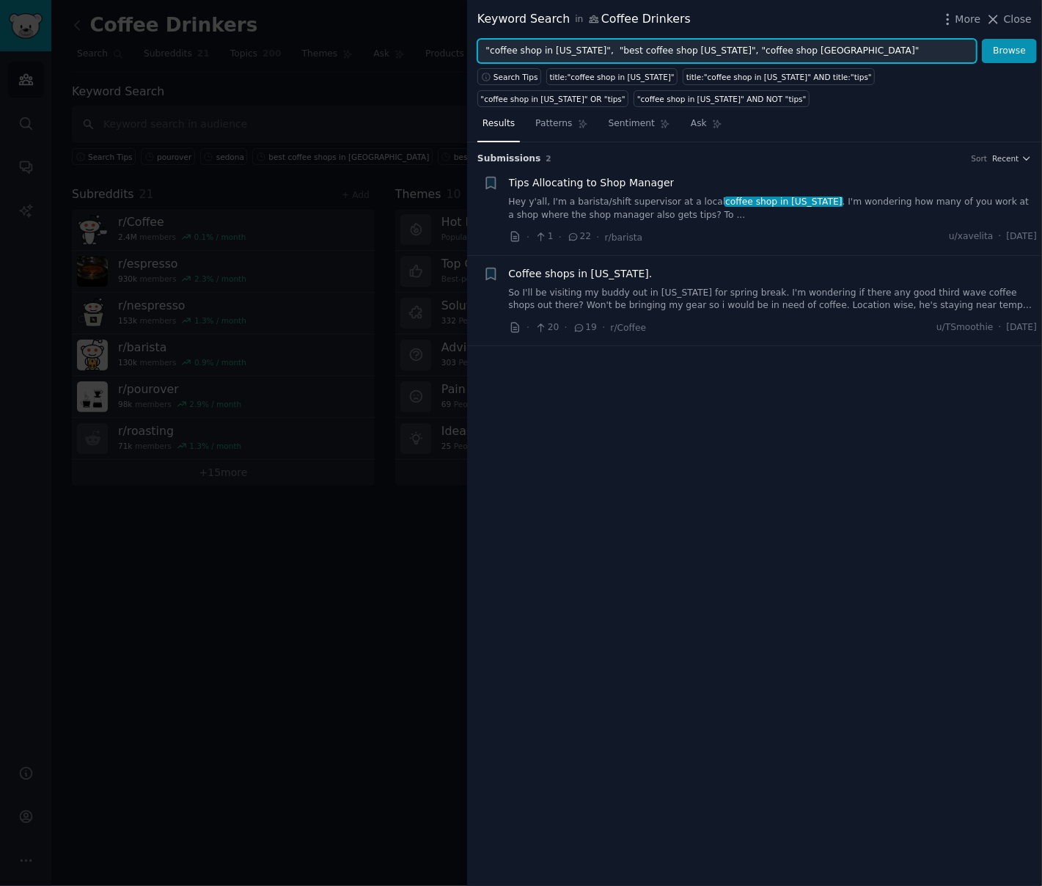
drag, startPoint x: 786, startPoint y: 49, endPoint x: 584, endPoint y: 62, distance: 202.8
click at [584, 62] on input ""coffee shop in [US_STATE]", "best coffee shop [US_STATE]", "coffee shop [GEOGR…" at bounding box center [728, 51] width 500 height 25
click at [885, 55] on input ""coffee shop in [US_STATE]"" at bounding box center [728, 51] width 500 height 25
type input ""coffee shop in [US_STATE]""
click at [982, 39] on button "Browse" at bounding box center [1009, 51] width 55 height 25
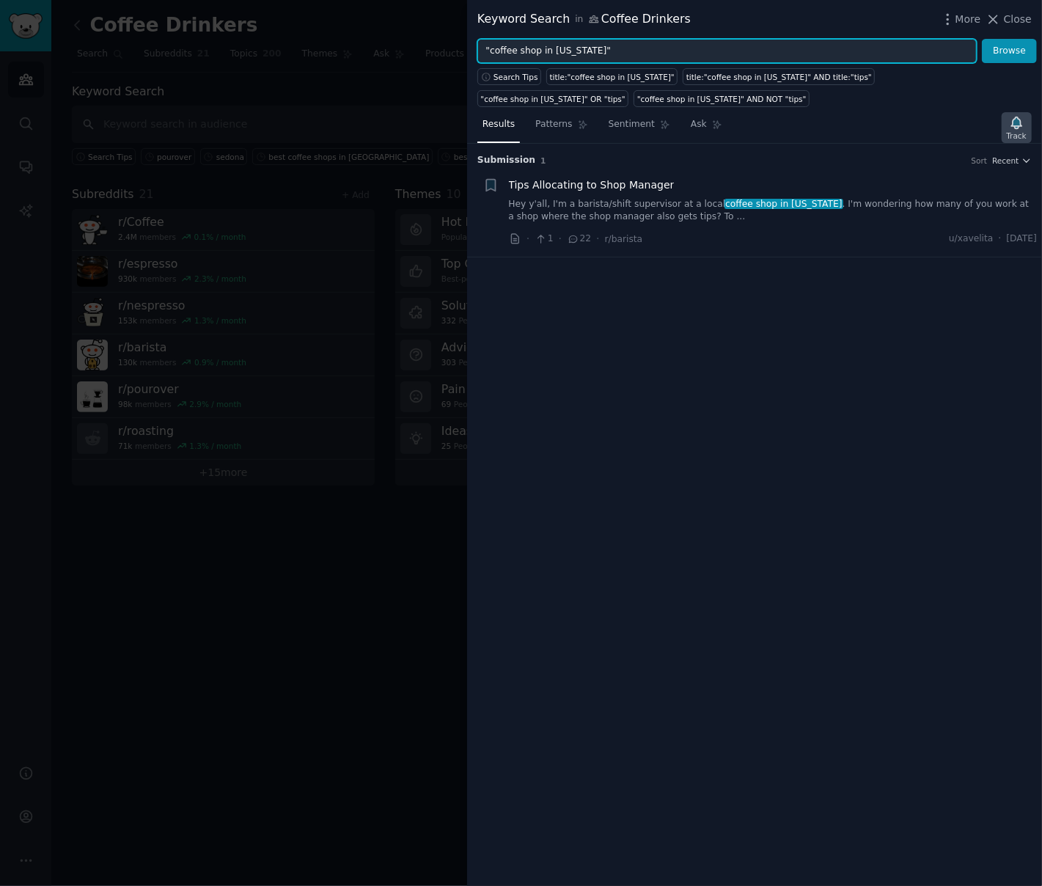
click at [1024, 131] on div "Track" at bounding box center [1017, 136] width 20 height 10
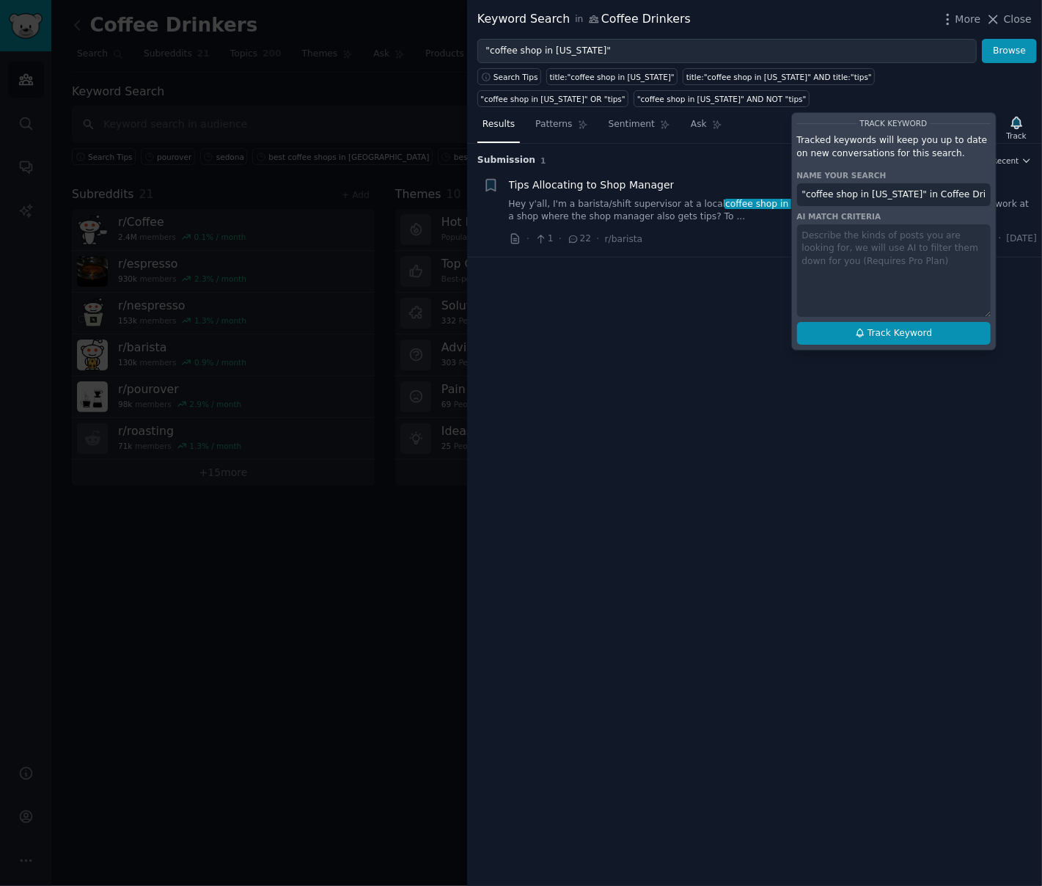
click at [902, 329] on span "Track Keyword" at bounding box center [900, 333] width 65 height 13
type input ""coffee shop in [US_STATE]" in Coffee Drinkers"
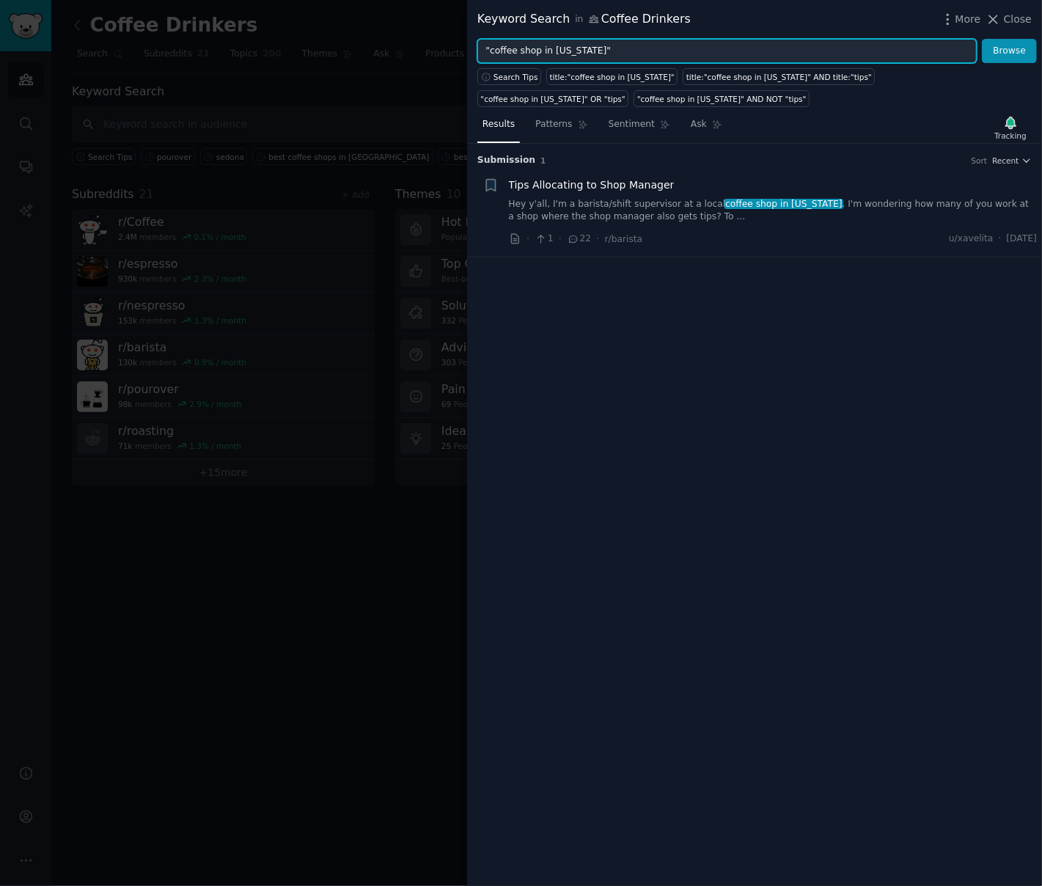
drag, startPoint x: 613, startPoint y: 56, endPoint x: 464, endPoint y: 48, distance: 149.2
click at [464, 48] on div "Keyword Search in Coffee Drinkers More Close "coffee shop in [US_STATE]" Browse…" at bounding box center [521, 443] width 1042 height 886
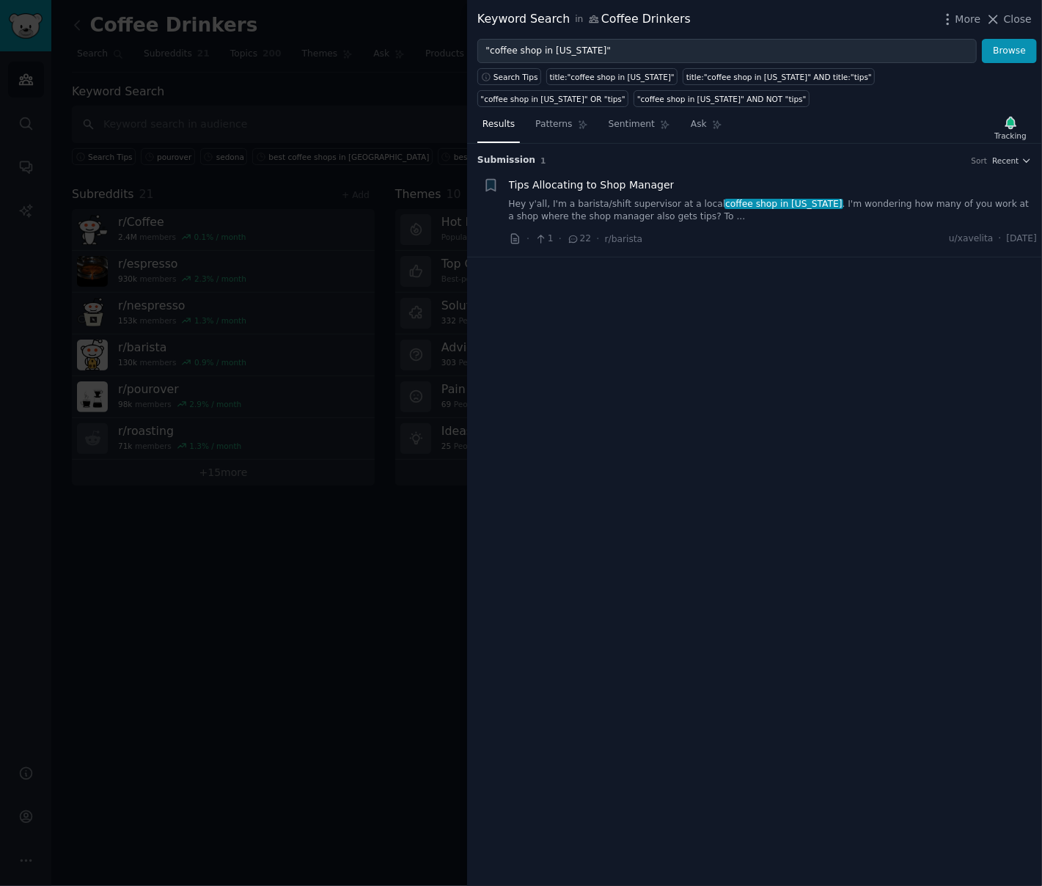
click at [862, 461] on div "Submission 1 Sort Recent + Tips Allocating to Shop Manager Hey y'all, I'm a bar…" at bounding box center [754, 515] width 575 height 742
drag, startPoint x: 588, startPoint y: 35, endPoint x: 437, endPoint y: 51, distance: 151.9
click at [345, 29] on div "Keyword Search in Coffee Drinkers More Close "coffee shop in [US_STATE]" Browse…" at bounding box center [521, 443] width 1042 height 886
click at [1017, 23] on span "Close" at bounding box center [1018, 19] width 28 height 15
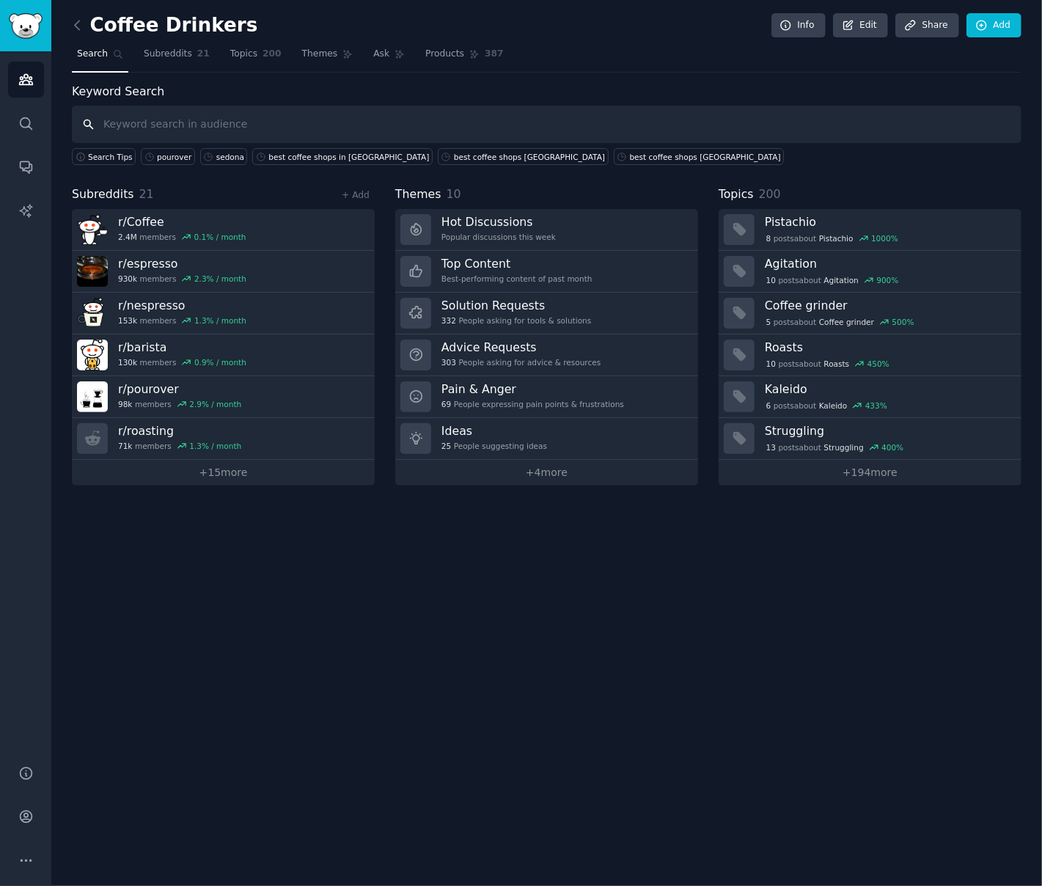
click at [202, 128] on input "text" at bounding box center [547, 124] width 950 height 37
paste input ""best coffee shop [US_STATE]", "coffee shop [GEOGRAPHIC_DATA]""
drag, startPoint x: 232, startPoint y: 123, endPoint x: 591, endPoint y: 153, distance: 360.0
click at [591, 153] on div "Keyword Search "best coffee shop [US_STATE]", "coffee shop [GEOGRAPHIC_DATA]" S…" at bounding box center [547, 124] width 950 height 83
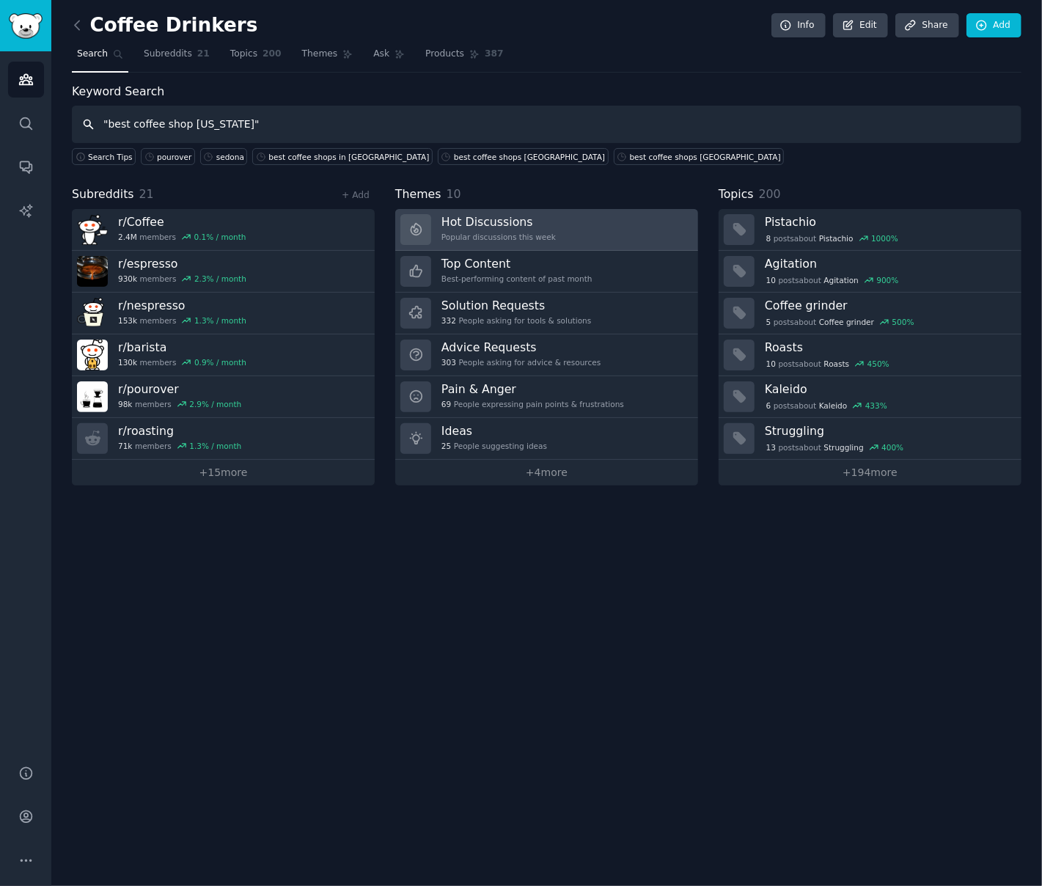
type input ""best coffee shop [US_STATE]""
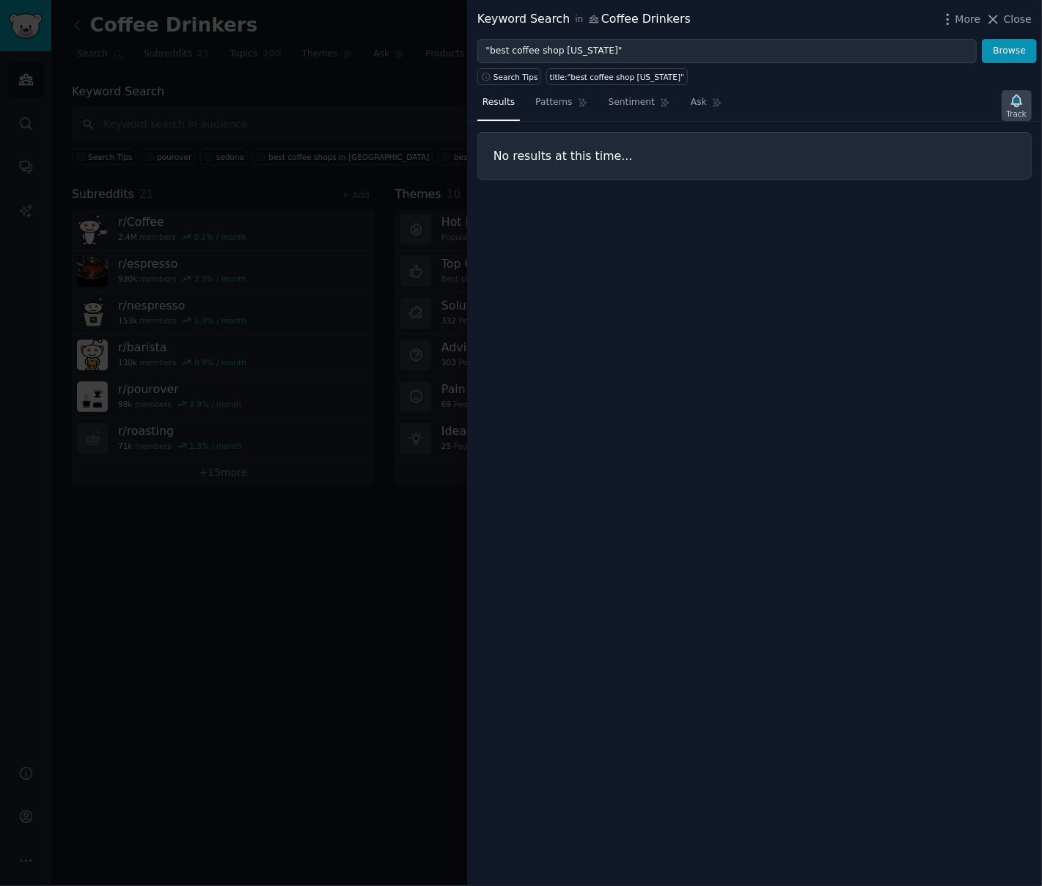
click at [1020, 109] on div "Track" at bounding box center [1017, 114] width 20 height 10
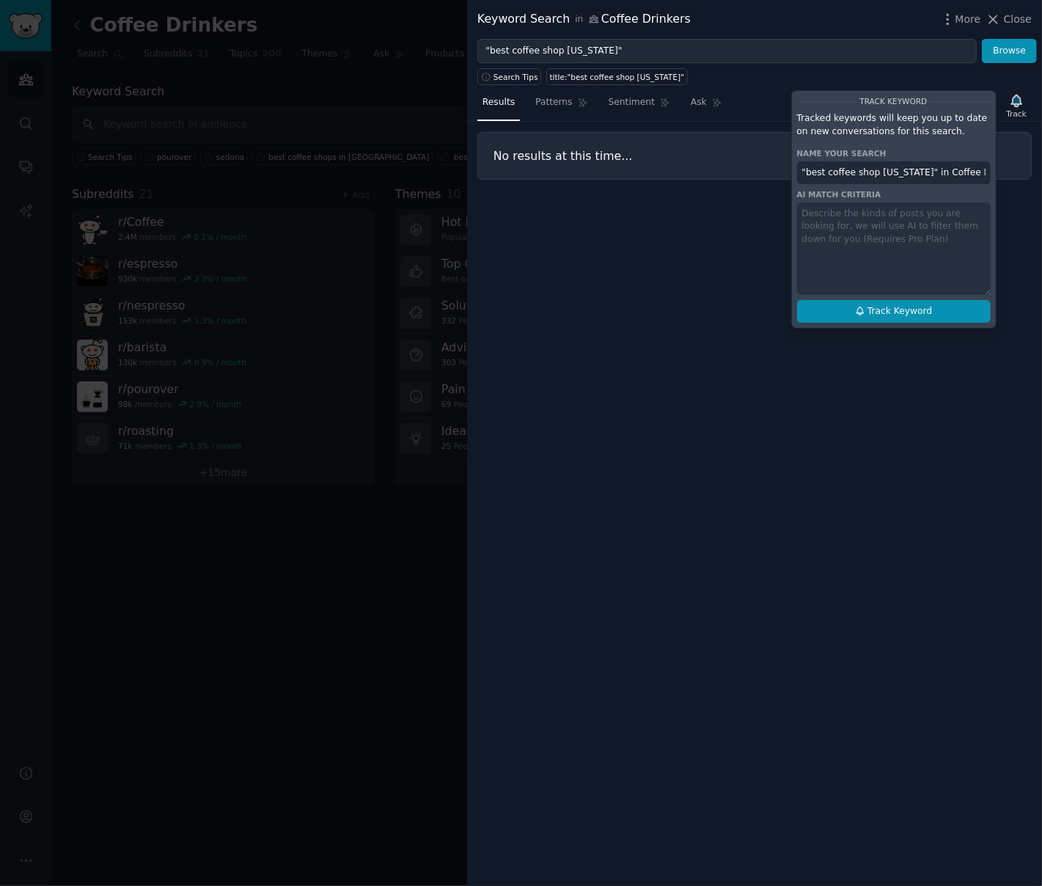
click at [863, 310] on icon at bounding box center [860, 311] width 10 height 10
type input ""best coffee shop [US_STATE]" in Coffee Drinkers"
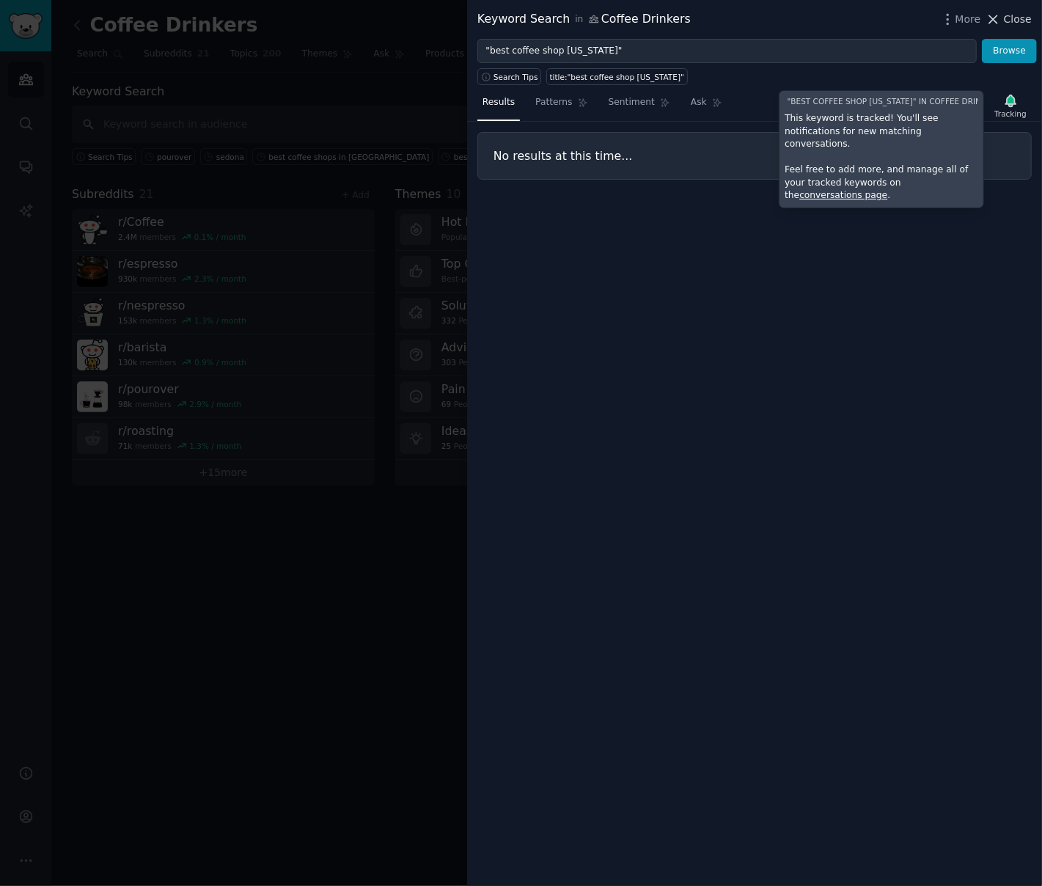
click at [1027, 20] on span "Close" at bounding box center [1018, 19] width 28 height 15
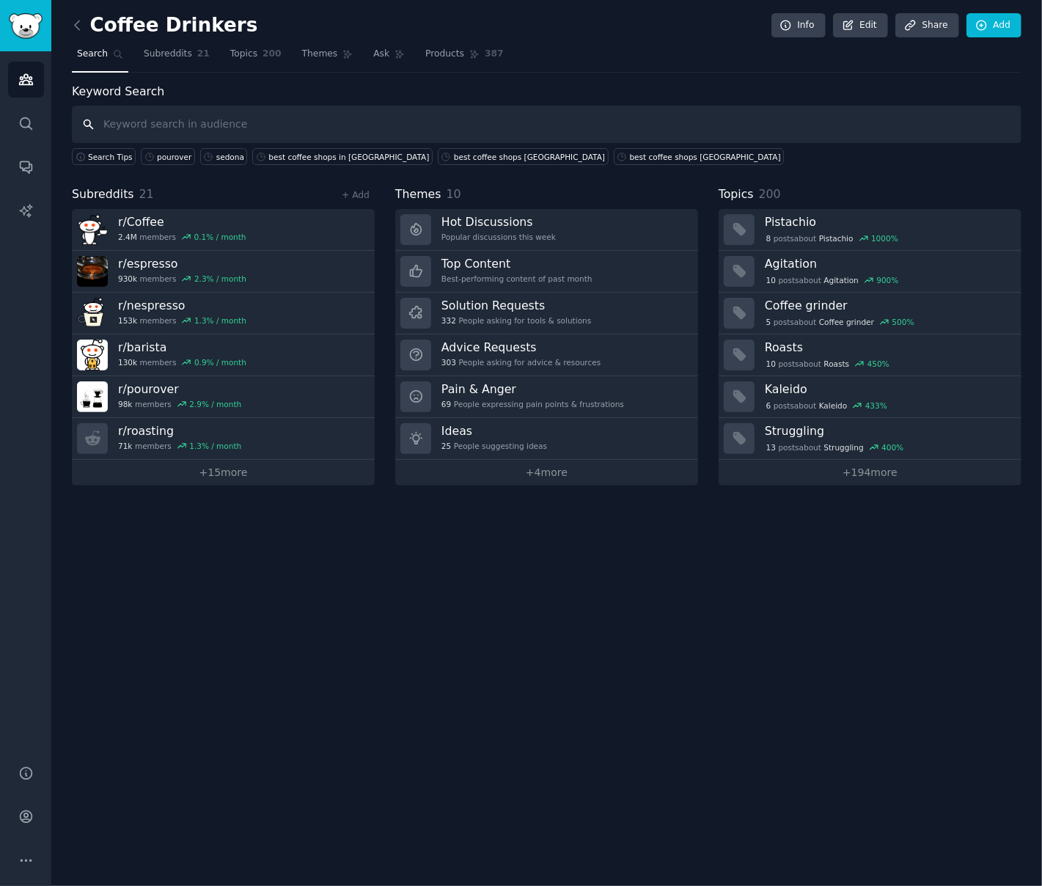
click at [207, 131] on input "text" at bounding box center [547, 124] width 950 height 37
paste input ""best coffee shop [US_STATE]", "coffee shop [GEOGRAPHIC_DATA]""
drag, startPoint x: 232, startPoint y: 123, endPoint x: 3, endPoint y: 118, distance: 228.9
click at [3, 115] on div "Advanced Search Audiences Search Conversations AI Reports Help Account More Cof…" at bounding box center [521, 443] width 1042 height 886
type input ""coffee shop [GEOGRAPHIC_DATA]""
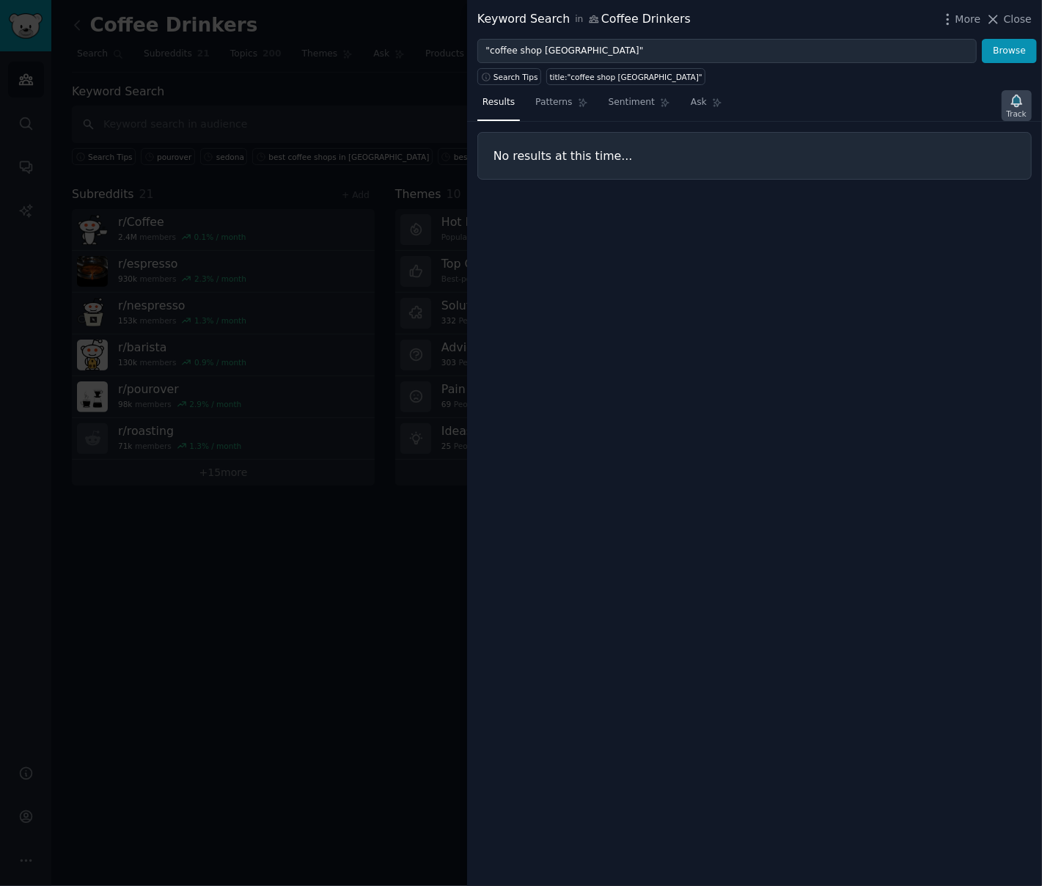
click at [1015, 103] on icon "button" at bounding box center [1016, 100] width 15 height 15
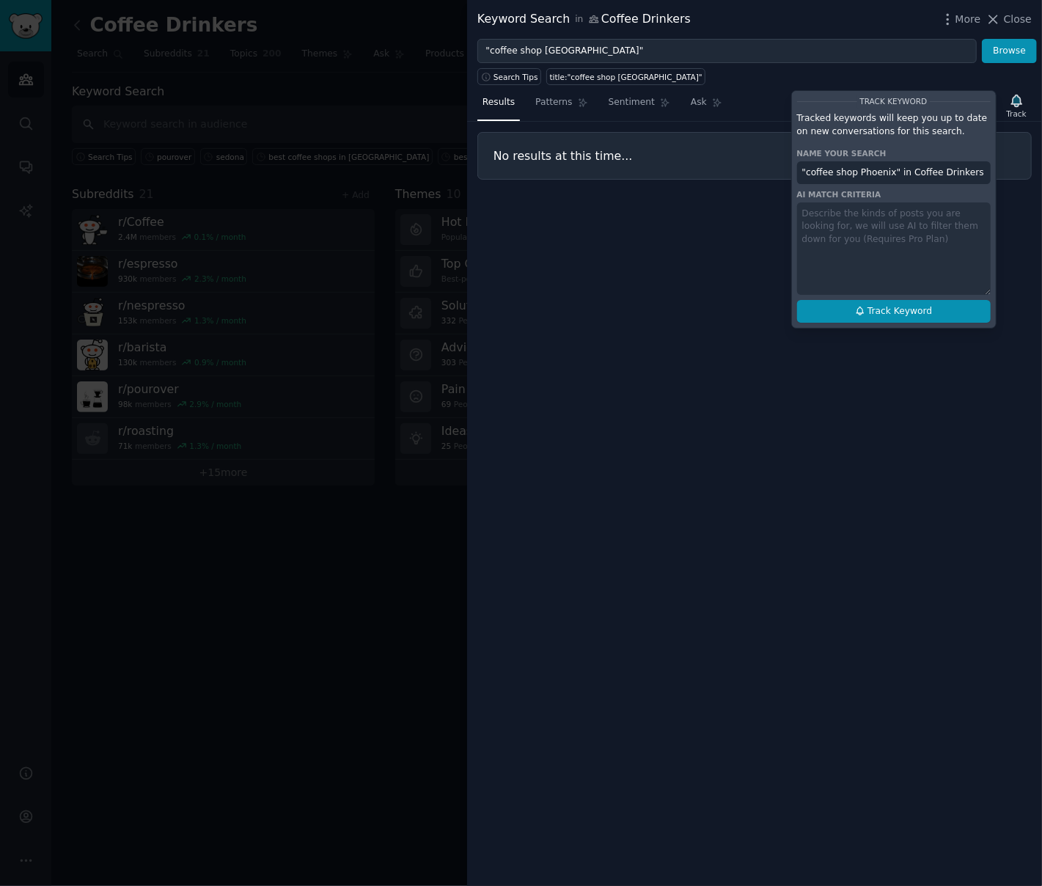
click at [885, 312] on span "Track Keyword" at bounding box center [900, 311] width 65 height 13
type input ""coffee shop Phoenix" in Coffee Drinkers"
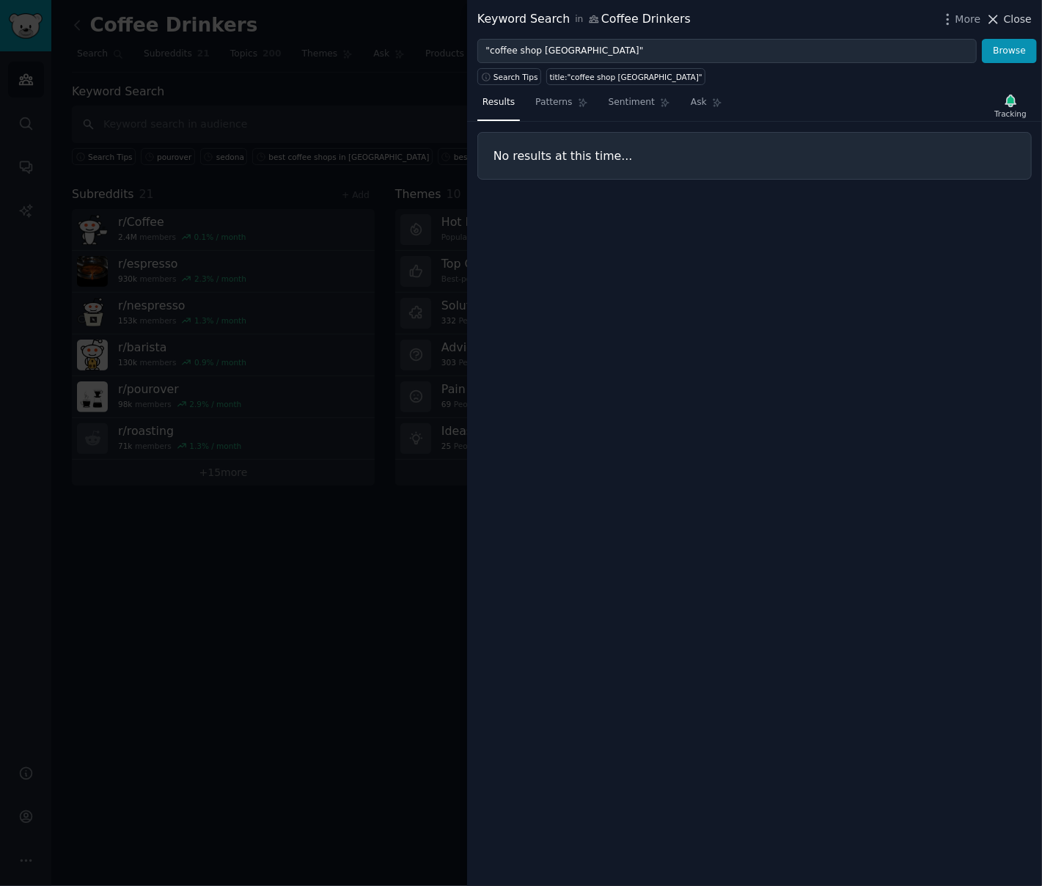
click at [1014, 18] on span "Close" at bounding box center [1018, 19] width 28 height 15
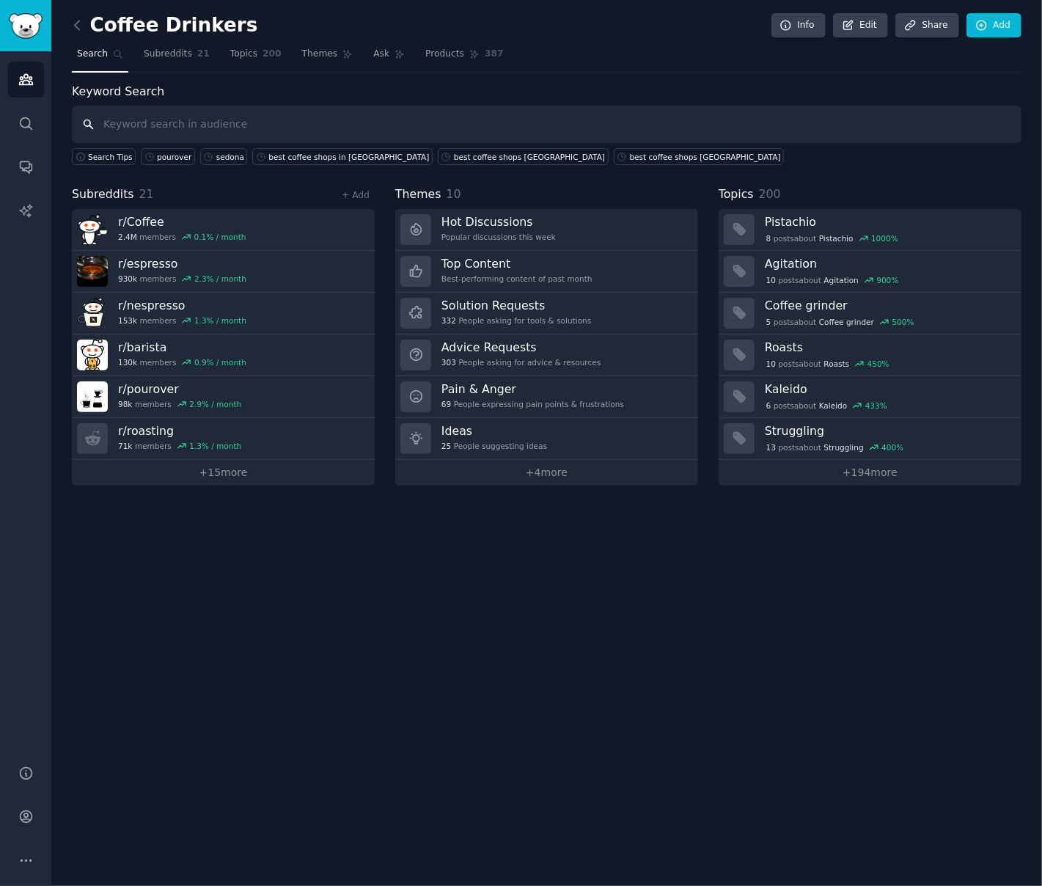
click at [344, 126] on input "text" at bounding box center [547, 124] width 950 height 37
paste input ""best coffee shop [US_STATE]", "coffee shop [GEOGRAPHIC_DATA]""
click at [304, 123] on input ""best coffee shop [US_STATE]", "coffee shop [GEOGRAPHIC_DATA]"" at bounding box center [547, 124] width 950 height 37
type input ""best coffee shop [US_STATE]", "coffee shop Mesa""
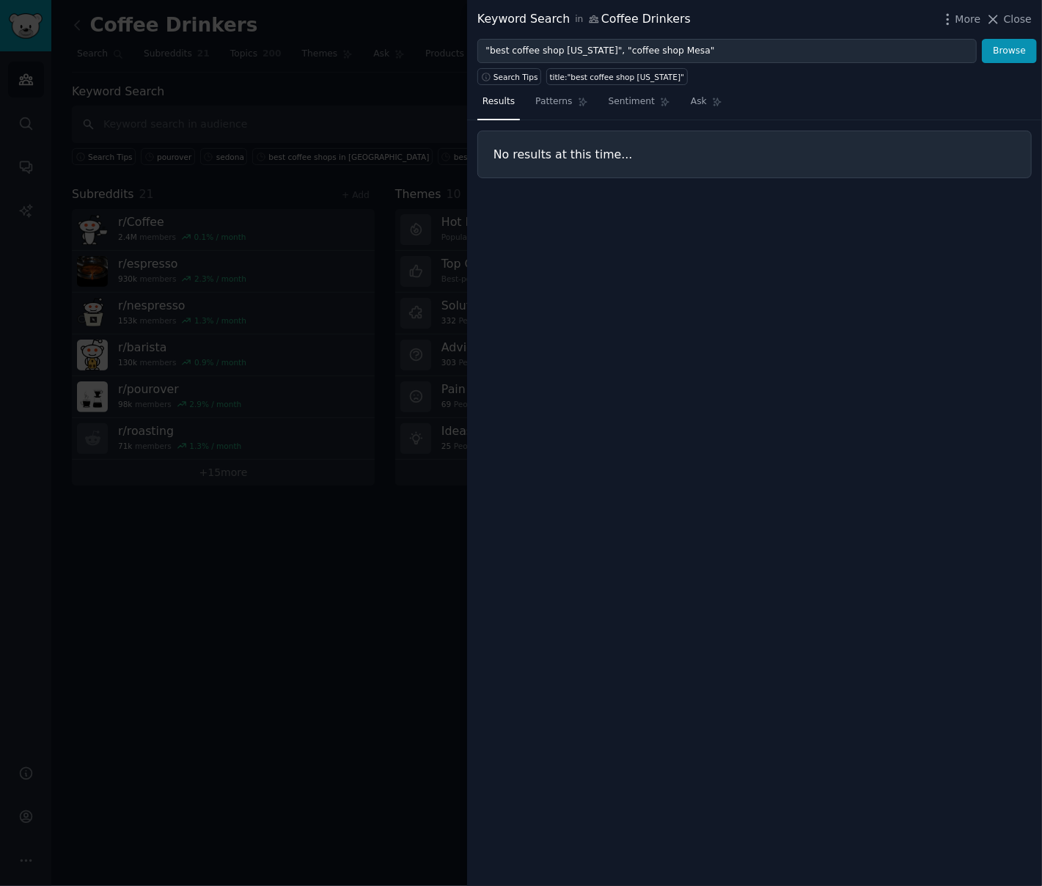
drag, startPoint x: 1015, startPoint y: 18, endPoint x: 918, endPoint y: 17, distance: 97.6
click at [1014, 18] on span "Close" at bounding box center [1018, 19] width 28 height 15
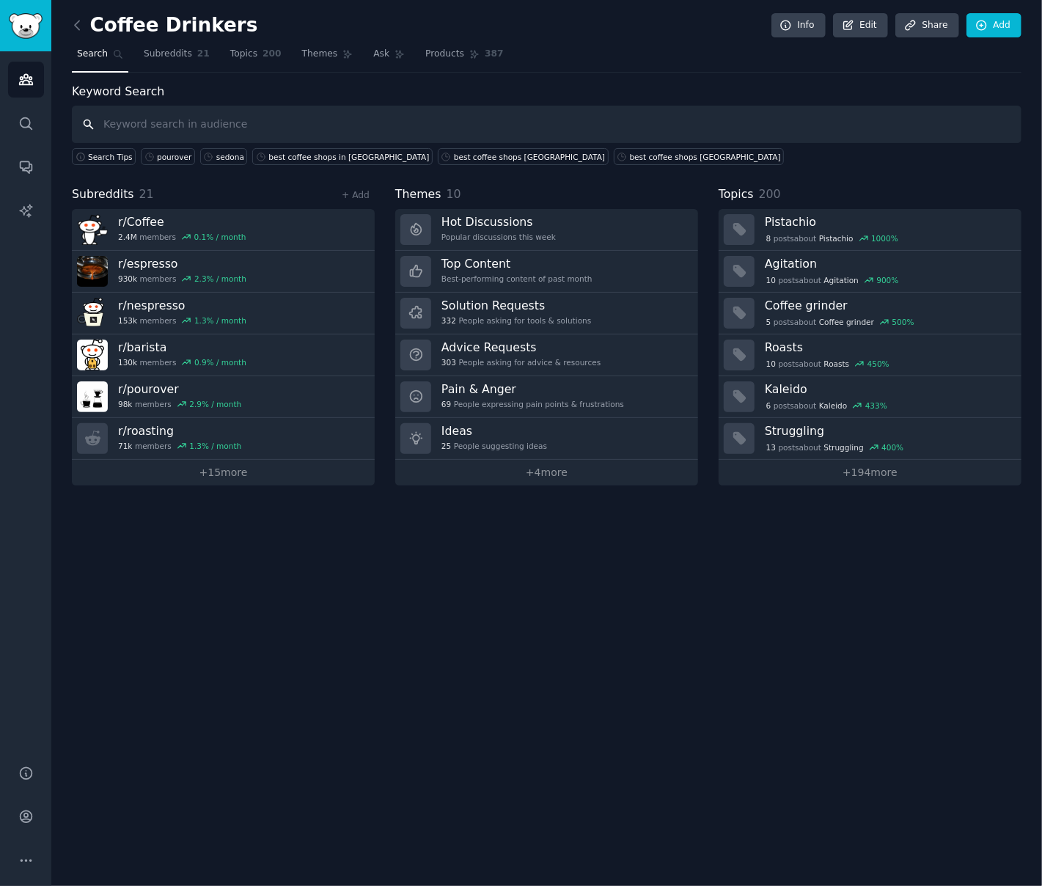
paste input ""best coffee shop [US_STATE]", "coffee shop [GEOGRAPHIC_DATA]""
drag, startPoint x: 231, startPoint y: 123, endPoint x: -22, endPoint y: 316, distance: 318.7
click at [0, 316] on html "Advanced Search Audiences Search Conversations AI Reports Help Account More Cof…" at bounding box center [521, 443] width 1042 height 886
type input ""coffee shop Mesa""
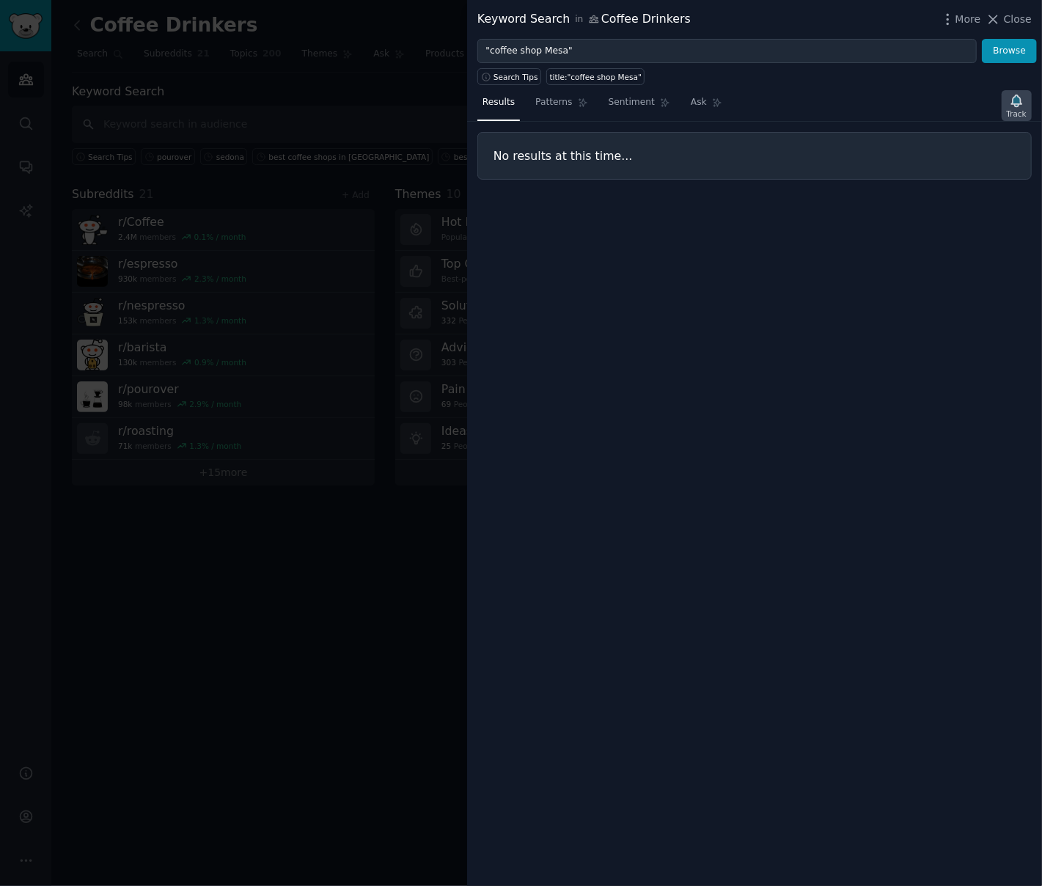
click at [1019, 104] on icon "button" at bounding box center [1017, 101] width 10 height 12
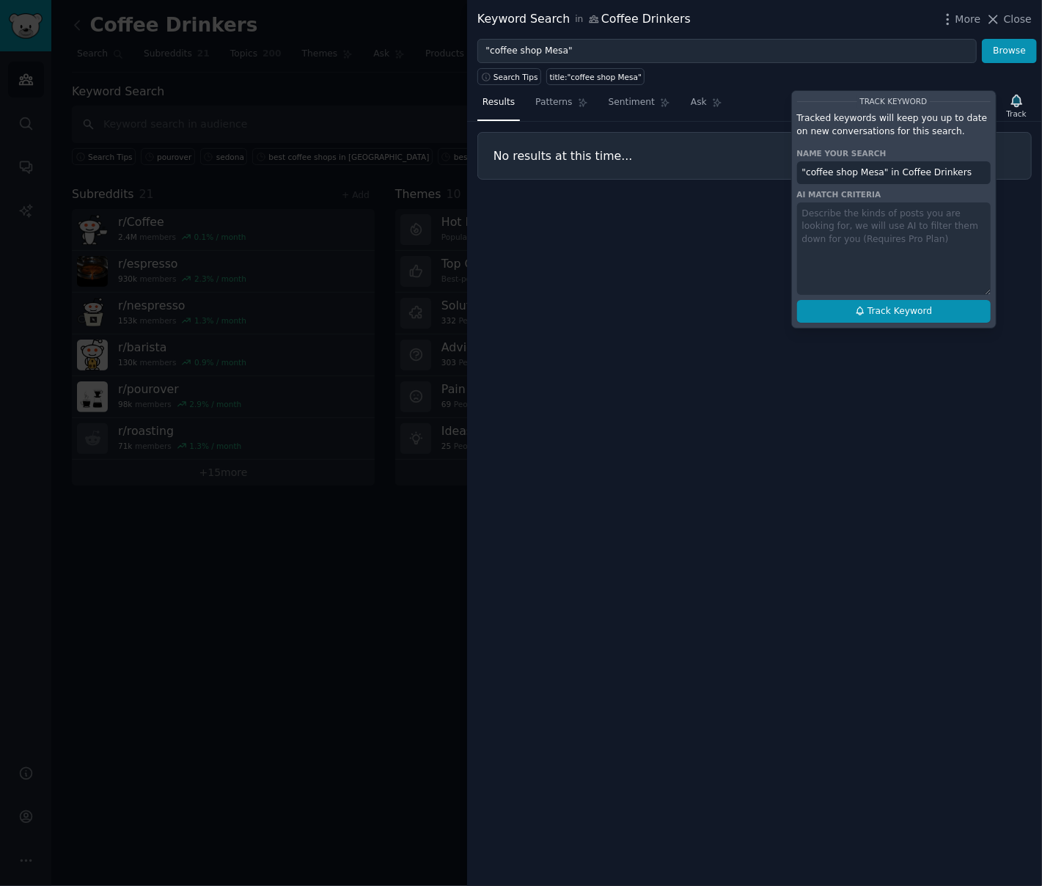
click at [844, 316] on button "Track Keyword" at bounding box center [894, 311] width 194 height 23
type input ""coffee shop Mesa" in Coffee Drinkers"
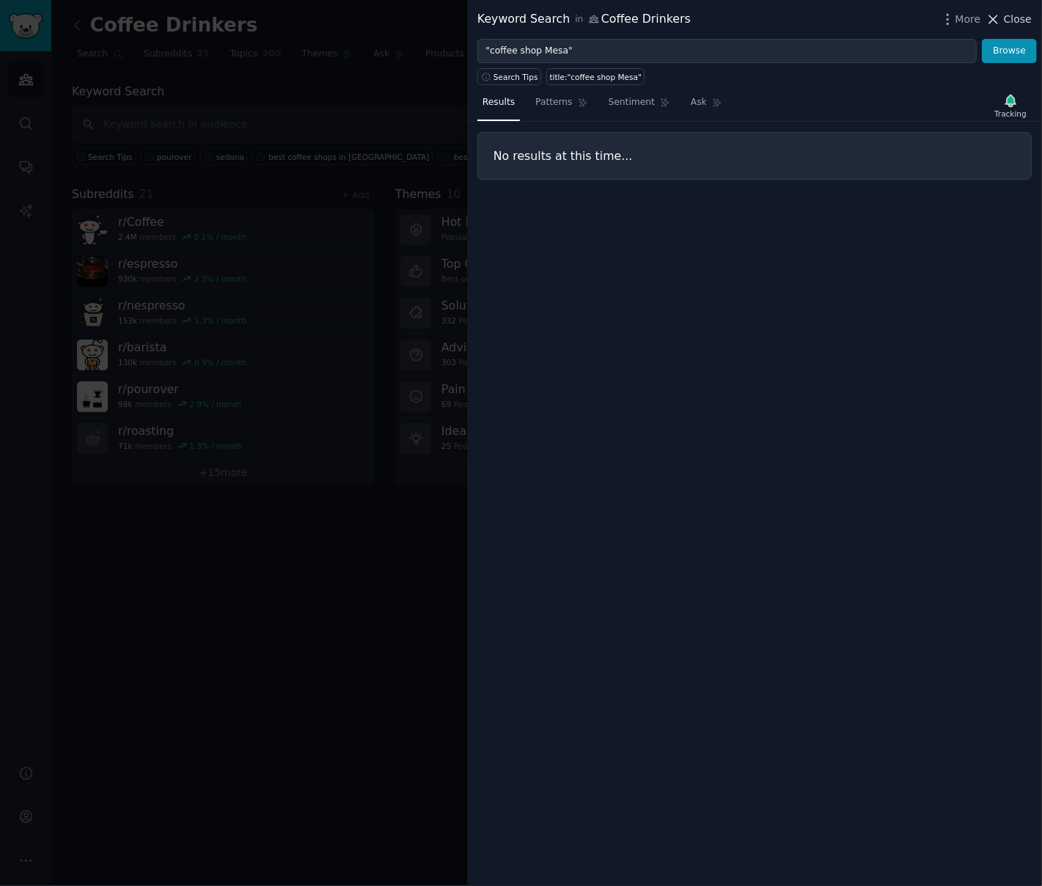
click at [1018, 15] on span "Close" at bounding box center [1018, 19] width 28 height 15
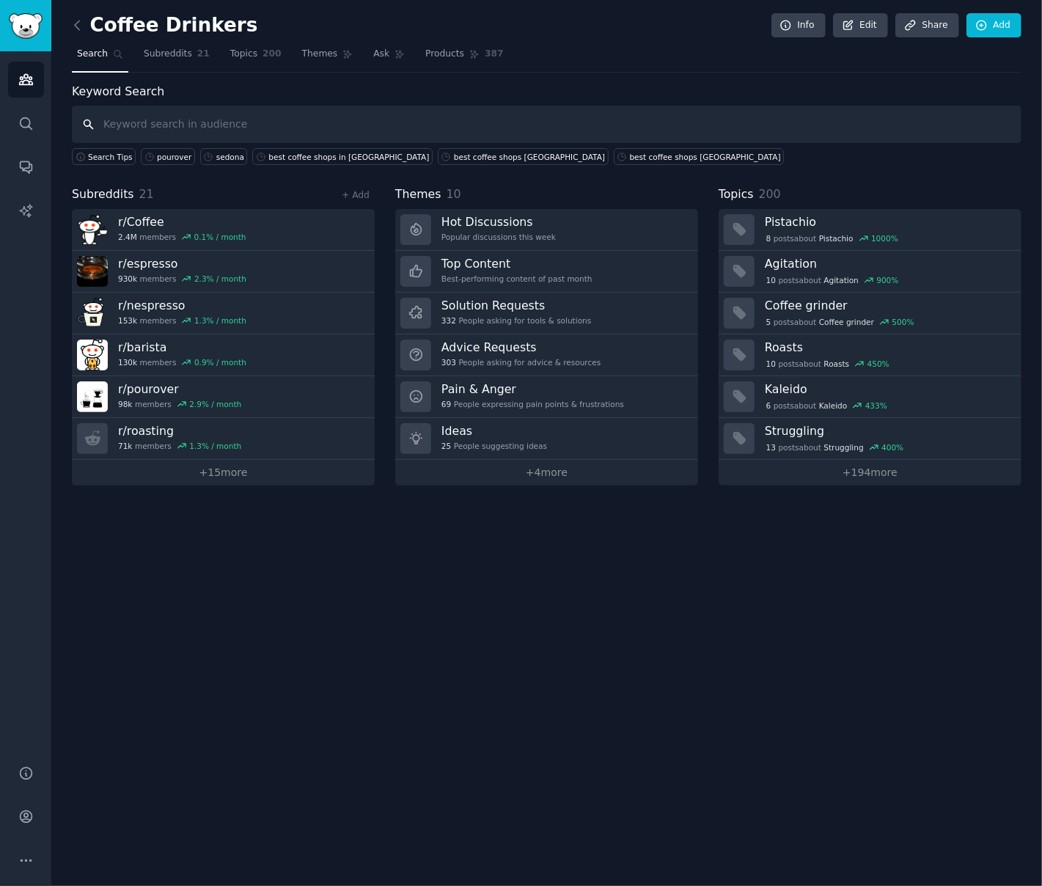
click at [171, 124] on input "text" at bounding box center [547, 124] width 950 height 37
paste input ""best coffee shop [US_STATE]", "coffee shop [GEOGRAPHIC_DATA]""
drag, startPoint x: 232, startPoint y: 127, endPoint x: -10, endPoint y: 315, distance: 305.8
click at [0, 315] on html "Advanced Search Audiences Search Conversations AI Reports Help Account More Cof…" at bounding box center [521, 443] width 1042 height 886
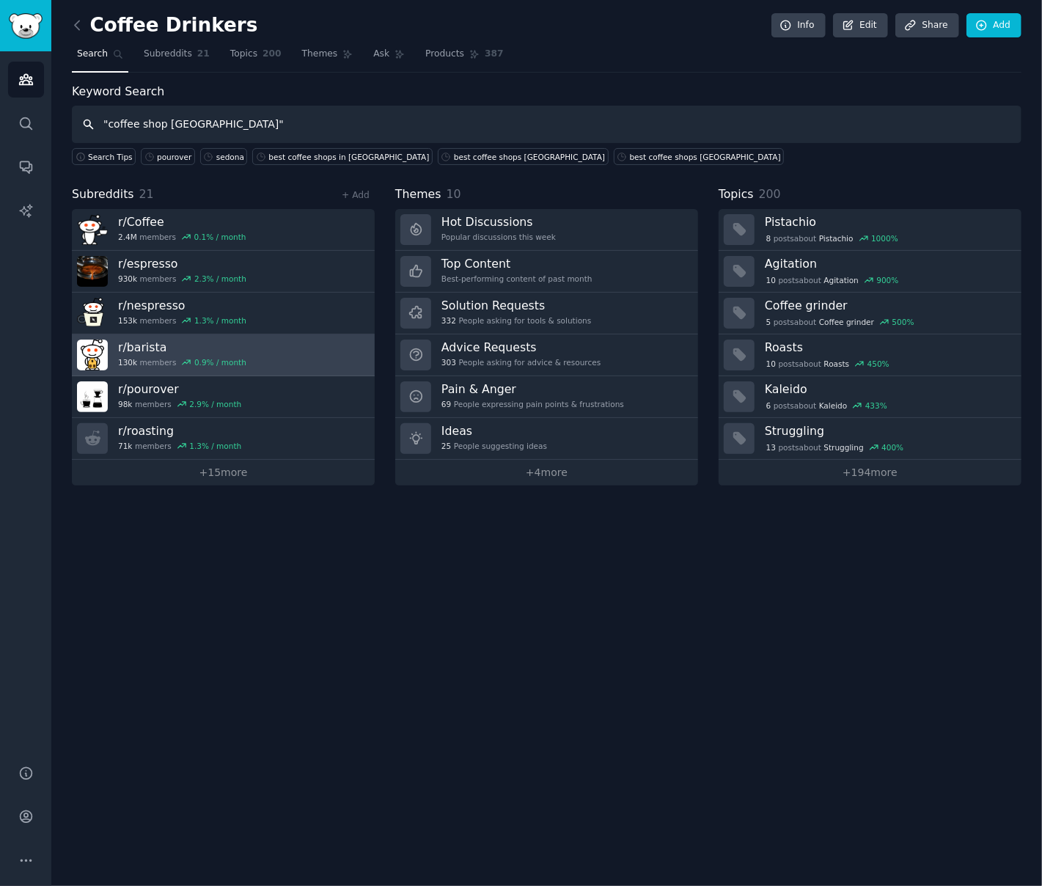
type input ""coffee shop [GEOGRAPHIC_DATA]""
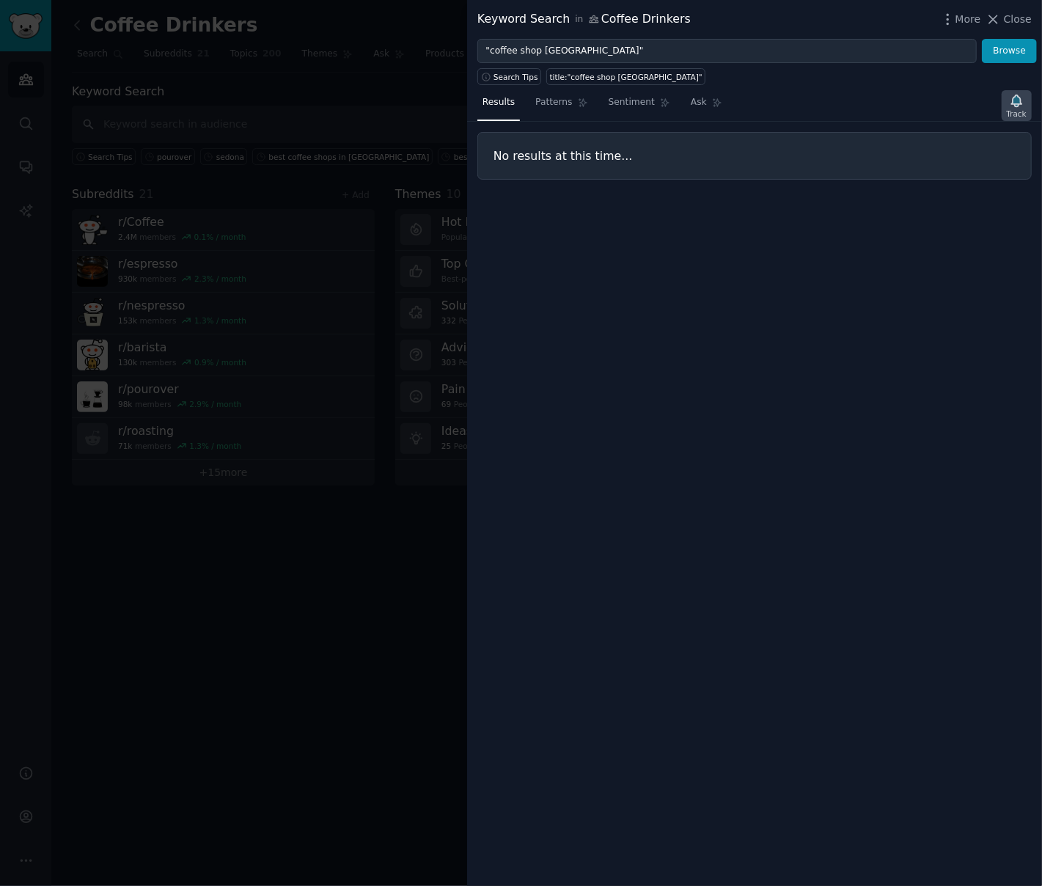
click at [1017, 106] on icon "button" at bounding box center [1017, 101] width 10 height 12
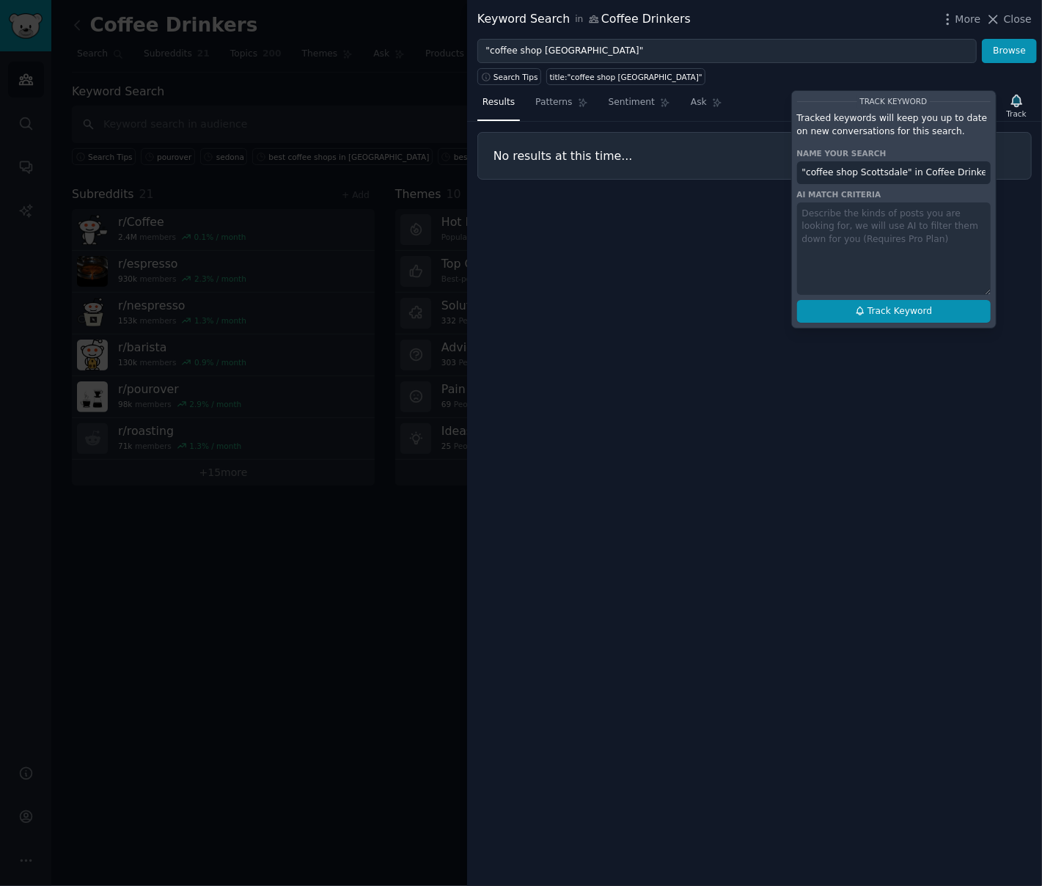
click at [860, 309] on icon at bounding box center [860, 311] width 10 height 10
type input ""coffee shop Scottsdale" in Coffee Drinkers"
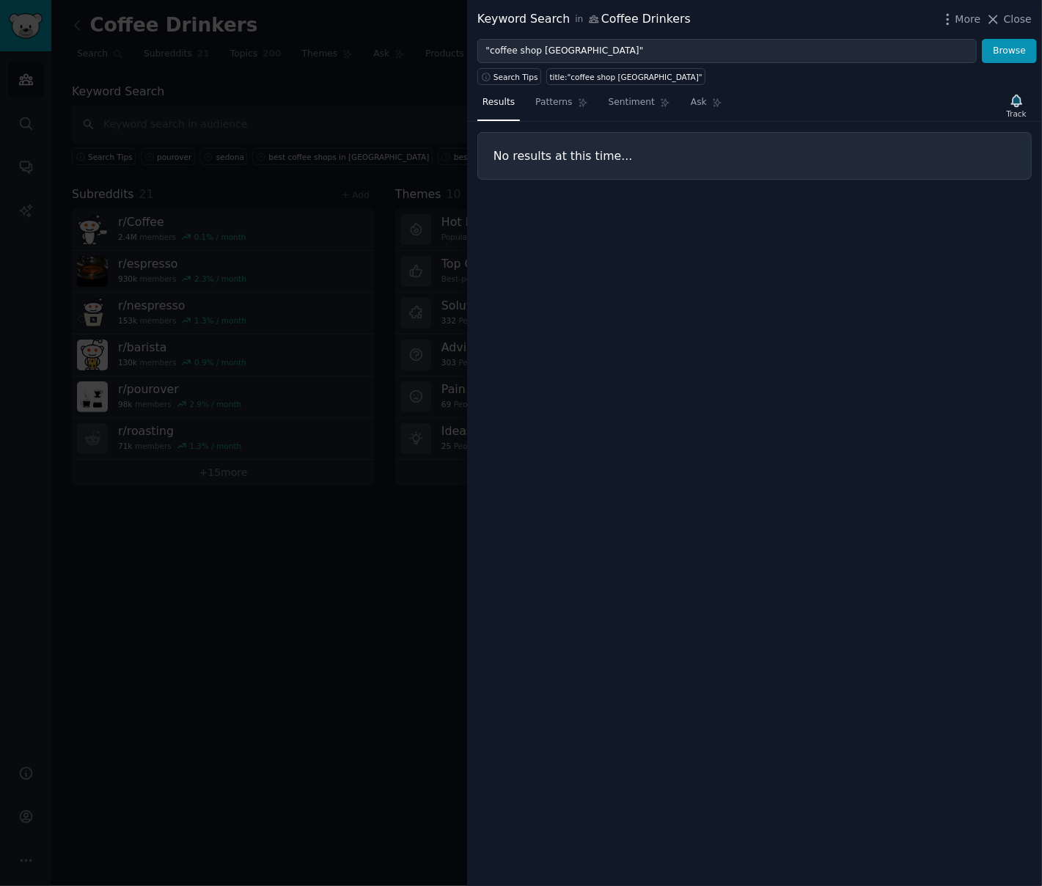
drag, startPoint x: 1020, startPoint y: 18, endPoint x: 941, endPoint y: 22, distance: 78.6
click at [1017, 19] on span "Close" at bounding box center [1018, 19] width 28 height 15
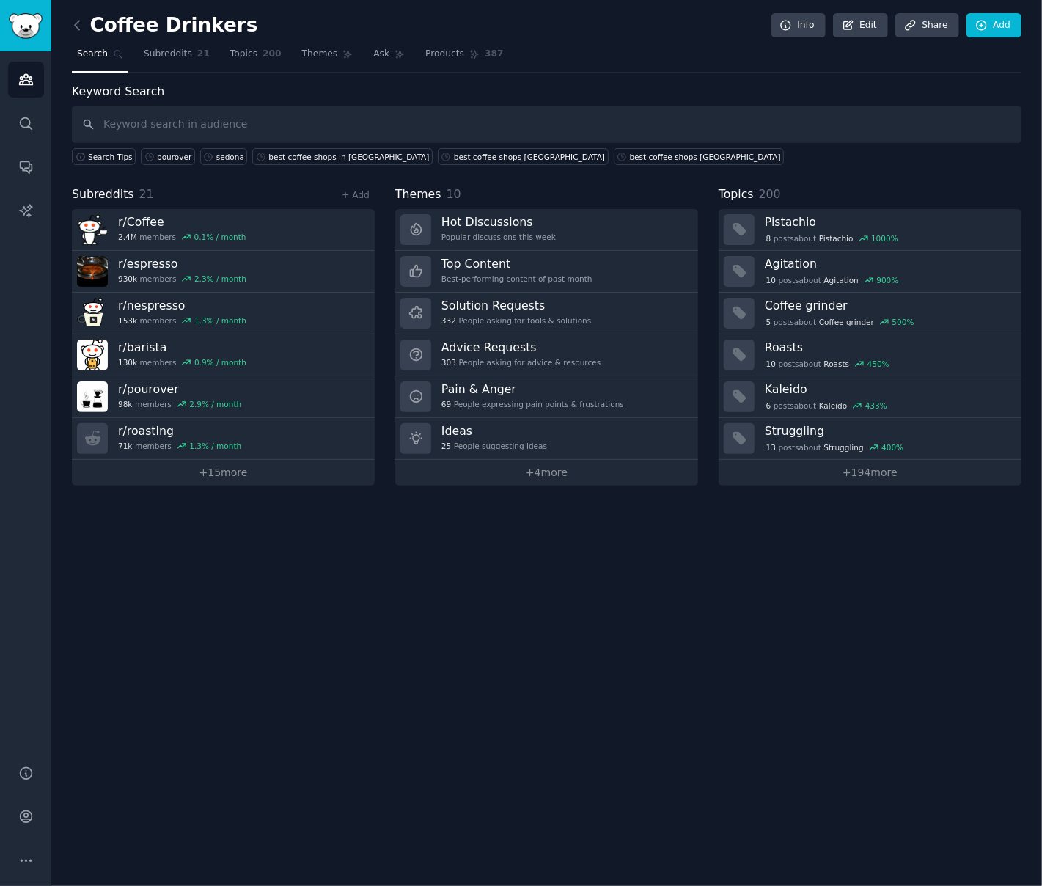
drag, startPoint x: 727, startPoint y: 620, endPoint x: 686, endPoint y: 579, distance: 58.1
click at [716, 611] on div "Coffee Drinkers Info Edit Share Add Search Subreddits 21 Topics 200 Themes Ask …" at bounding box center [546, 443] width 991 height 886
drag, startPoint x: 548, startPoint y: 614, endPoint x: 518, endPoint y: 537, distance: 82.7
click at [548, 613] on div "Coffee Drinkers Info Edit Share Add Search Subreddits 21 Topics 200 Themes Ask …" at bounding box center [546, 443] width 991 height 886
